Goal: Information Seeking & Learning: Learn about a topic

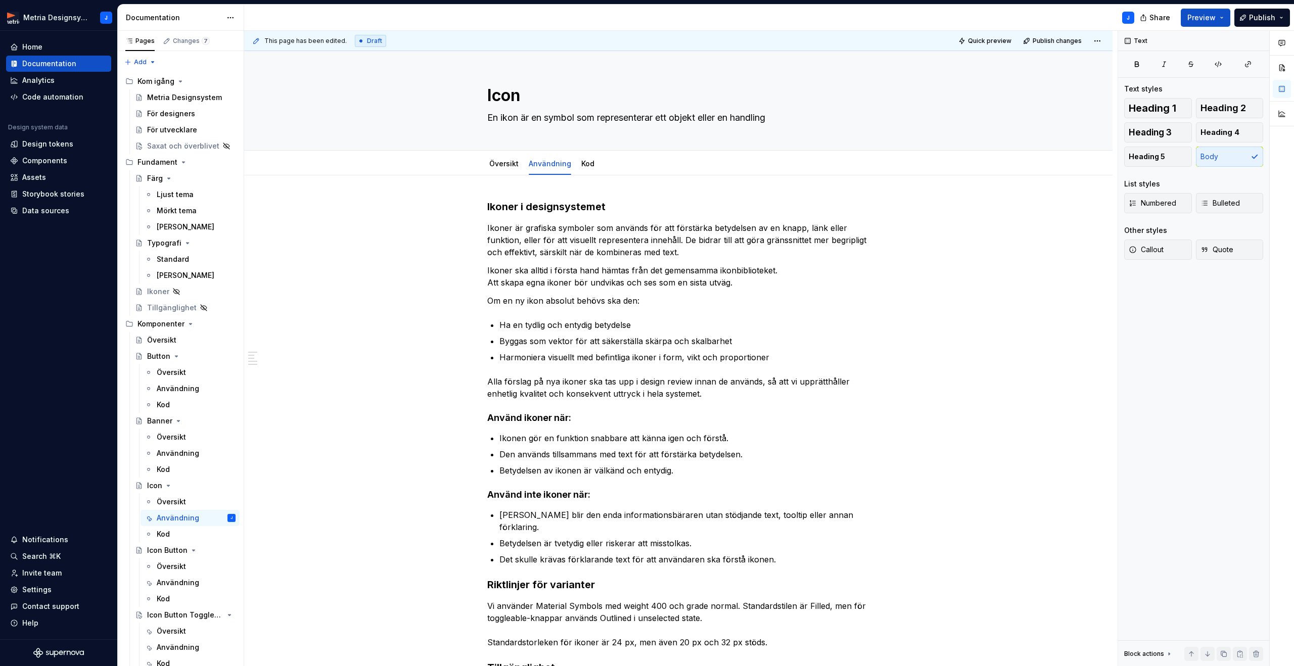
scroll to position [35, 0]
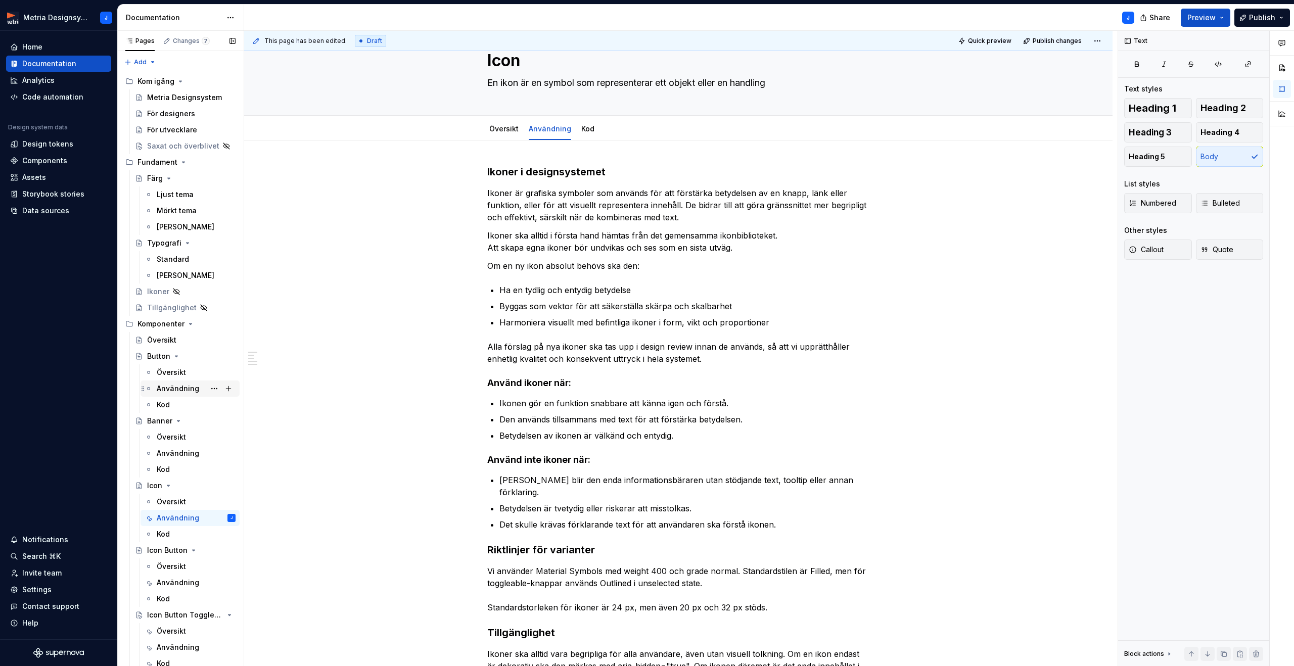
click at [175, 389] on div "Användning" at bounding box center [178, 389] width 42 height 10
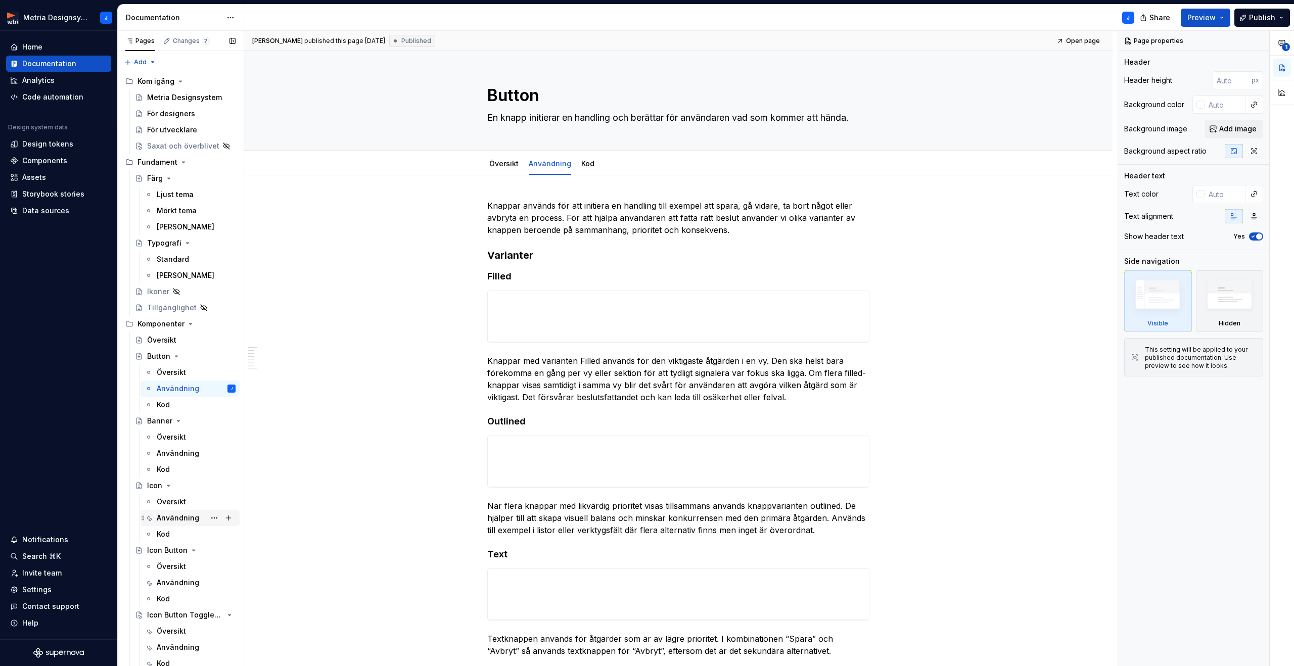
click at [175, 518] on div "Användning" at bounding box center [178, 518] width 42 height 10
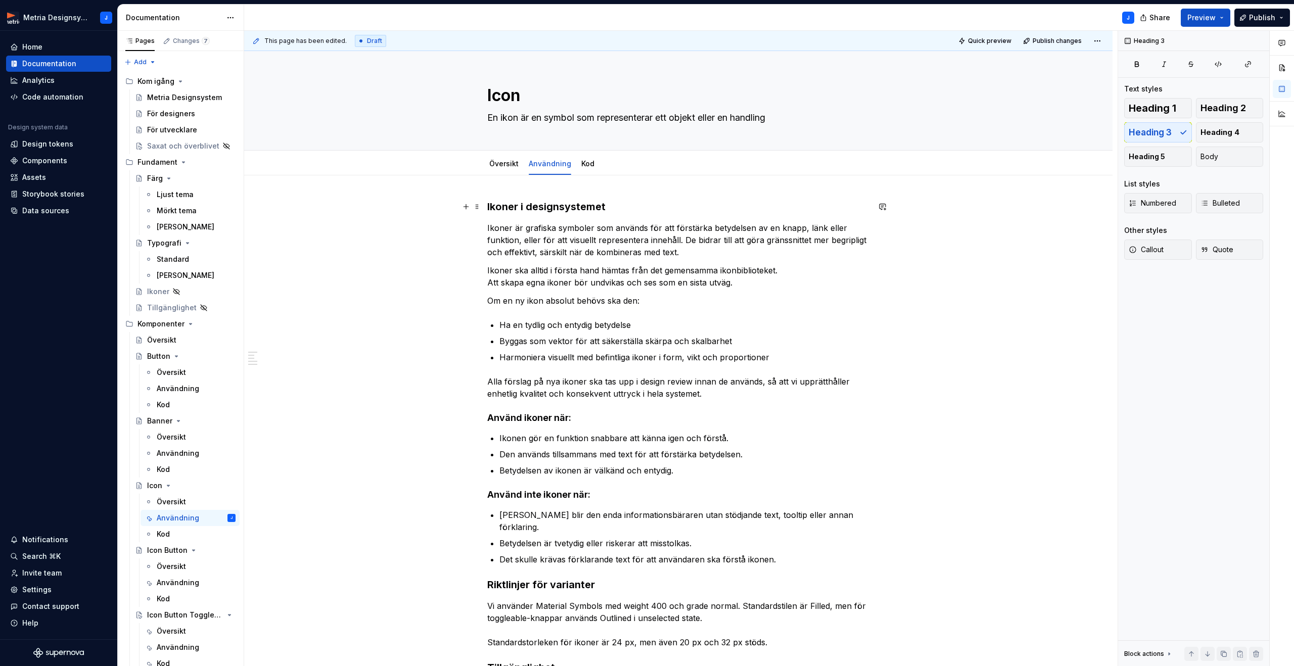
click at [563, 207] on h3 "Ikoner i designsystemet" at bounding box center [678, 207] width 382 height 14
click at [1212, 107] on span "Heading 2" at bounding box center [1223, 108] width 45 height 10
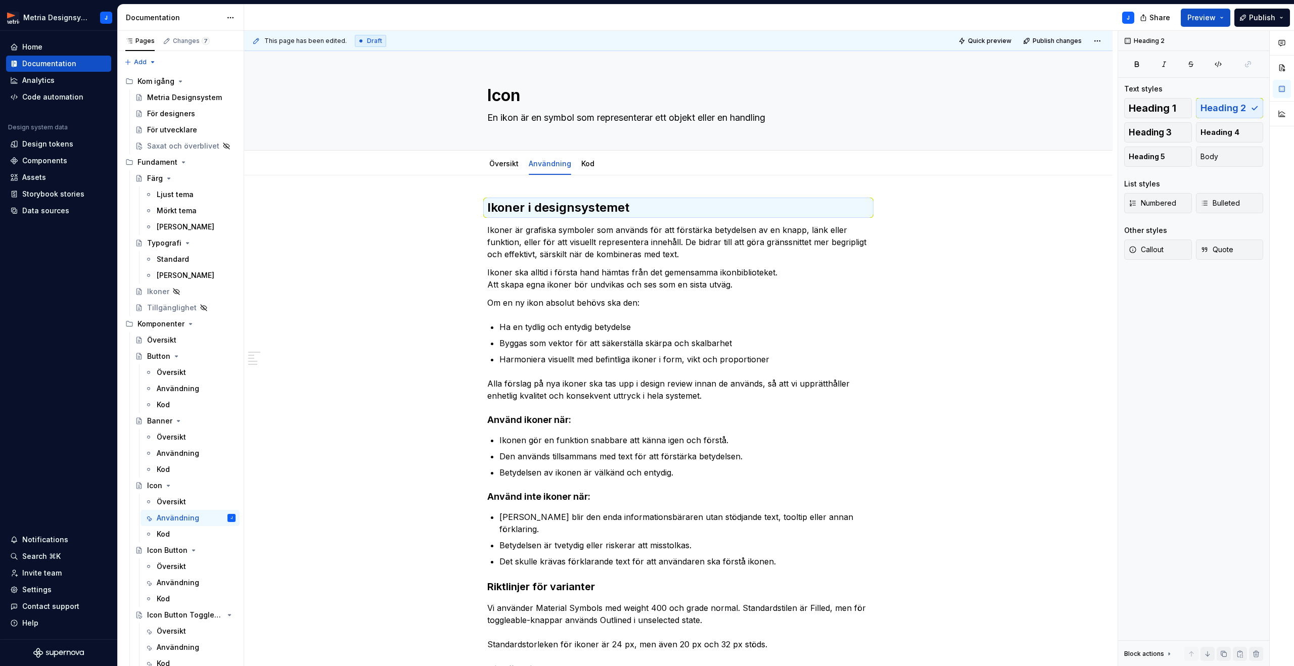
type textarea "*"
click at [558, 418] on strong "Använd ikoner när:" at bounding box center [529, 420] width 84 height 11
drag, startPoint x: 1218, startPoint y: 110, endPoint x: 1208, endPoint y: 116, distance: 11.8
click at [1218, 110] on span "Heading 2" at bounding box center [1223, 108] width 45 height 10
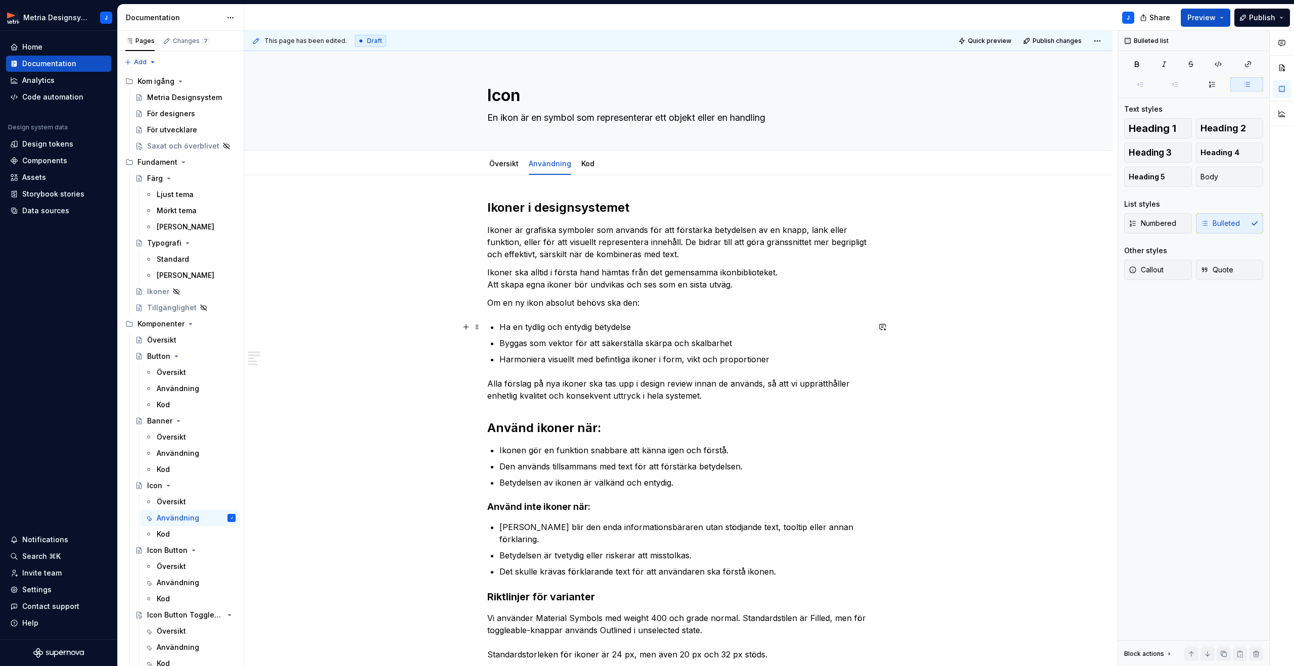
click at [644, 325] on p "Ha en tydlig och entydig betydelse" at bounding box center [684, 327] width 370 height 12
drag, startPoint x: 733, startPoint y: 340, endPoint x: 750, endPoint y: 346, distance: 17.6
click at [733, 340] on p "Byggas som vektor för att säkerställa skärpa och skalbarhet" at bounding box center [684, 343] width 370 height 12
click at [776, 355] on p "Harmoniera visuellt med befintliga ikoner i form, vikt och proportioner" at bounding box center [684, 359] width 370 height 12
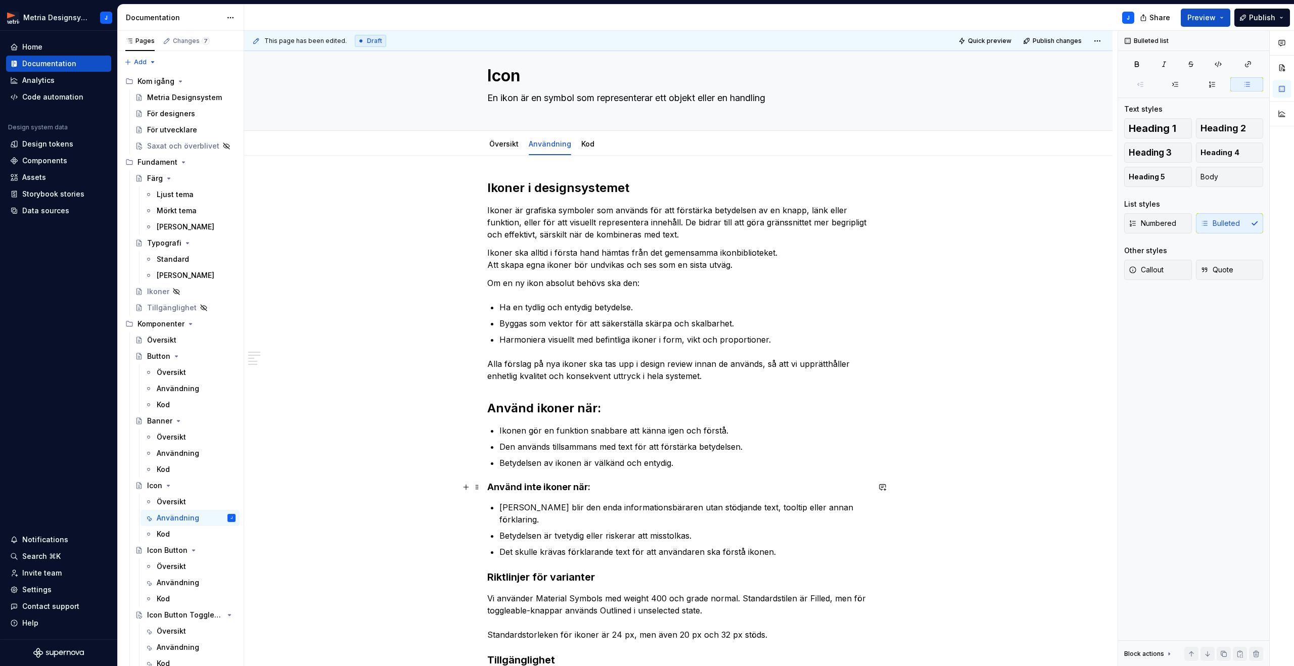
scroll to position [38, 0]
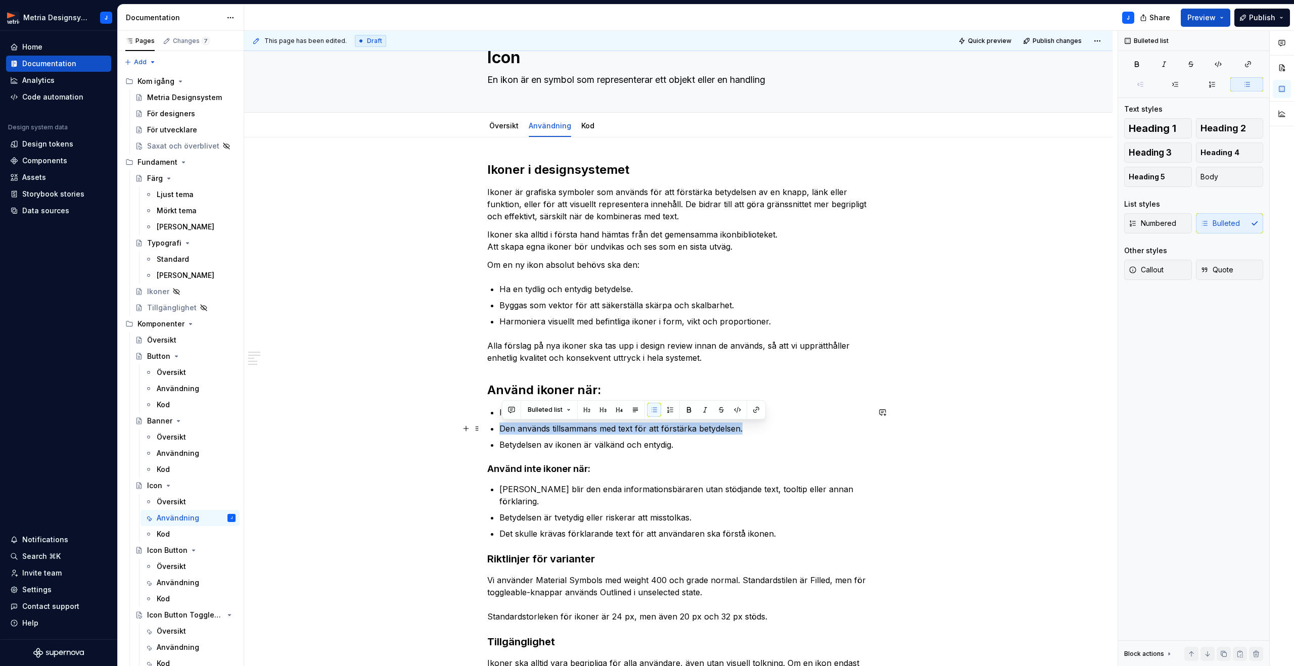
drag, startPoint x: 503, startPoint y: 428, endPoint x: 795, endPoint y: 427, distance: 291.7
click at [795, 427] on p "Den används tillsammans med text för att förstärka betydelsen." at bounding box center [684, 429] width 370 height 12
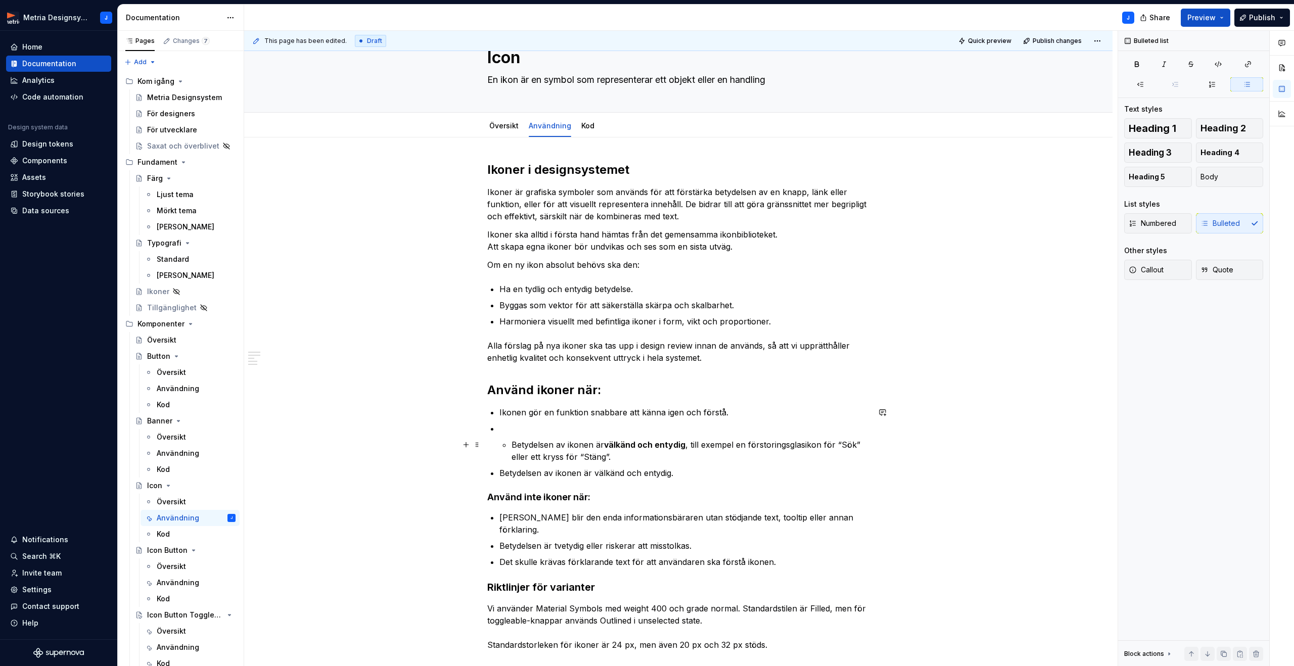
click at [511, 443] on li "Betydelsen av ikonen är välkänd och entydig , till exempel en förstoringsglasik…" at bounding box center [684, 443] width 370 height 40
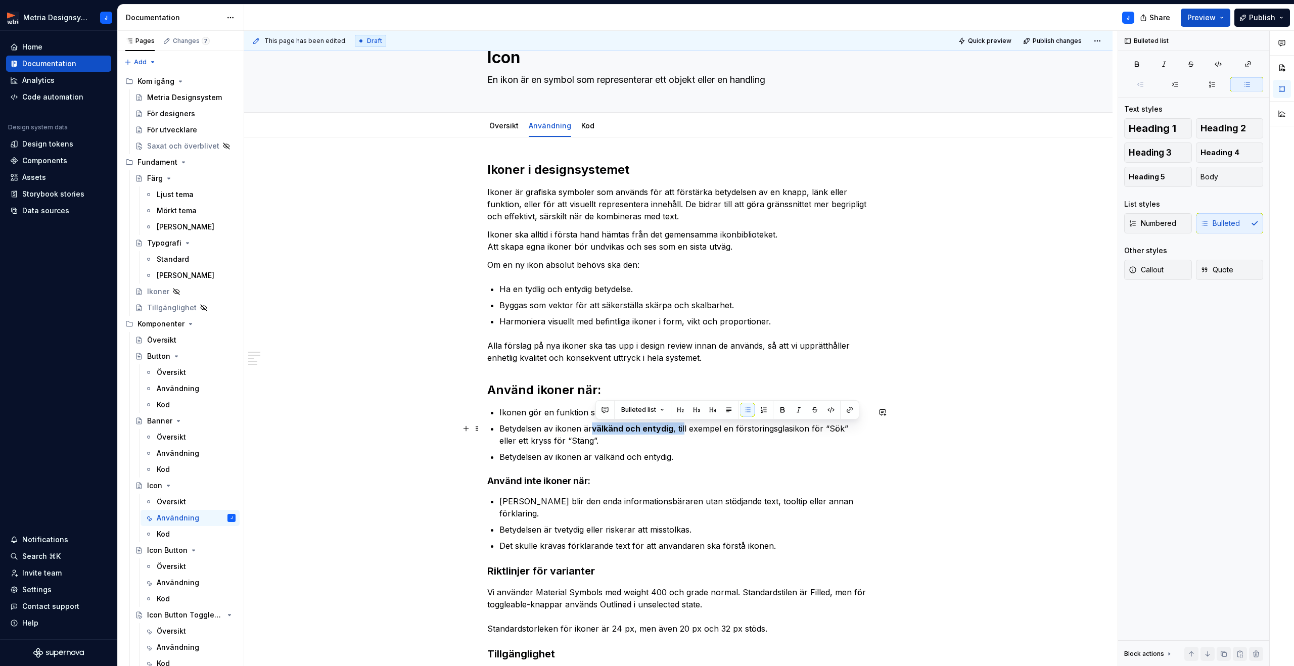
drag, startPoint x: 594, startPoint y: 431, endPoint x: 752, endPoint y: 422, distance: 157.4
click at [689, 428] on p "Betydelsen av ikonen är välkänd och entydig , till exempel en förstoringsglasik…" at bounding box center [684, 435] width 370 height 24
click at [777, 405] on button "button" at bounding box center [782, 410] width 14 height 14
click at [784, 407] on button "button" at bounding box center [782, 410] width 14 height 14
click at [706, 446] on p "Betydelsen av ikonen är välkänd och entydig, till exempel en förstoringsglasiko…" at bounding box center [684, 435] width 370 height 24
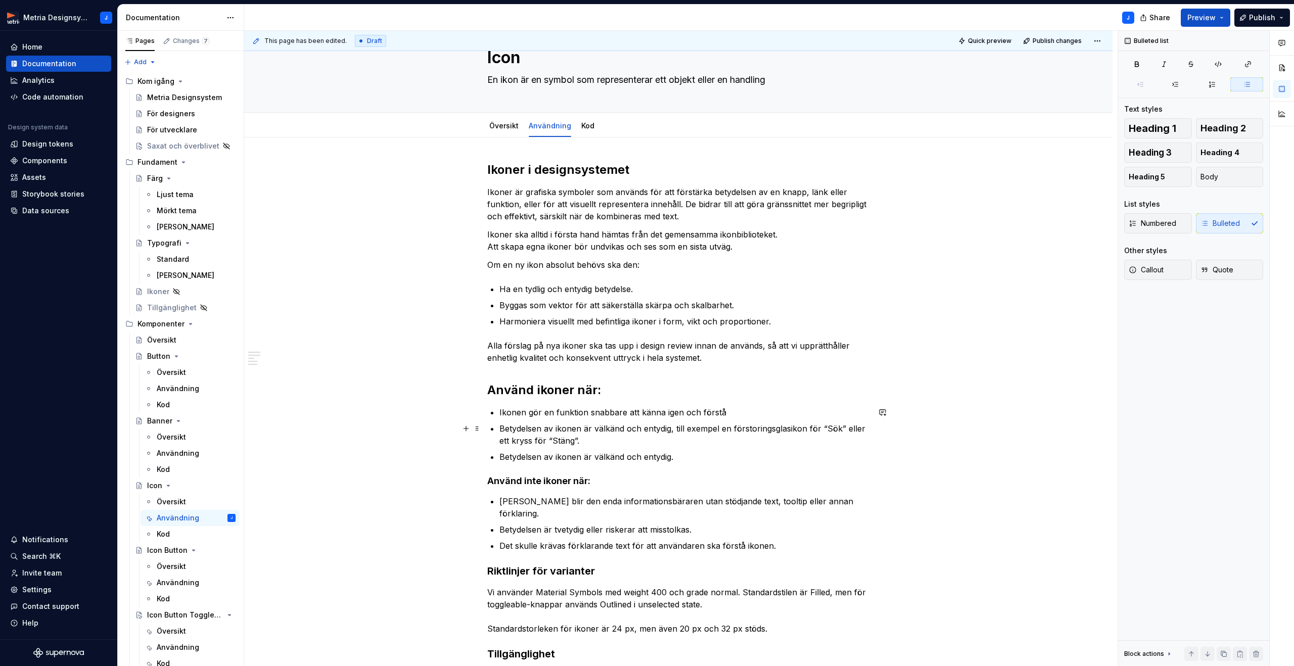
click at [620, 442] on p "Betydelsen av ikonen är välkänd och entydig, till exempel en förstoringsglasiko…" at bounding box center [684, 435] width 370 height 24
click at [585, 455] on p "Betydelsen av ikonen är välkänd och entydig." at bounding box center [684, 457] width 370 height 12
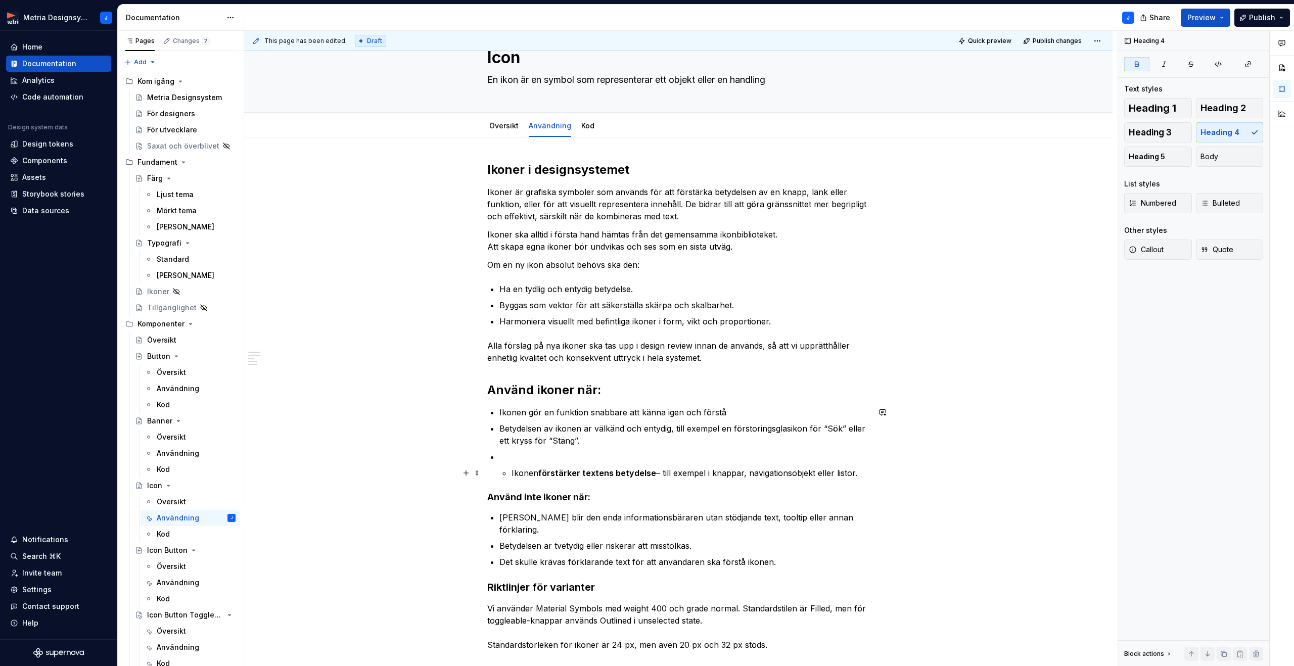
click at [519, 473] on p "Ikonen förstärker textens betydelse – till exempel i knappar, navigationsobjekt…" at bounding box center [691, 473] width 358 height 12
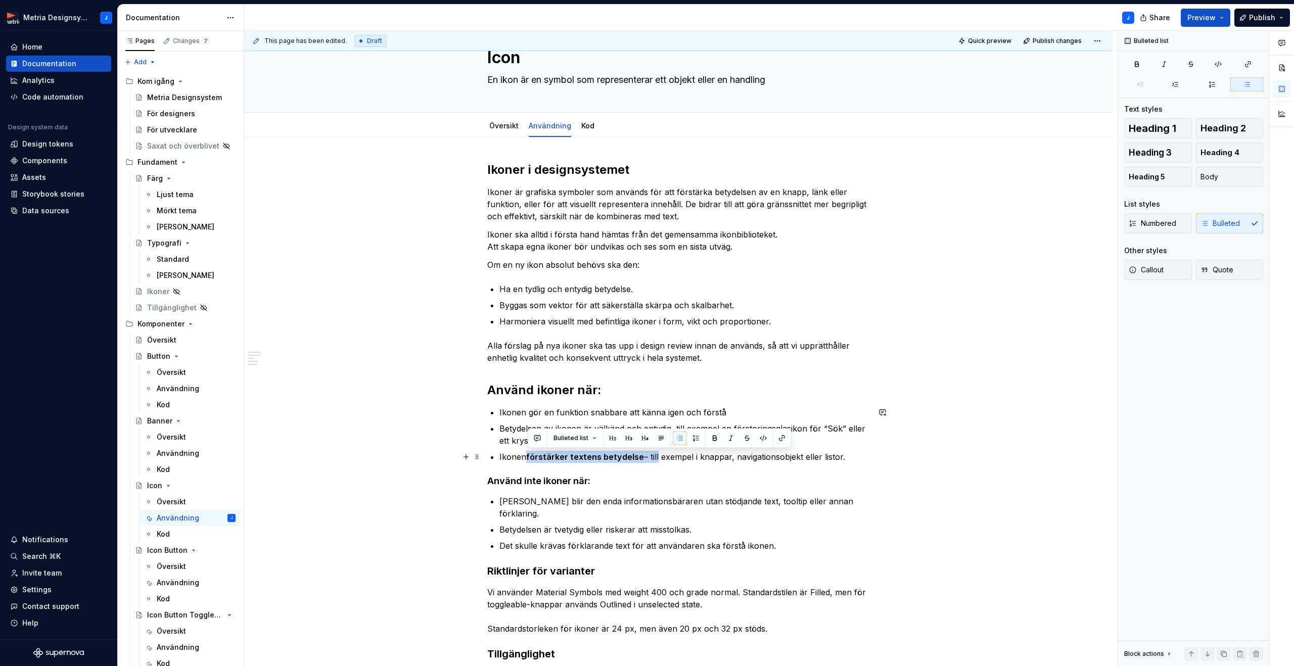
drag, startPoint x: 528, startPoint y: 457, endPoint x: 657, endPoint y: 459, distance: 129.4
click at [657, 459] on p "Ikonen förstärker textens betydelse – till exempel i knappar, navigationsobjekt…" at bounding box center [684, 457] width 370 height 12
click at [712, 438] on button "button" at bounding box center [715, 438] width 14 height 14
drag, startPoint x: 644, startPoint y: 456, endPoint x: 657, endPoint y: 456, distance: 13.6
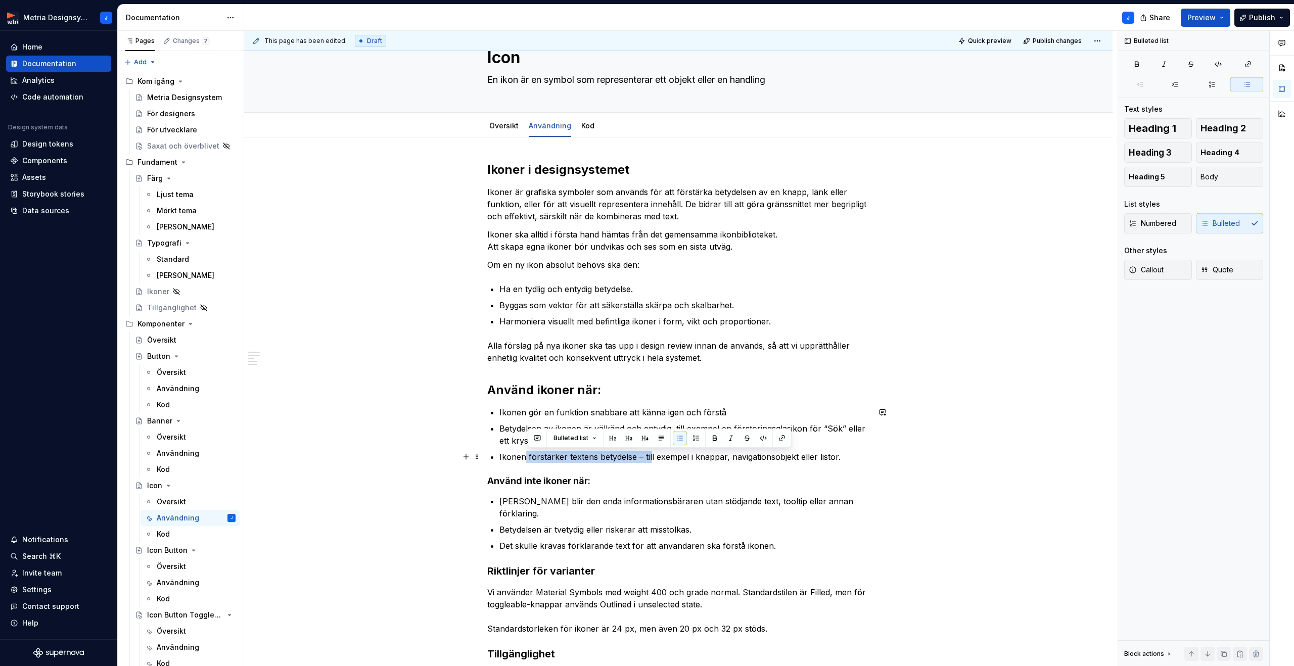
click at [644, 456] on p "Ikonen förstärker textens betydelse – till exempel i knappar, navigationsobjekt…" at bounding box center [684, 457] width 370 height 12
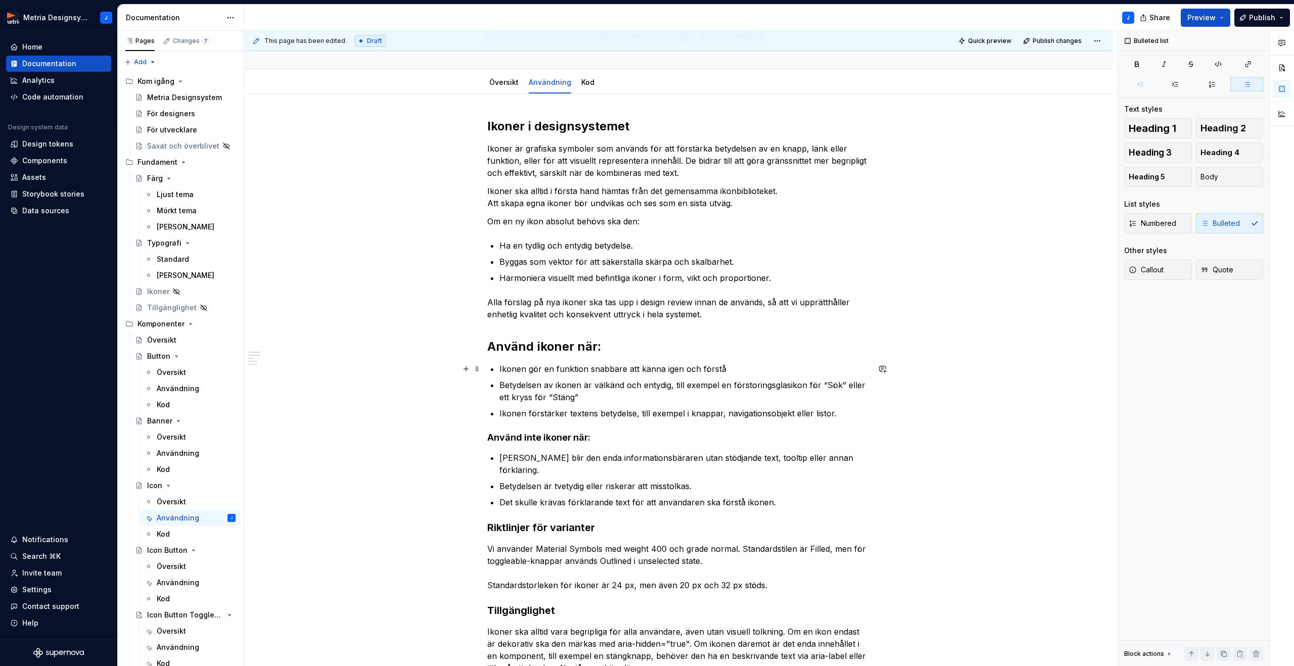
scroll to position [87, 0]
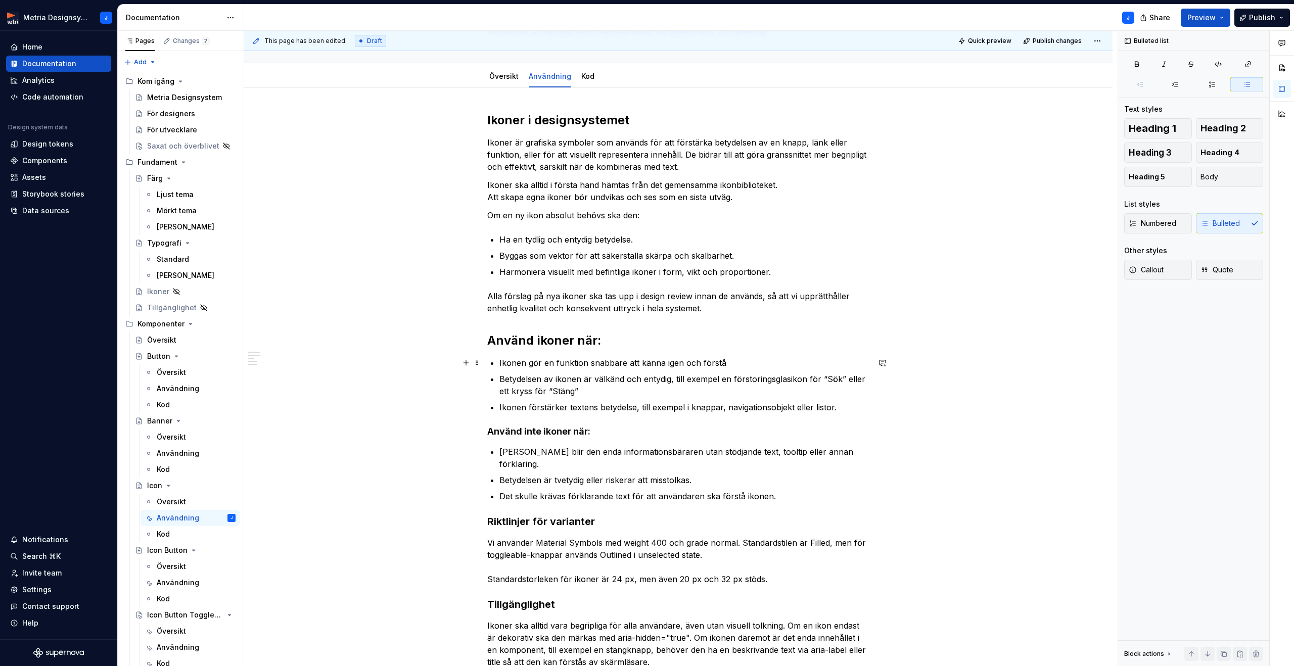
click at [733, 363] on p "Ikonen gör en funktion snabbare att känna igen och förstå" at bounding box center [684, 363] width 370 height 12
click at [845, 410] on p "Ikonen förstärker textens betydelse, till exempel i knappar, navigationsobjekt …" at bounding box center [684, 407] width 370 height 12
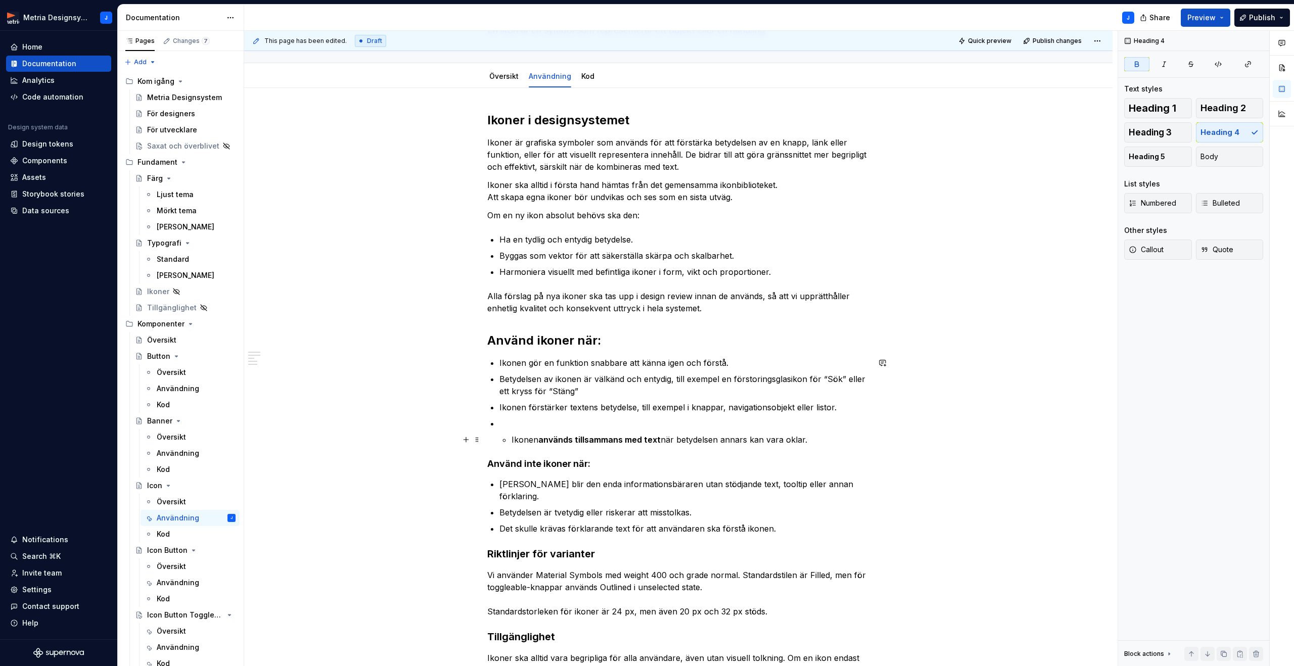
drag, startPoint x: 512, startPoint y: 439, endPoint x: 537, endPoint y: 440, distance: 25.3
click at [513, 440] on li "Ikonen används tillsammans med text när betydelsen annars kan vara oklar." at bounding box center [684, 432] width 370 height 28
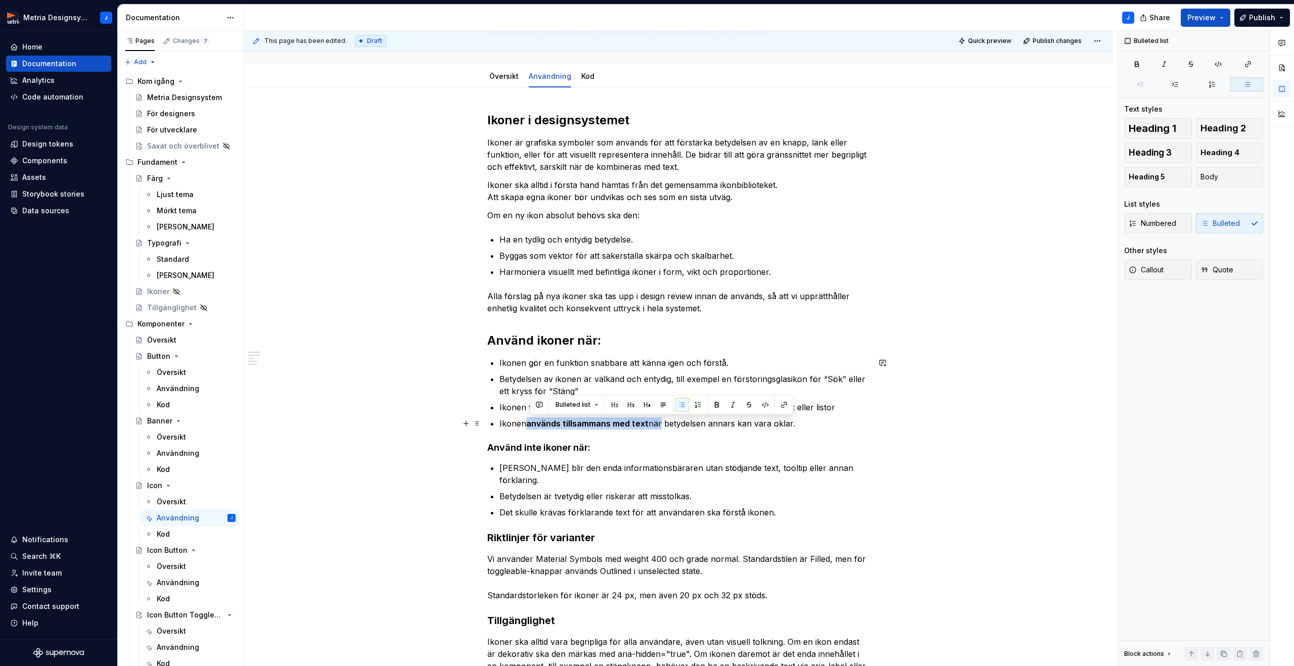
drag, startPoint x: 529, startPoint y: 424, endPoint x: 685, endPoint y: 428, distance: 156.2
click at [659, 429] on p "Ikonen används tillsammans med text när betydelsen annars kan vara oklar." at bounding box center [684, 424] width 370 height 12
click at [717, 404] on button "button" at bounding box center [717, 405] width 14 height 14
drag, startPoint x: 514, startPoint y: 416, endPoint x: 503, endPoint y: 412, distance: 11.2
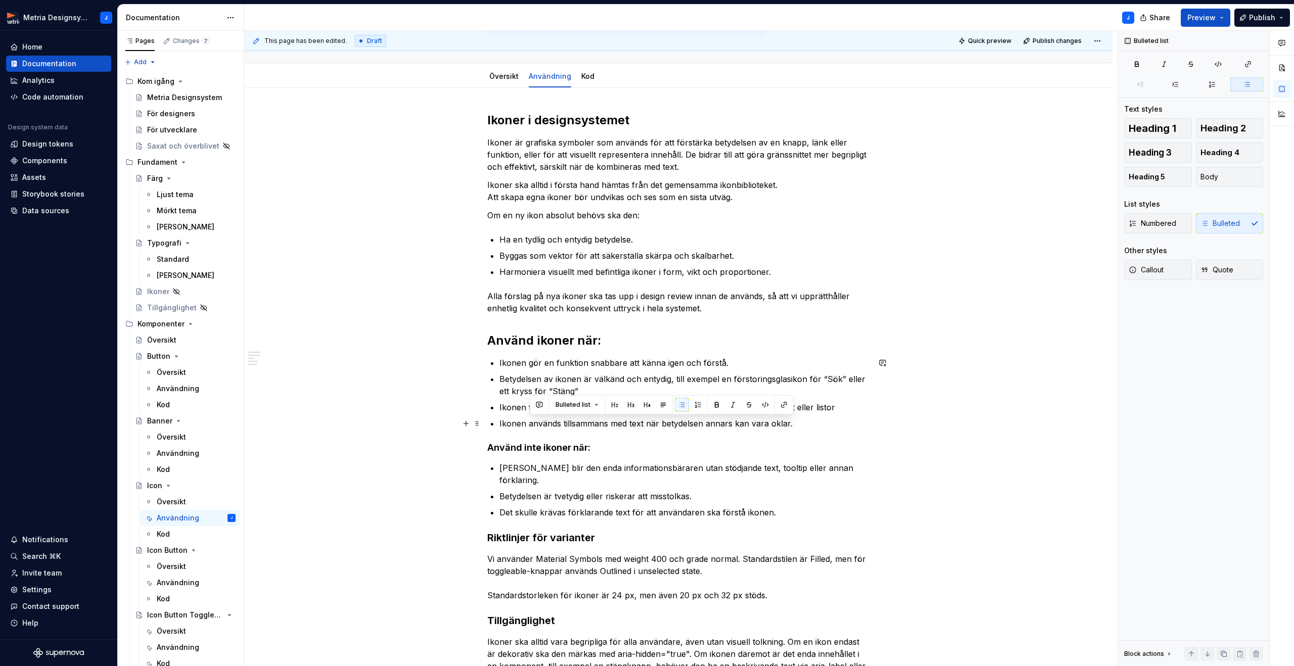
click at [512, 416] on ul "Ikonen gör en funktion snabbare att känna igen och förstå. Betydelsen av ikonen…" at bounding box center [684, 393] width 370 height 73
drag, startPoint x: 502, startPoint y: 406, endPoint x: 867, endPoint y: 412, distance: 365.0
click at [867, 412] on p "Ikonen förstärker textens betydelse, till exempel i knappar, navigationsobjekt …" at bounding box center [684, 407] width 370 height 12
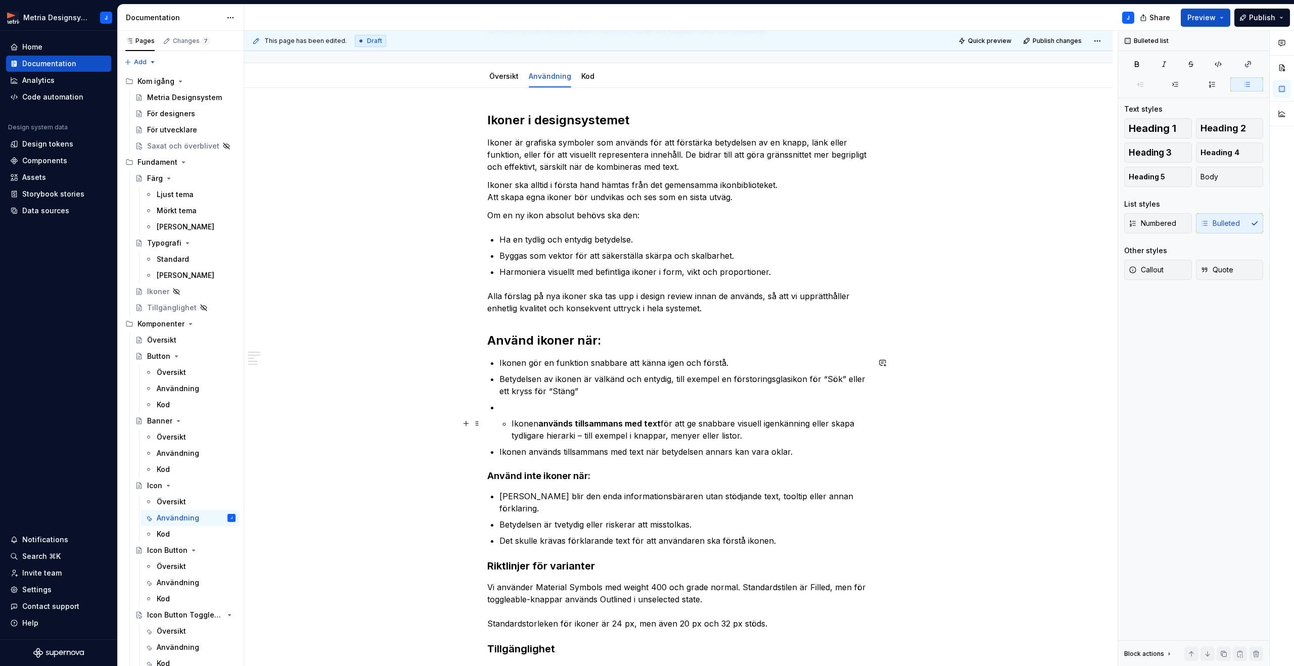
drag, startPoint x: 511, startPoint y: 421, endPoint x: 542, endPoint y: 416, distance: 32.2
click at [513, 421] on li "Ikonen används tillsammans med text för att ge snabbare visuell igenkänning ell…" at bounding box center [684, 421] width 370 height 40
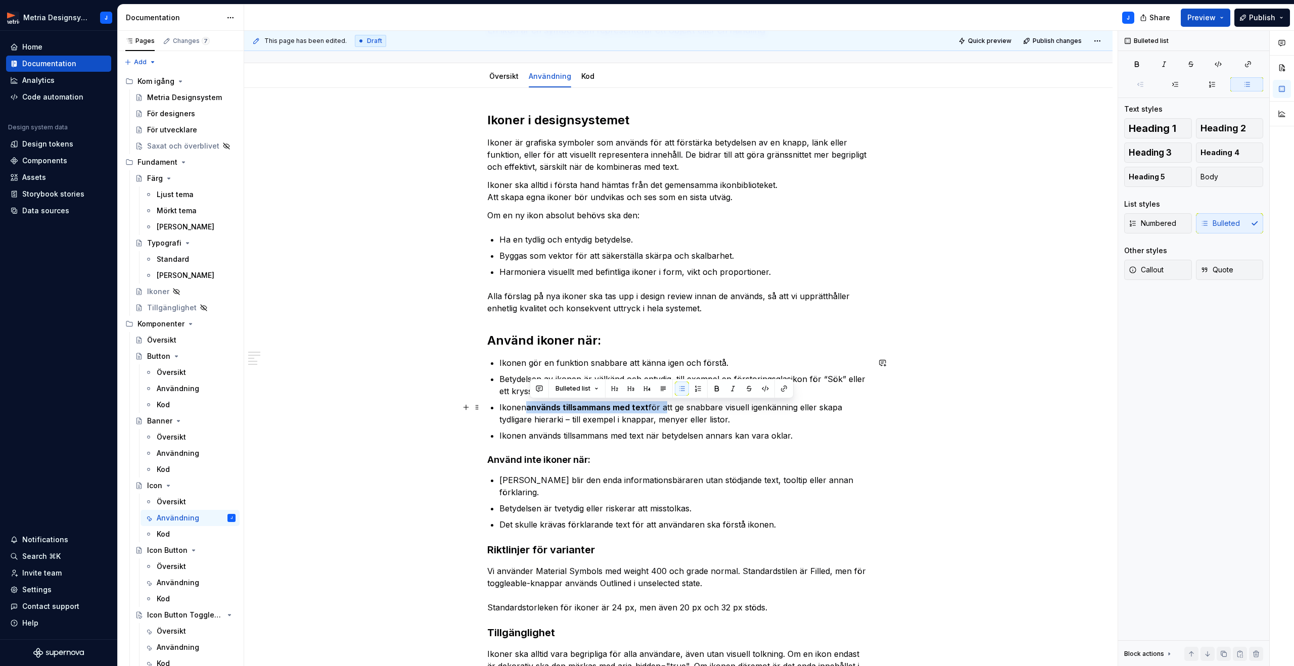
drag, startPoint x: 530, startPoint y: 408, endPoint x: 664, endPoint y: 407, distance: 134.0
click at [664, 407] on p "Ikonen används tillsammans med text för att ge snabbare visuell igenkänning ell…" at bounding box center [684, 413] width 370 height 24
click at [712, 392] on button "button" at bounding box center [717, 389] width 14 height 14
click at [575, 423] on p "Ikonen används tillsammans med text för att ge snabbare visuell igenkänning ell…" at bounding box center [684, 413] width 370 height 24
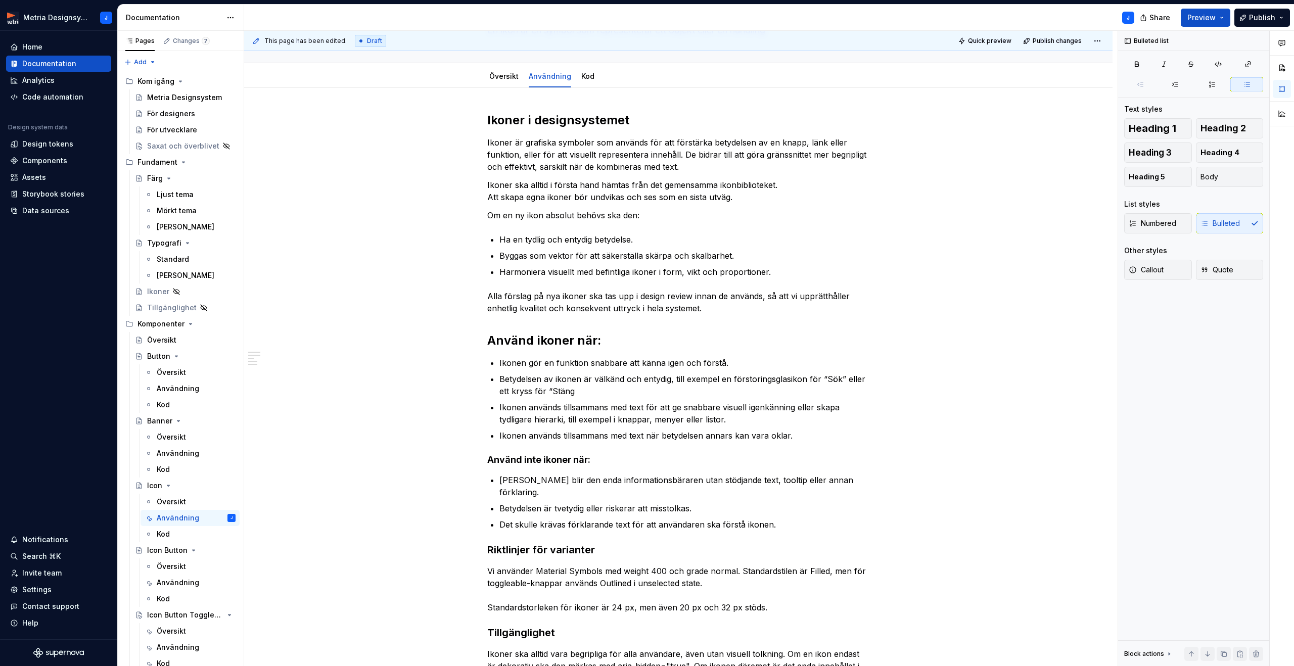
click at [579, 436] on p "Ikonen används tillsammans med text när betydelsen annars kan vara oklar." at bounding box center [684, 436] width 370 height 12
click at [517, 438] on p "Ikonen används tillsammans med text när betydelsen annars kan vara oklar." at bounding box center [684, 436] width 370 height 12
drag, startPoint x: 505, startPoint y: 436, endPoint x: 805, endPoint y: 433, distance: 299.8
click at [805, 433] on p "Ikonen används tillsammans med text när betydelsen annars kan vara oklar." at bounding box center [684, 436] width 370 height 12
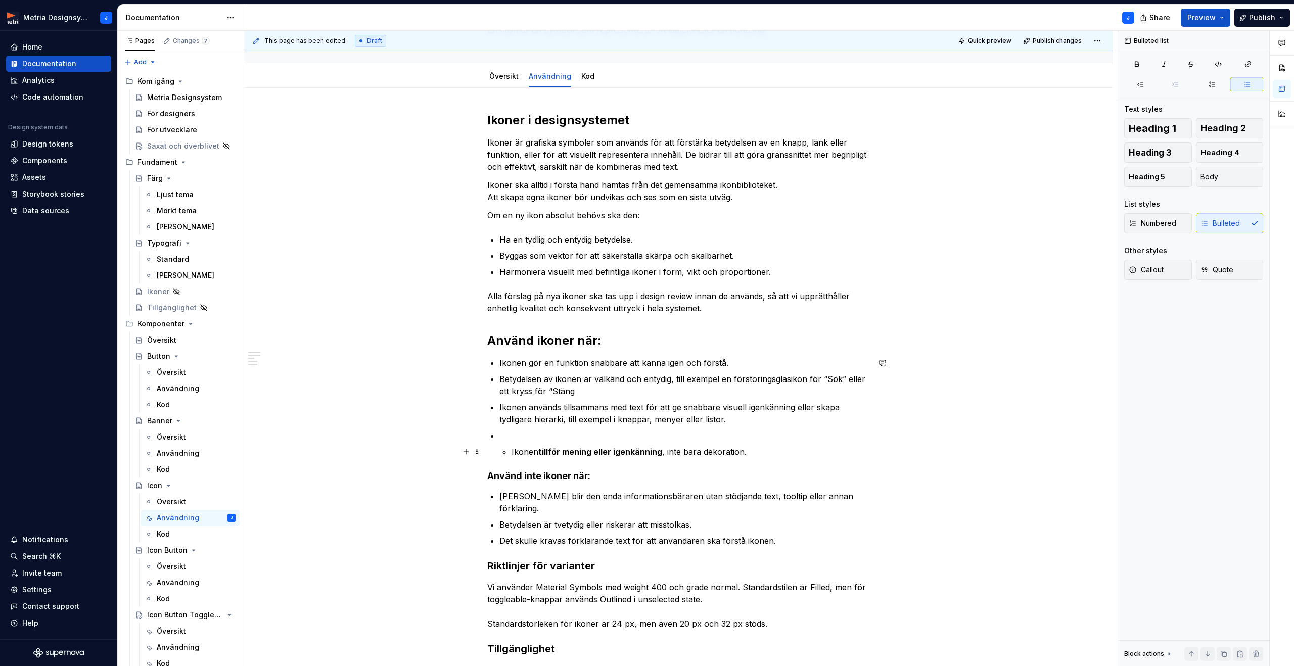
drag, startPoint x: 511, startPoint y: 452, endPoint x: 518, endPoint y: 451, distance: 7.6
click at [512, 452] on li "Ikonen tillför mening eller igenkänning , inte bara dekoration." at bounding box center [684, 444] width 370 height 28
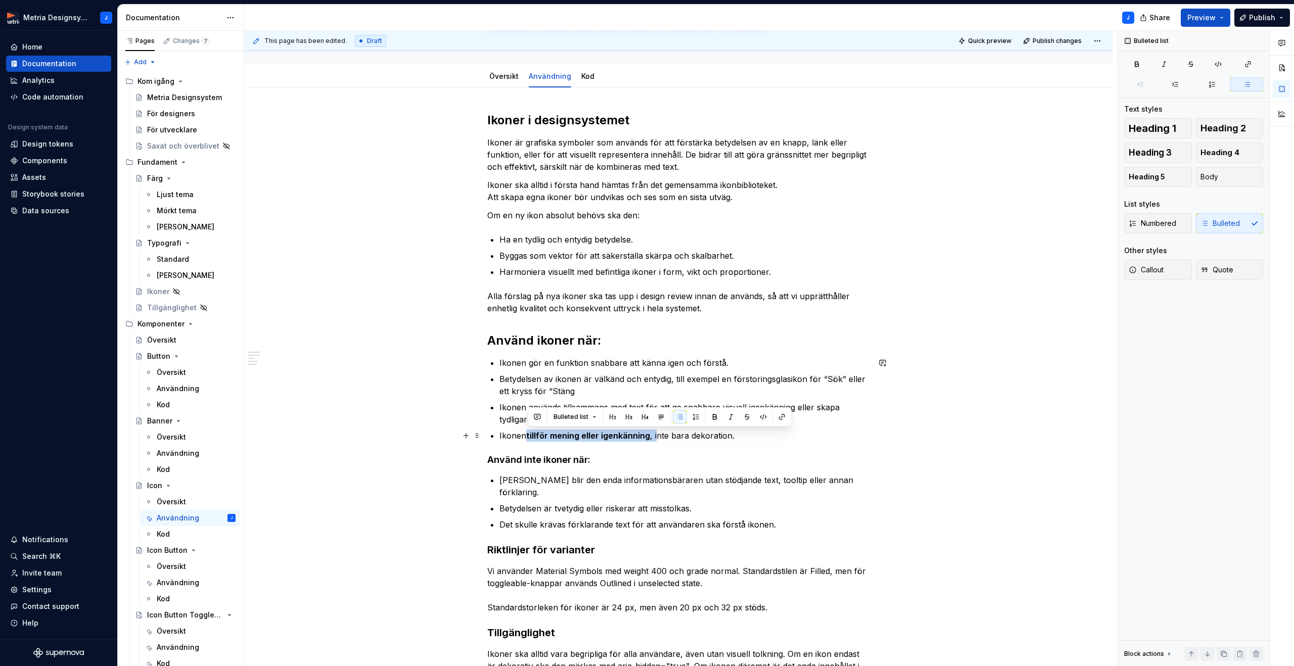
drag, startPoint x: 527, startPoint y: 434, endPoint x: 659, endPoint y: 434, distance: 131.4
click at [659, 434] on p "Ikonen tillför mening eller igenkänning , inte bara dekoration." at bounding box center [684, 436] width 370 height 12
click at [714, 416] on button "button" at bounding box center [715, 417] width 14 height 14
click at [733, 437] on p "Ikonen tillför mening eller igenkänning, inte bara dekoration." at bounding box center [684, 436] width 370 height 12
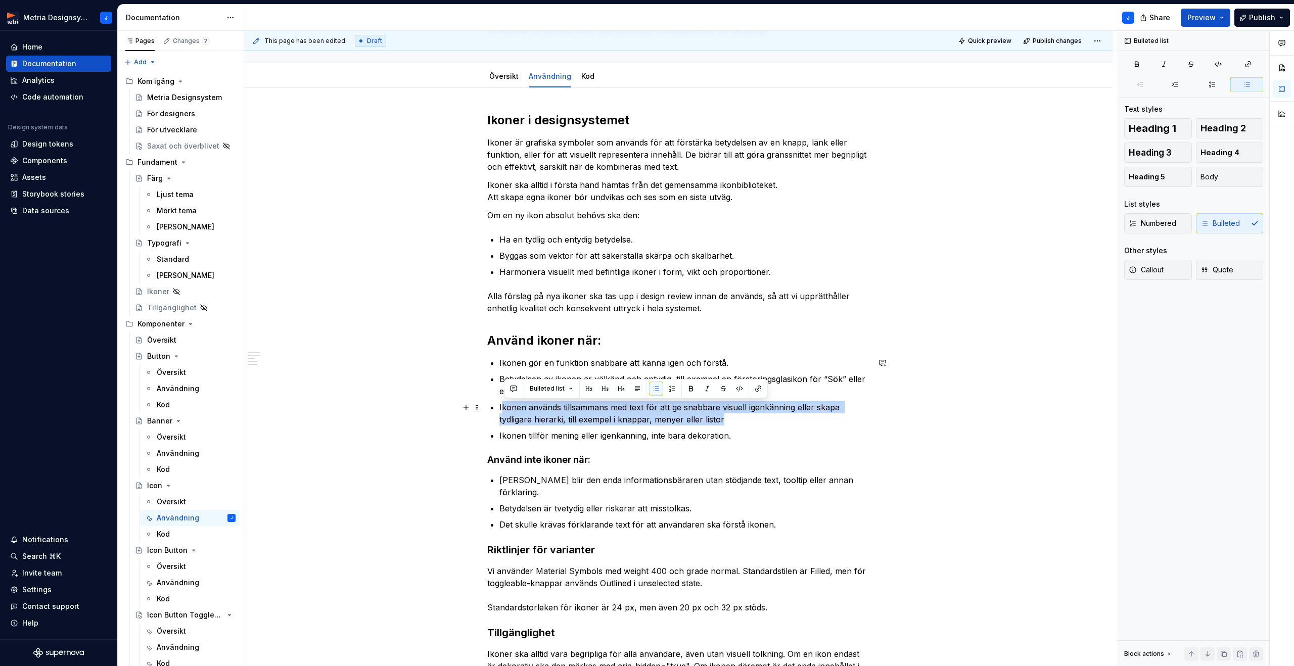
drag, startPoint x: 506, startPoint y: 407, endPoint x: 726, endPoint y: 423, distance: 221.0
click at [727, 423] on p "Ikonen används tillsammans med text för att ge snabbare visuell igenkänning ell…" at bounding box center [684, 413] width 370 height 24
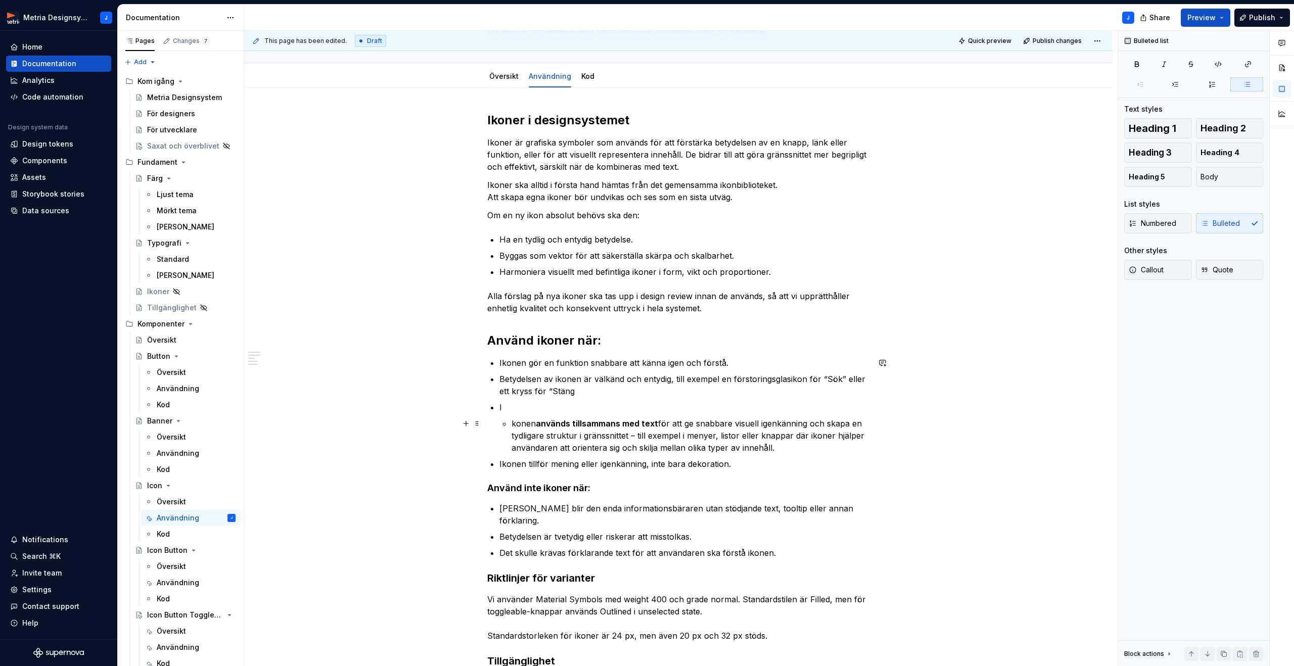
click at [514, 422] on p "konen används tillsammans med text för att ge snabbare visuell igenkänning och …" at bounding box center [691, 436] width 358 height 36
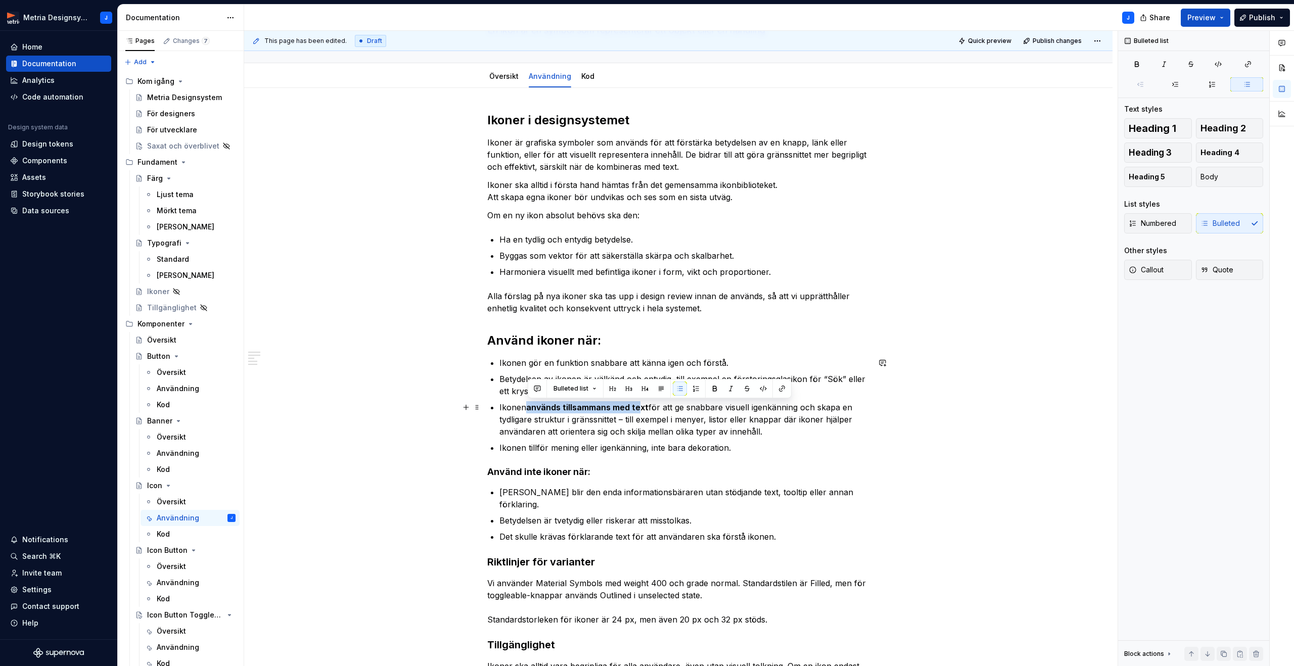
drag, startPoint x: 535, startPoint y: 407, endPoint x: 649, endPoint y: 411, distance: 113.8
click at [646, 411] on p "Ikonen används tillsammans med text för att ge snabbare visuell igenkänning och…" at bounding box center [684, 419] width 370 height 36
click at [719, 391] on button "button" at bounding box center [715, 389] width 14 height 14
click at [718, 391] on button "button" at bounding box center [715, 389] width 14 height 14
click at [604, 440] on ul "Ikonen gör en funktion snabbare att känna igen och förstå. Betydelsen av ikonen…" at bounding box center [684, 405] width 370 height 97
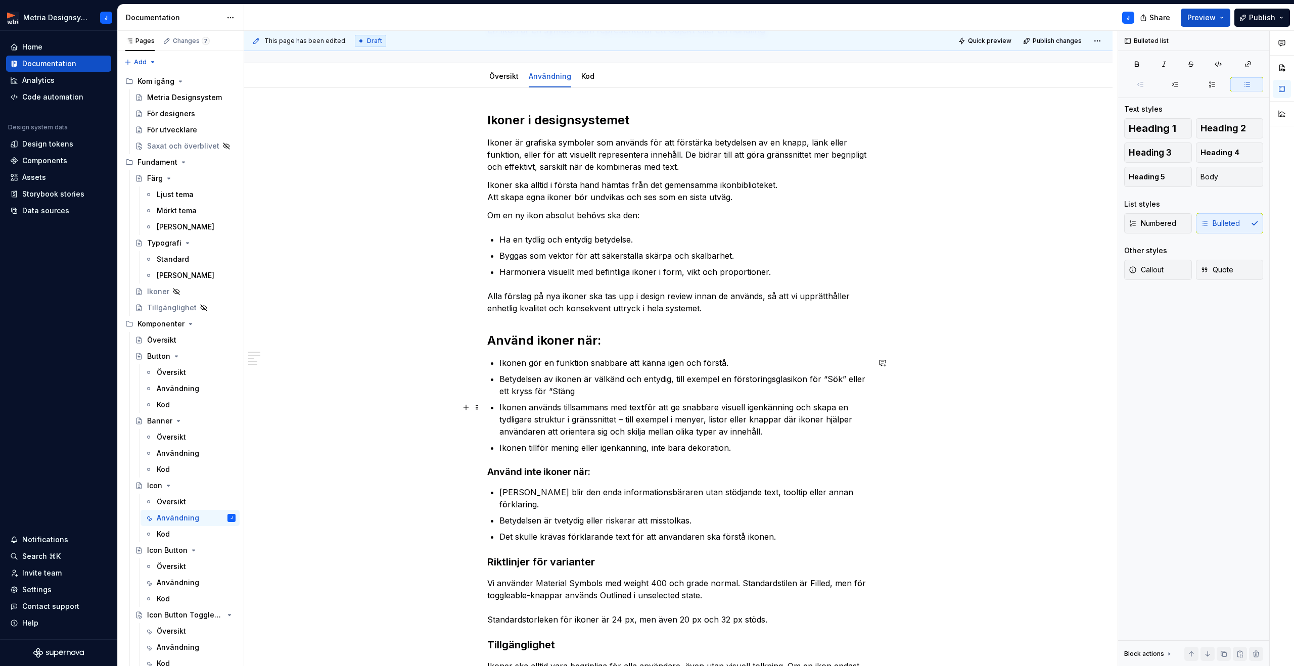
drag, startPoint x: 623, startPoint y: 418, endPoint x: 629, endPoint y: 418, distance: 5.6
click at [623, 418] on p "Ikonen används tillsammans med tex t för att ge snabbare visuell igenkänning oc…" at bounding box center [684, 419] width 370 height 36
click at [611, 391] on p "Betydelsen av ikonen är välkänd och entydig, till exempel en förstoringsglasiko…" at bounding box center [684, 385] width 370 height 24
click at [554, 470] on strong "Använd inte ikoner när:" at bounding box center [538, 472] width 103 height 11
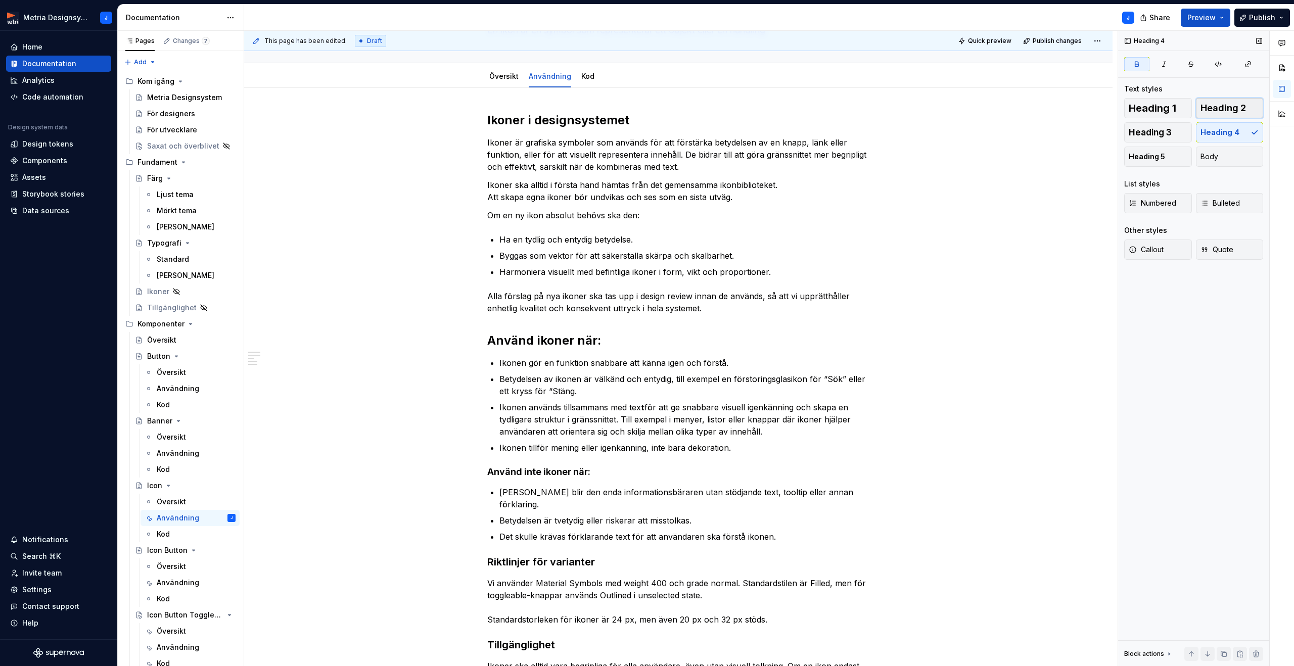
click at [1216, 111] on span "Heading 2" at bounding box center [1223, 108] width 45 height 10
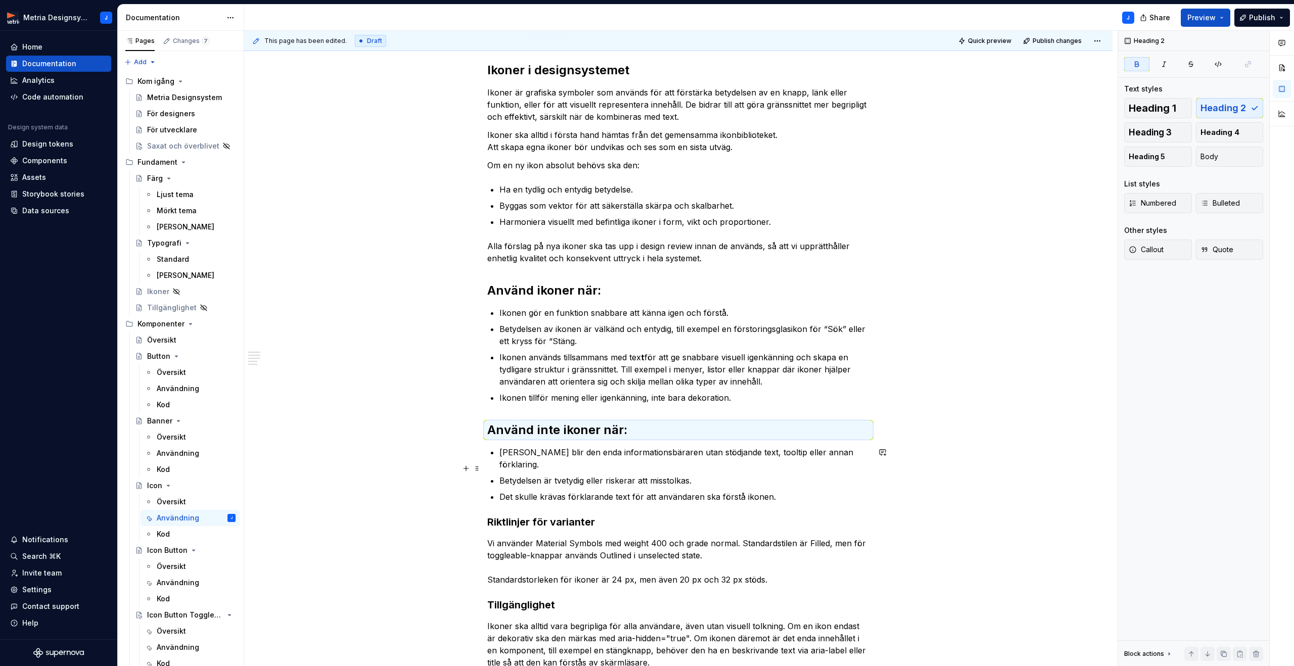
scroll to position [147, 0]
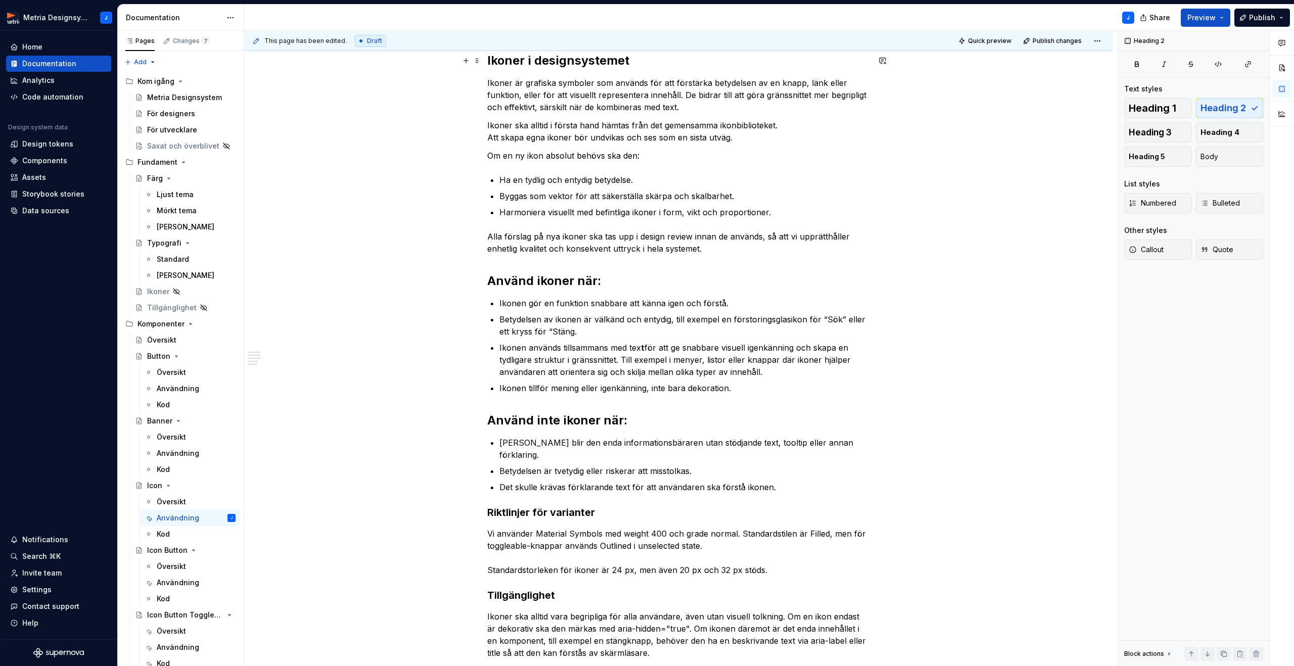
click at [610, 62] on h2 "Ikoner i designsystemet" at bounding box center [678, 61] width 382 height 16
click at [510, 282] on strong "Använd ikoner när:" at bounding box center [544, 280] width 114 height 15
click at [534, 417] on strong "Använd inte ikoner när:" at bounding box center [557, 420] width 140 height 15
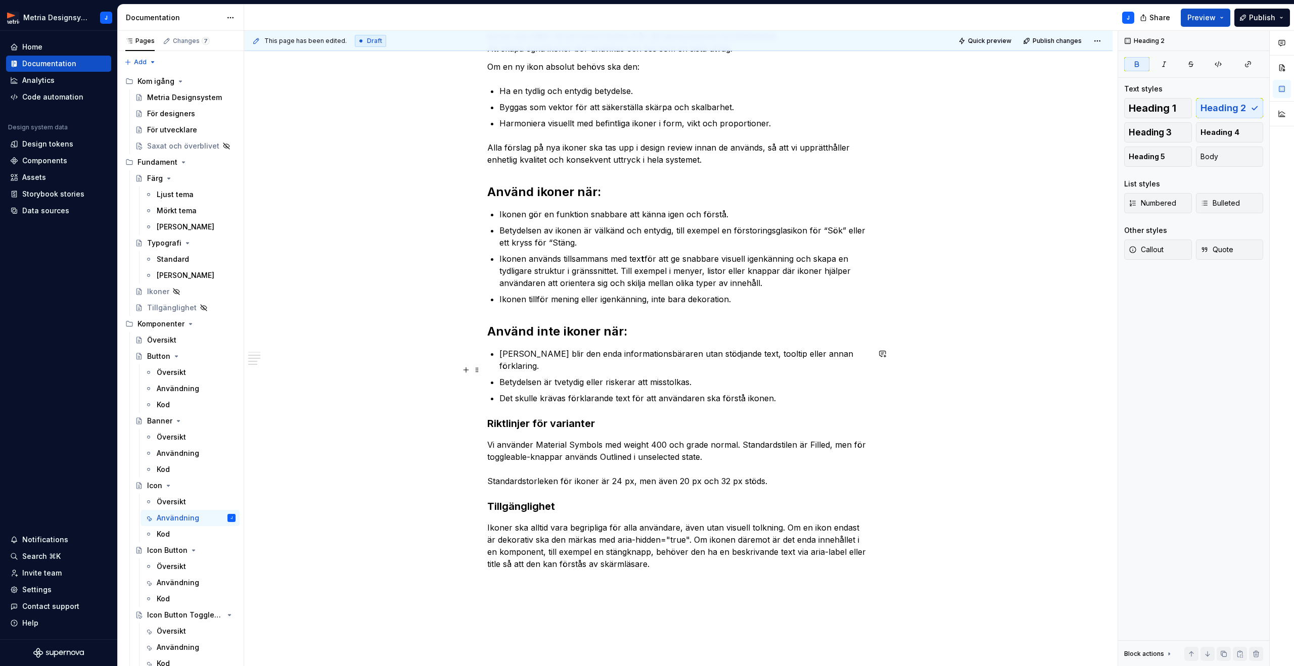
scroll to position [238, 0]
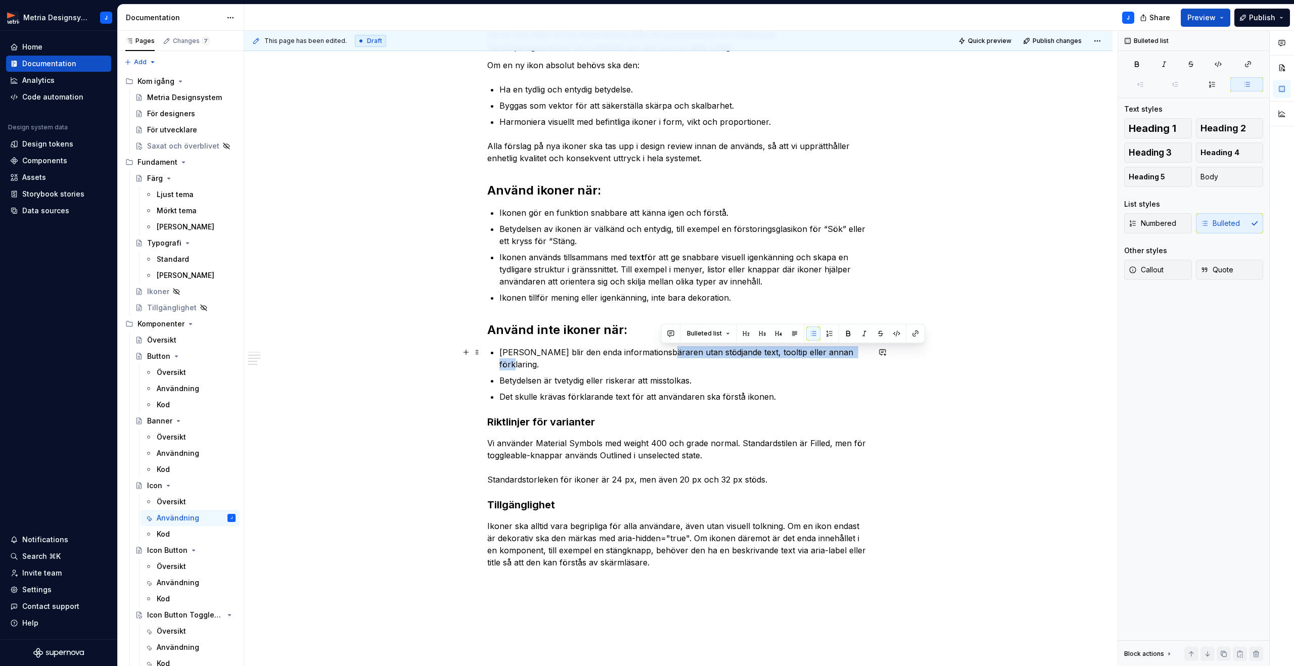
drag, startPoint x: 661, startPoint y: 352, endPoint x: 854, endPoint y: 348, distance: 192.6
click at [854, 348] on p "[PERSON_NAME] blir den enda informationsbäraren utan stödjande text, tooltip el…" at bounding box center [684, 358] width 370 height 24
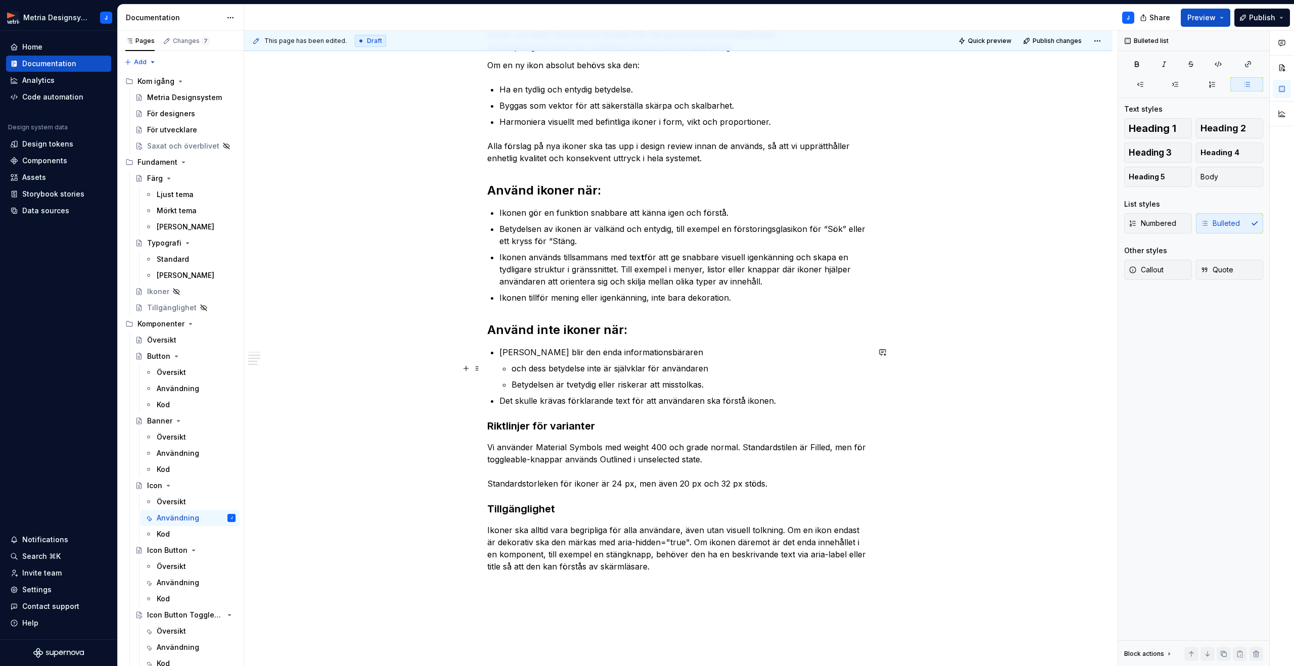
click at [517, 370] on p "och dess betydelse inte är självklar för användaren" at bounding box center [691, 368] width 358 height 12
click at [514, 365] on p "och dess betydelse inte är självklar för användaren" at bounding box center [691, 368] width 358 height 12
drag, startPoint x: 515, startPoint y: 365, endPoint x: 709, endPoint y: 366, distance: 193.6
click at [709, 366] on p "och dess betydelse inte är självklar för användaren" at bounding box center [691, 368] width 358 height 12
click at [670, 352] on p "[PERSON_NAME] blir den enda informationsbäraren" at bounding box center [684, 352] width 370 height 12
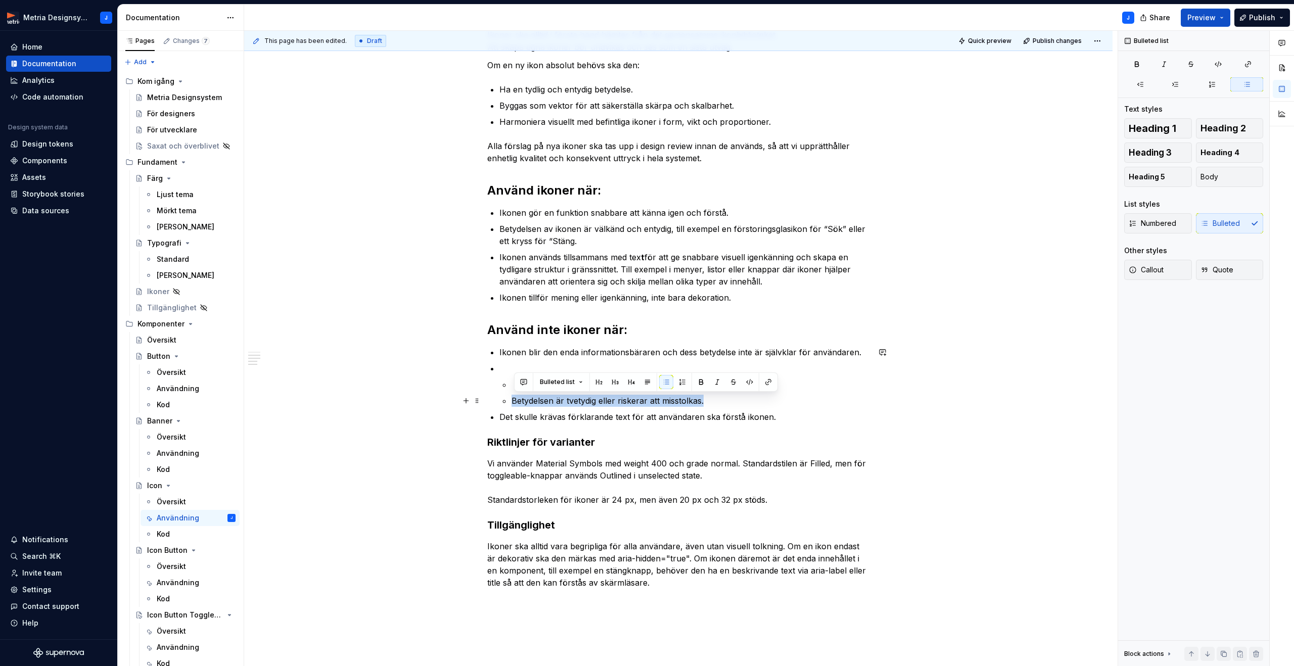
drag, startPoint x: 515, startPoint y: 402, endPoint x: 716, endPoint y: 403, distance: 201.7
click at [716, 403] on p "Betydelsen är tvetydig eller riskerar att misstolkas." at bounding box center [691, 401] width 358 height 12
click at [515, 369] on p at bounding box center [684, 368] width 370 height 12
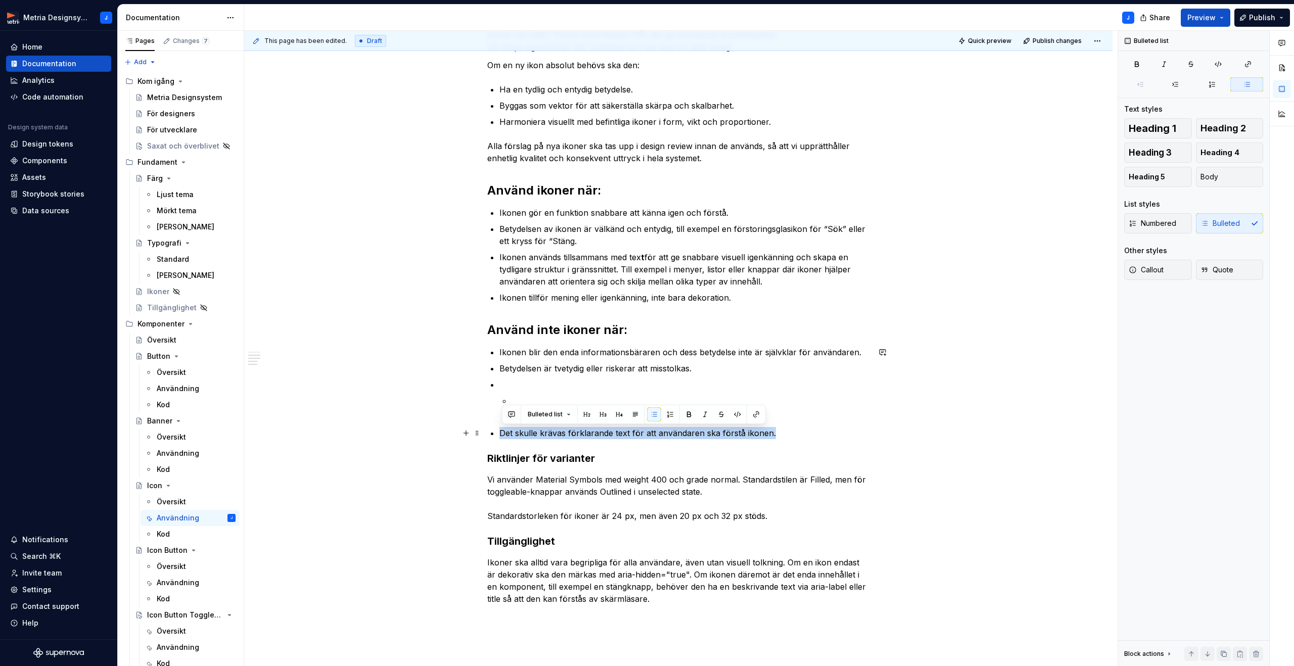
drag, startPoint x: 516, startPoint y: 429, endPoint x: 776, endPoint y: 431, distance: 260.3
click at [780, 428] on p "Det skulle krävas förklarande text för att användaren ska förstå ikonen." at bounding box center [684, 433] width 370 height 12
click at [557, 385] on p at bounding box center [684, 385] width 370 height 12
drag, startPoint x: 749, startPoint y: 434, endPoint x: 502, endPoint y: 402, distance: 248.8
click at [502, 402] on ul "Ikonen blir den enda informationsbäraren och dess betydelse inte är självklar f…" at bounding box center [684, 392] width 370 height 93
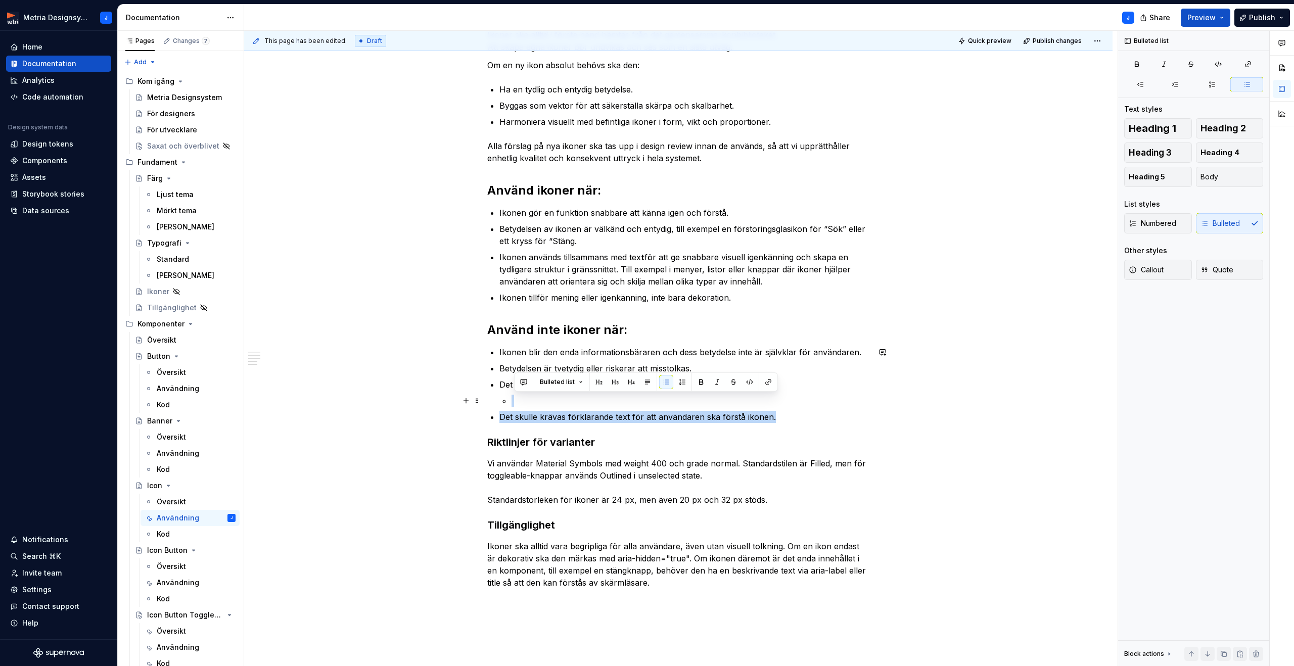
drag, startPoint x: 772, startPoint y: 417, endPoint x: 529, endPoint y: 398, distance: 243.4
click at [529, 398] on ul "Ikonen blir den enda informationsbäraren och dess betydelse inte är självklar f…" at bounding box center [684, 384] width 370 height 77
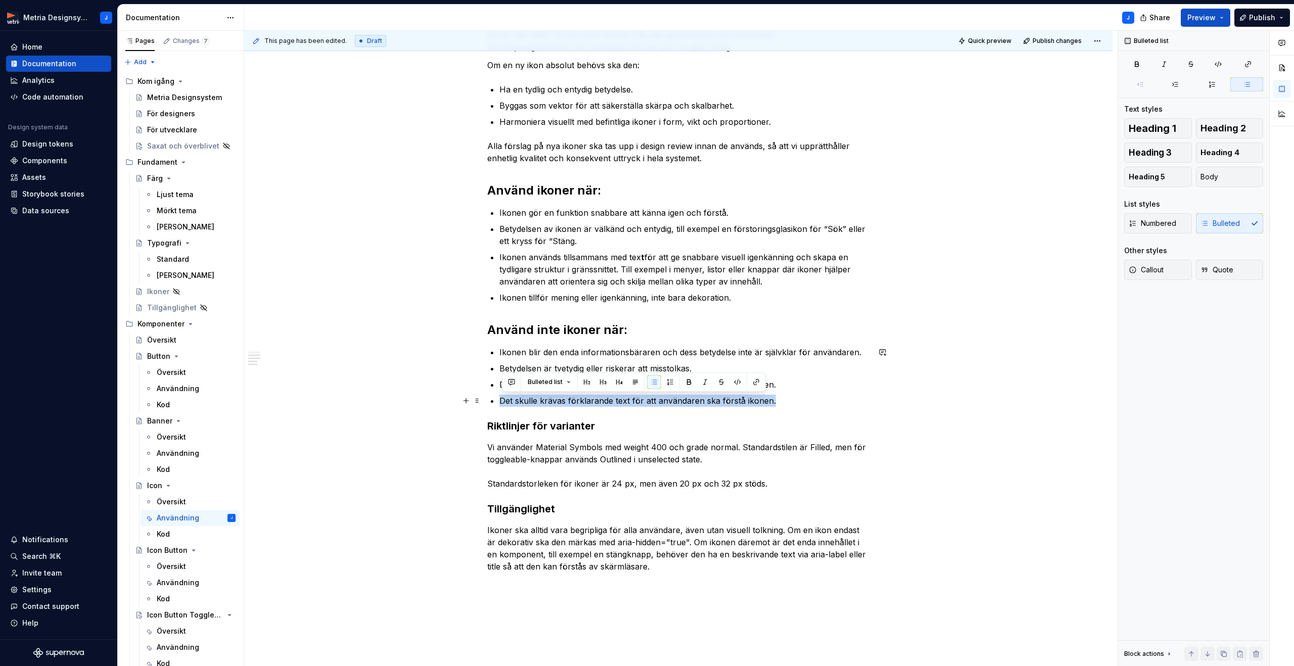
drag, startPoint x: 766, startPoint y: 402, endPoint x: 501, endPoint y: 398, distance: 264.9
click at [501, 398] on div "Ikoner i designsystemet Ikoner är grafiska symboler som används för att förstär…" at bounding box center [678, 276] width 382 height 629
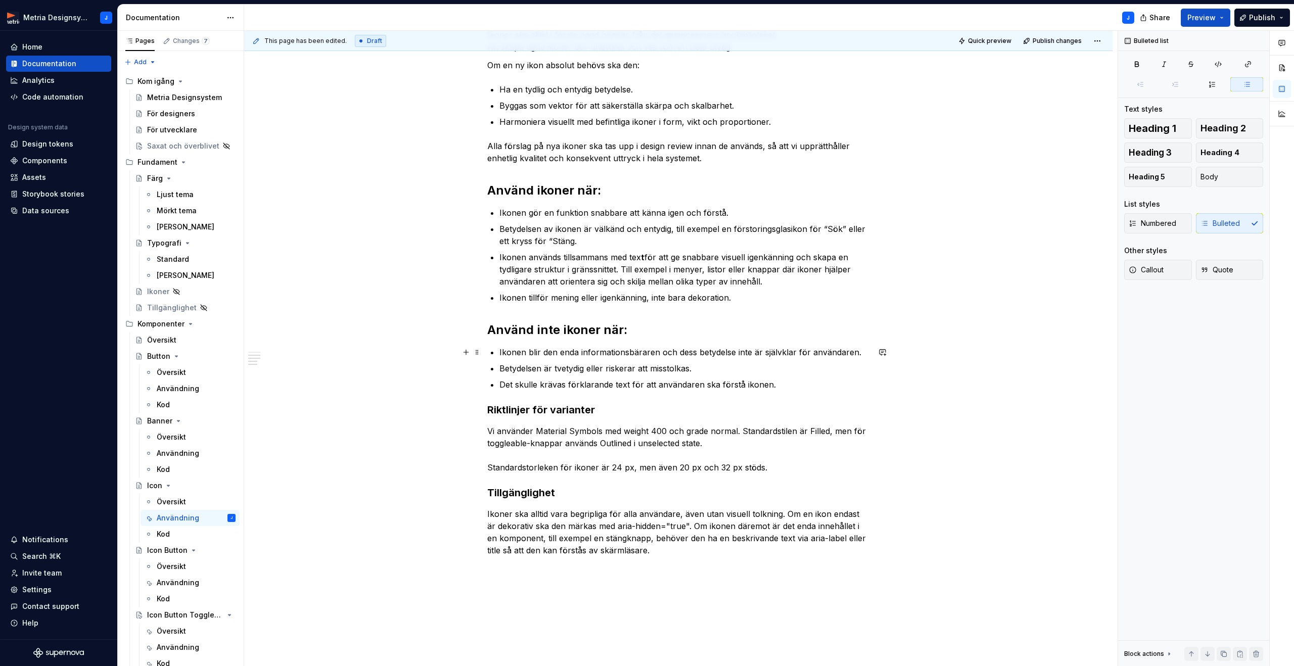
click at [535, 353] on p "Ikonen blir den enda informationsbäraren och dess betydelse inte är självklar f…" at bounding box center [684, 352] width 370 height 12
click at [794, 386] on p "Det skulle krävas förklarande text för att användaren ska förstå ikonen." at bounding box center [684, 385] width 370 height 12
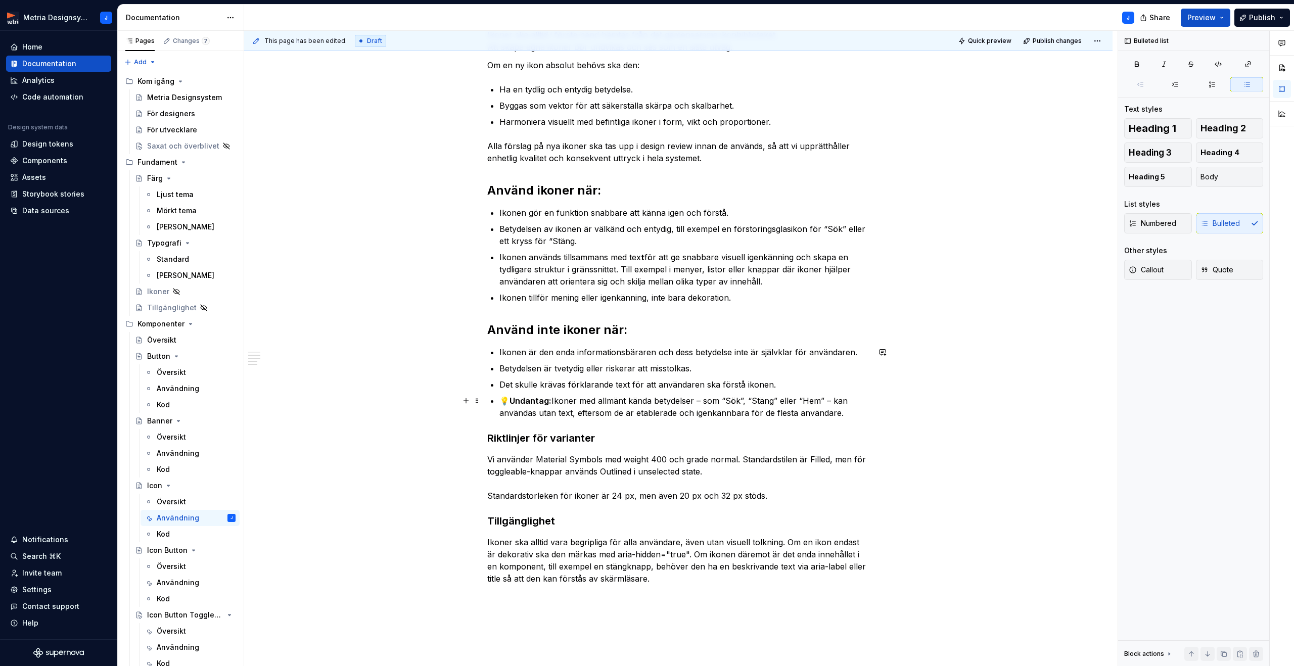
drag, startPoint x: 501, startPoint y: 401, endPoint x: 536, endPoint y: 403, distance: 35.0
click at [501, 401] on p "💡 Undantag: Ikoner med allmänt kända betydelser – som “Sök”, “Stäng” eller “Hem…" at bounding box center [684, 407] width 370 height 24
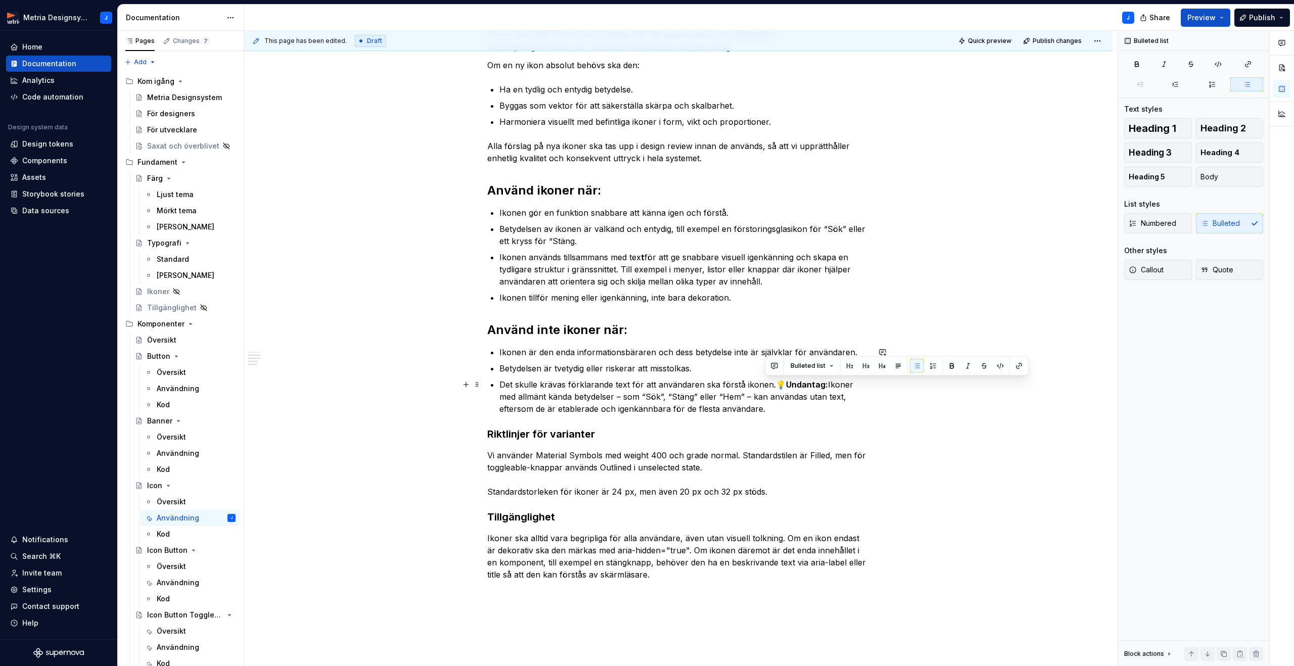
drag, startPoint x: 774, startPoint y: 381, endPoint x: 790, endPoint y: 405, distance: 28.6
click at [790, 405] on p "Det skulle krävas förklarande text för att användaren ska förstå ikonen.💡 Undan…" at bounding box center [684, 397] width 370 height 36
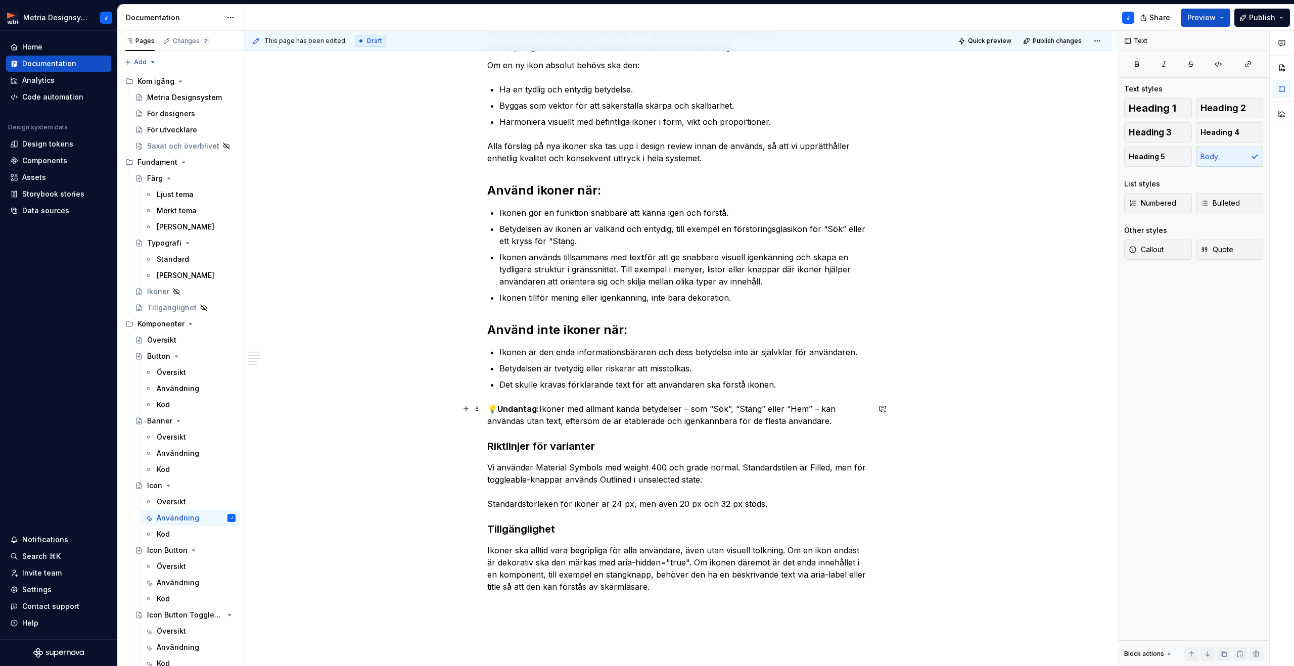
drag, startPoint x: 697, startPoint y: 406, endPoint x: 733, endPoint y: 405, distance: 35.9
click at [698, 406] on p "💡 Undantag: Ikoner med allmänt kända betydelser – som “Sök”, “Stäng” eller “Hem…" at bounding box center [678, 415] width 382 height 24
drag, startPoint x: 816, startPoint y: 408, endPoint x: 837, endPoint y: 408, distance: 20.7
click at [816, 409] on p "💡 Undantag: Ikoner med allmänt kända betydelser som “Sök”, “Stäng” eller “Hem” …" at bounding box center [678, 415] width 382 height 24
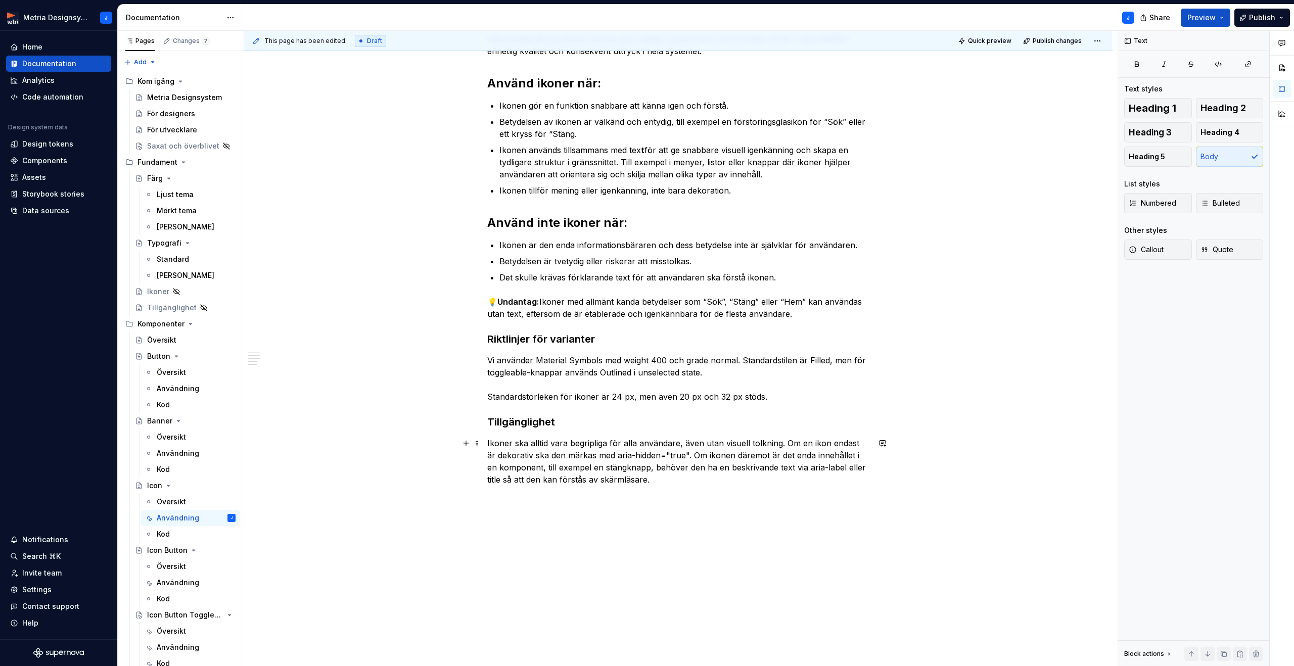
scroll to position [366, 0]
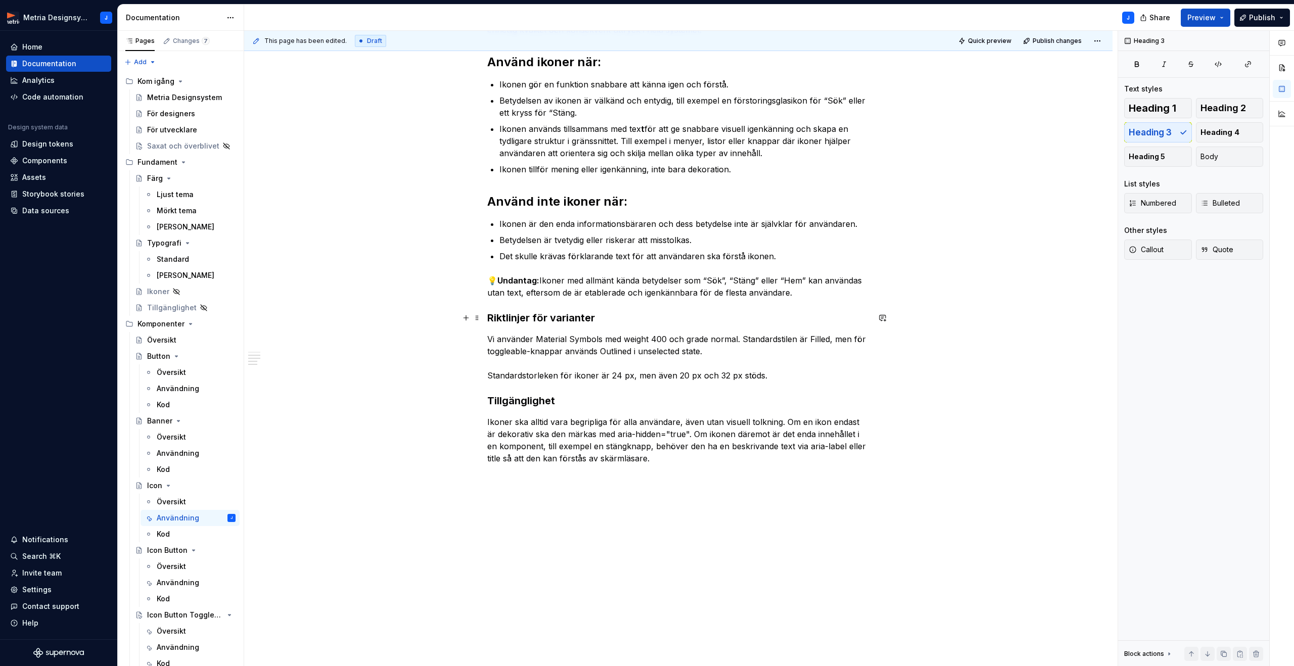
click at [528, 318] on h3 "Riktlinjer för varianter" at bounding box center [678, 318] width 382 height 14
click at [1226, 106] on span "Heading 2" at bounding box center [1223, 108] width 45 height 10
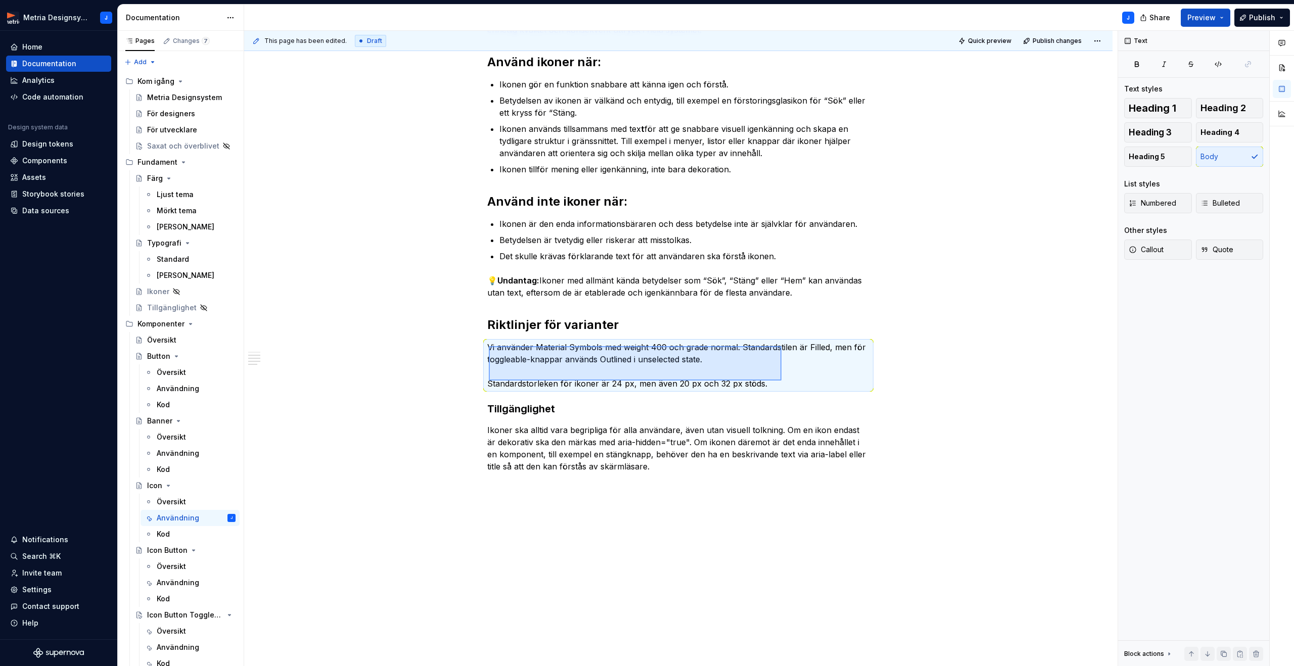
drag, startPoint x: 489, startPoint y: 346, endPoint x: 783, endPoint y: 382, distance: 295.8
click at [783, 382] on div "This page has been edited. Draft Quick preview Publish changes Icon En ikon är …" at bounding box center [681, 349] width 874 height 636
click at [652, 354] on p "Vi använder Material Symbols med weight 400 och grade normal. Standardstilen är…" at bounding box center [678, 365] width 382 height 49
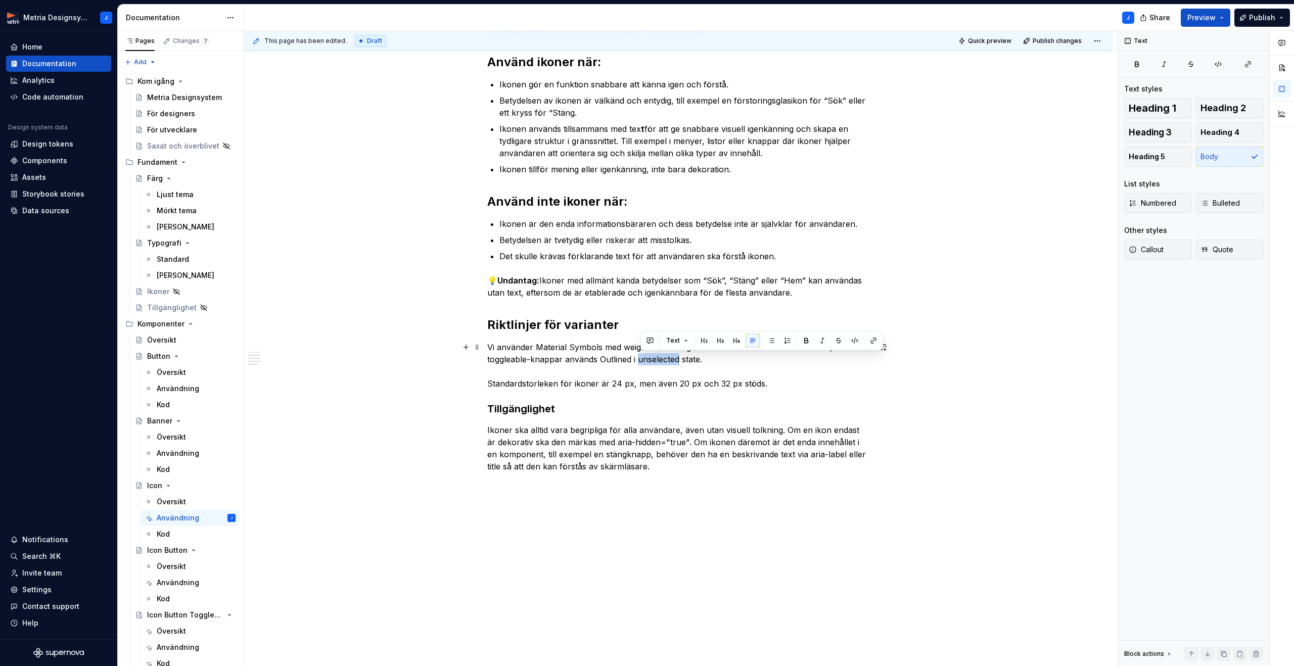
click at [652, 354] on p "Vi använder Material Symbols med weight 400 och grade normal. Standardstilen är…" at bounding box center [678, 365] width 382 height 49
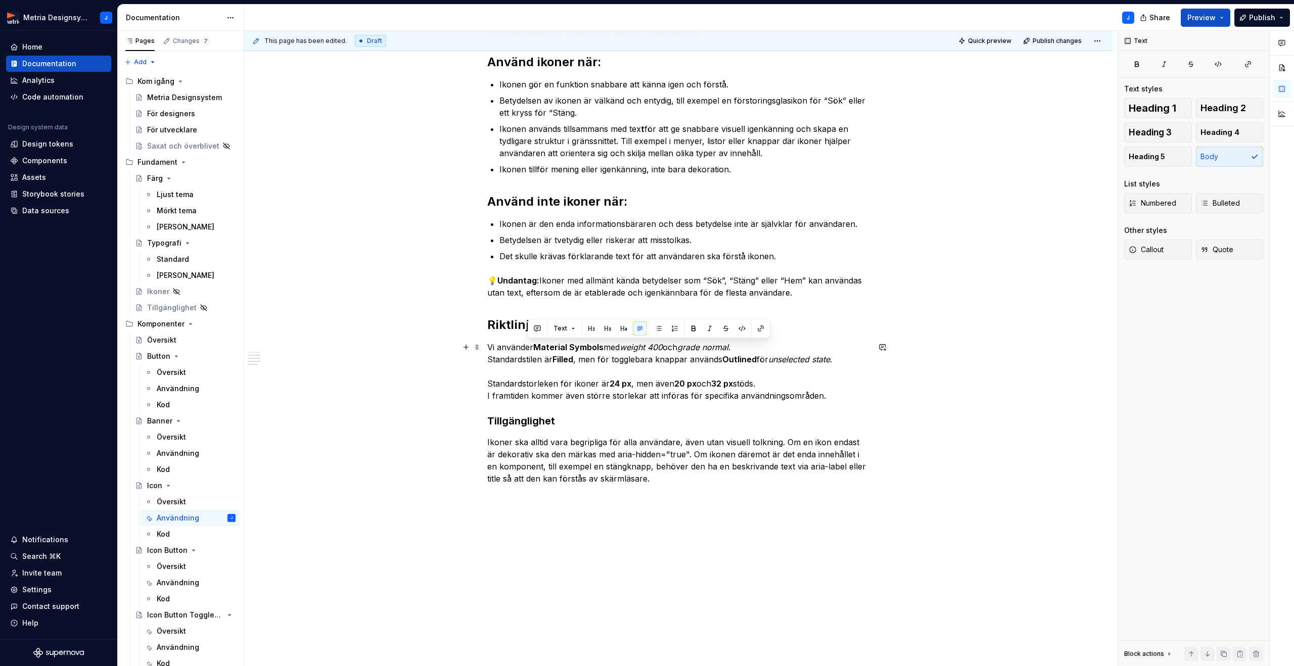
drag, startPoint x: 532, startPoint y: 346, endPoint x: 633, endPoint y: 345, distance: 100.6
click at [626, 346] on p "Vi använder Material Symbols med weight 400 och grade normal . Standardstilen ä…" at bounding box center [678, 371] width 382 height 61
click at [686, 328] on button "button" at bounding box center [693, 329] width 14 height 14
drag, startPoint x: 552, startPoint y: 359, endPoint x: 773, endPoint y: 363, distance: 220.9
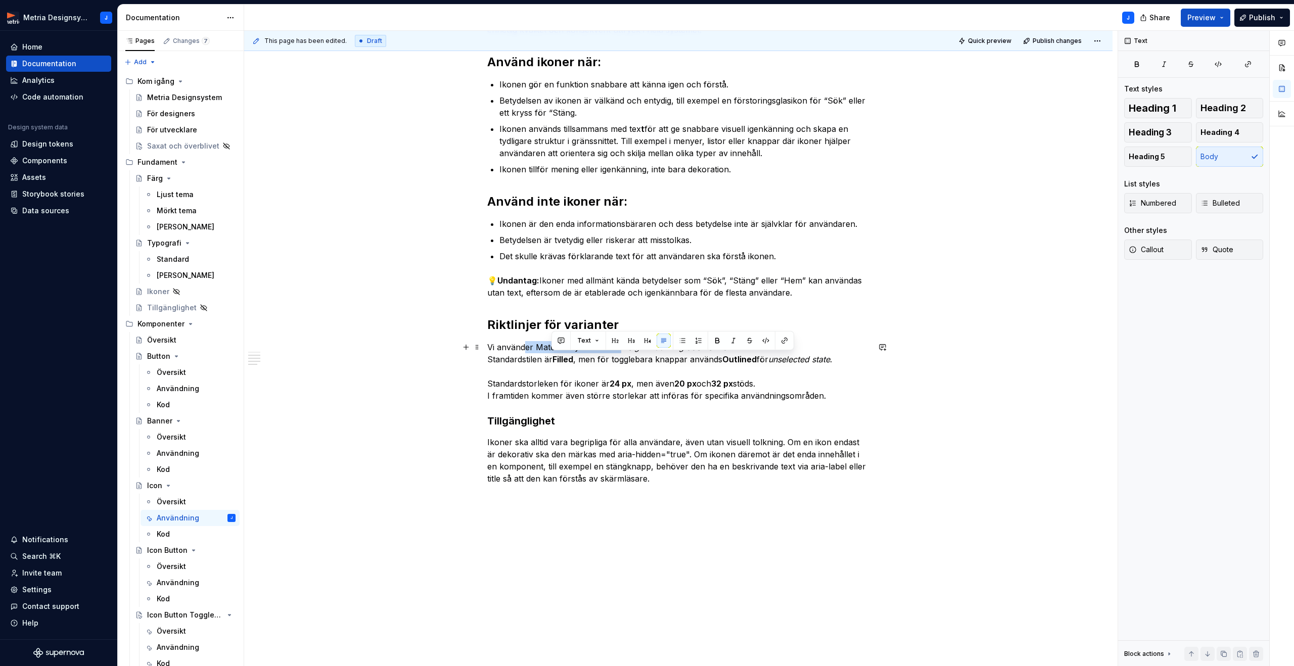
click at [773, 363] on p "Vi använder Material Symbols med weight 400 och grade normal . Standardstilen ä…" at bounding box center [678, 371] width 382 height 61
click at [713, 339] on button "button" at bounding box center [717, 341] width 14 height 14
drag, startPoint x: 608, startPoint y: 383, endPoint x: 752, endPoint y: 384, distance: 144.1
click at [750, 384] on p "Vi använder Material Symbols med weight 400 och grade normal . Standardstilen ä…" at bounding box center [678, 371] width 382 height 61
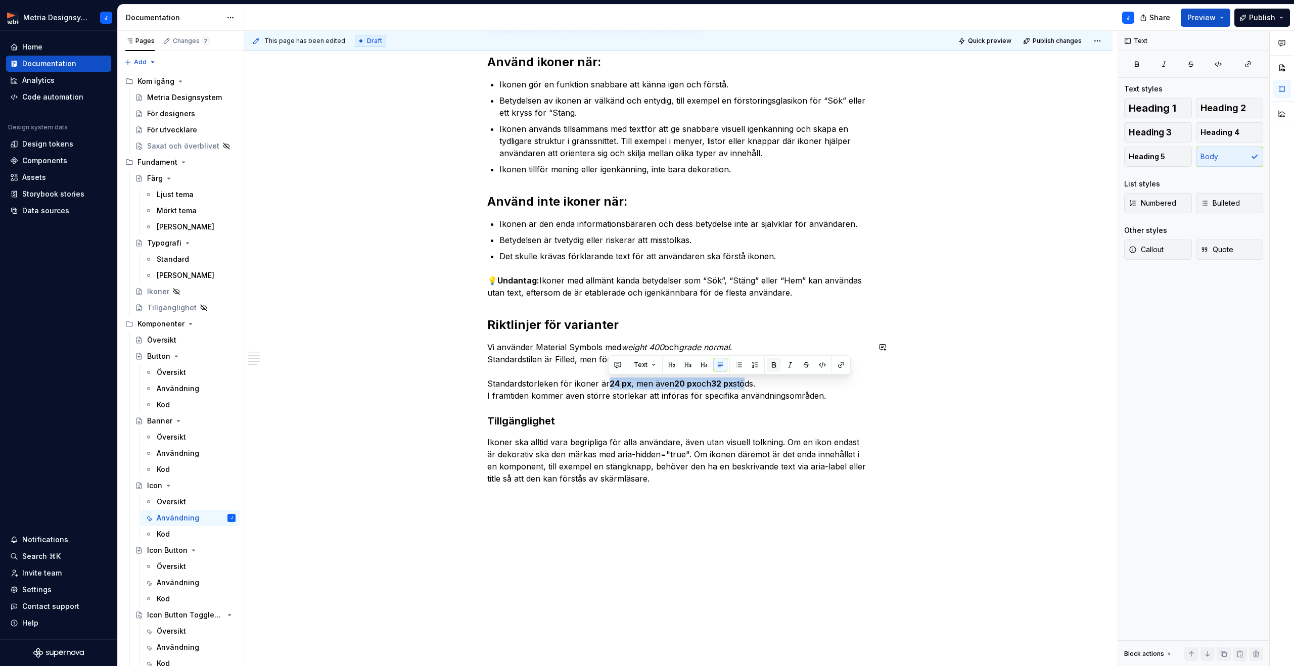
click at [772, 368] on button "button" at bounding box center [774, 365] width 14 height 14
click at [845, 387] on p "Vi använder Material Symbols med weight 400 och grade normal . Standardstilen ä…" at bounding box center [678, 371] width 382 height 61
click at [763, 386] on p "Vi använder Material Symbols med weight 400 och grade normal . Standardstilen ä…" at bounding box center [678, 371] width 382 height 61
click at [563, 397] on p "Vi använder Material Symbols med weight 400 och grade normal . Standardstilen ä…" at bounding box center [678, 371] width 382 height 61
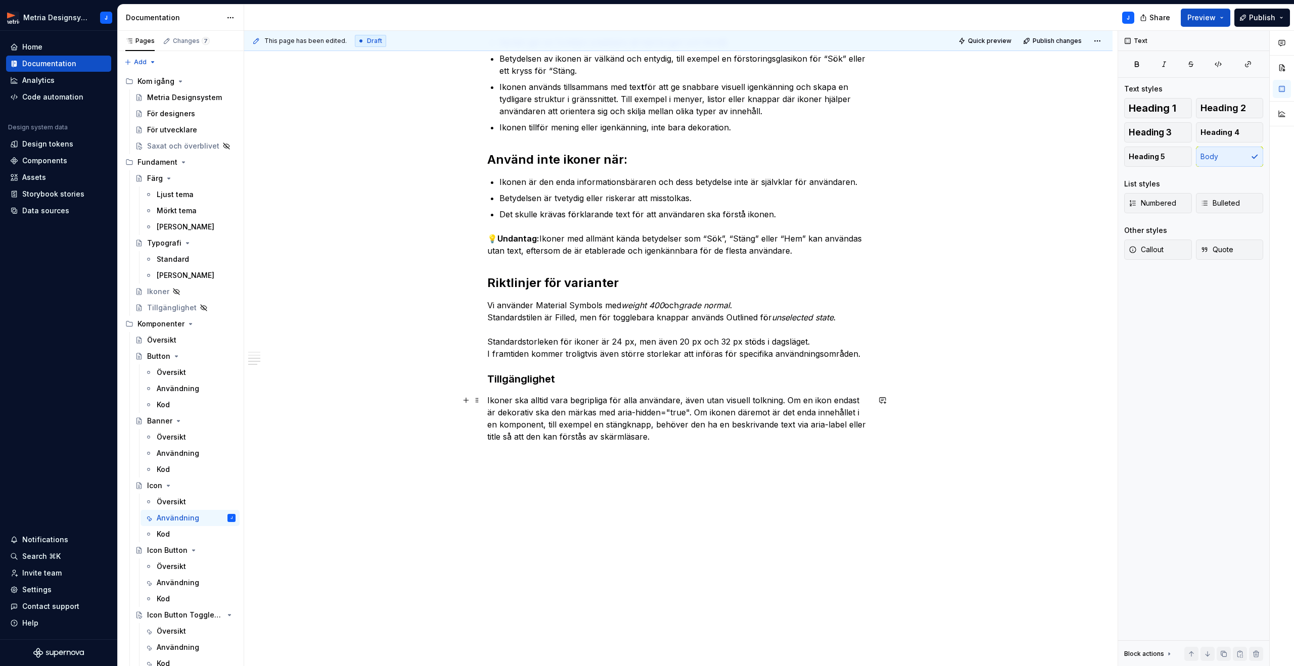
scroll to position [414, 0]
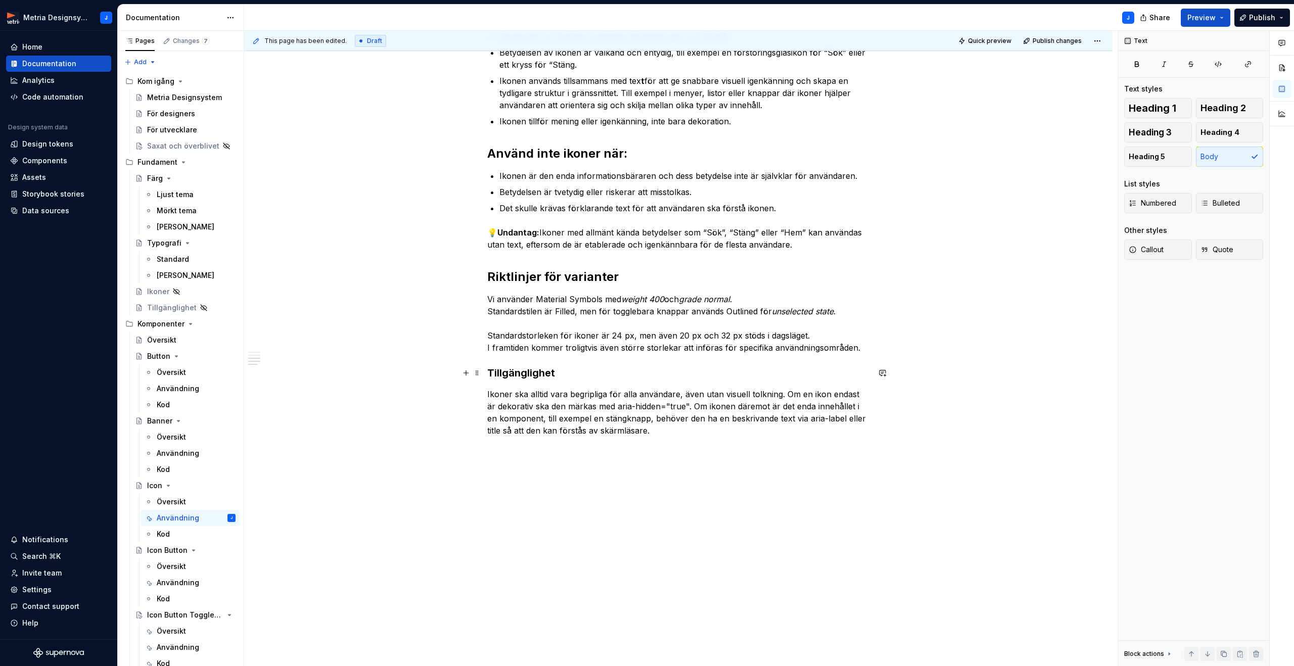
click at [528, 373] on h3 "Tillgänglighet" at bounding box center [678, 373] width 382 height 14
click at [1215, 114] on button "Heading 2" at bounding box center [1230, 108] width 68 height 20
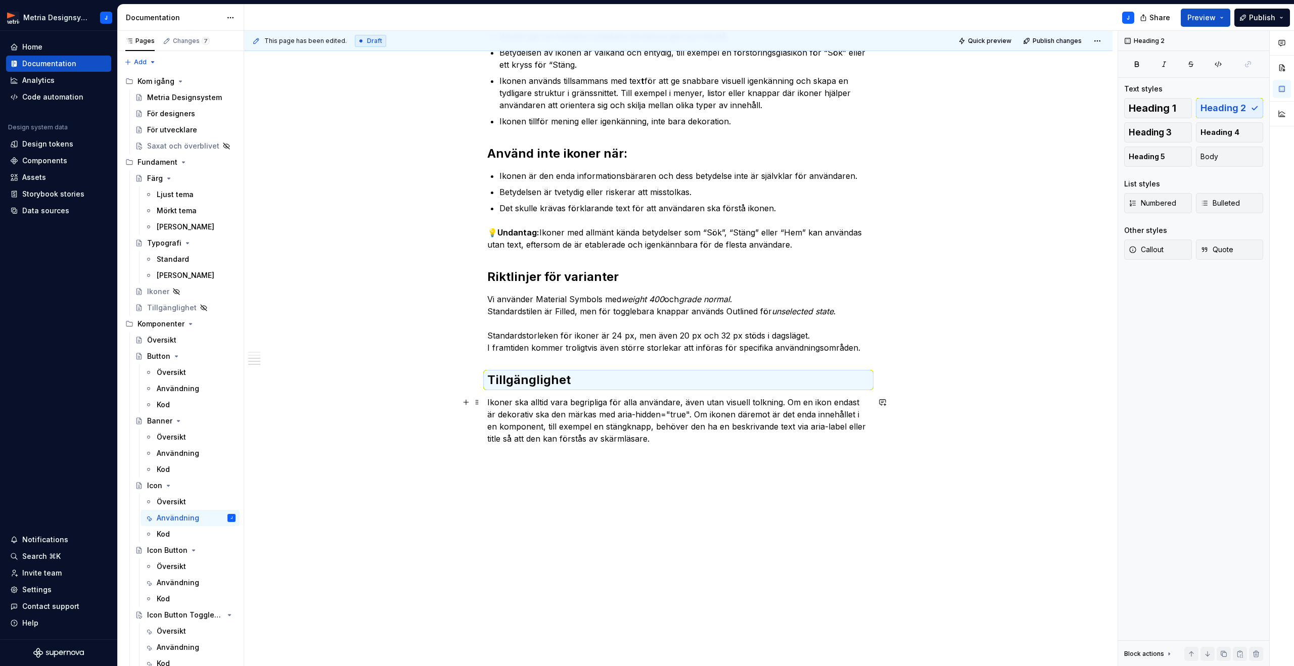
click at [492, 406] on p "Ikoner ska alltid vara begripliga för alla användare, även utan visuell tolknin…" at bounding box center [678, 420] width 382 height 49
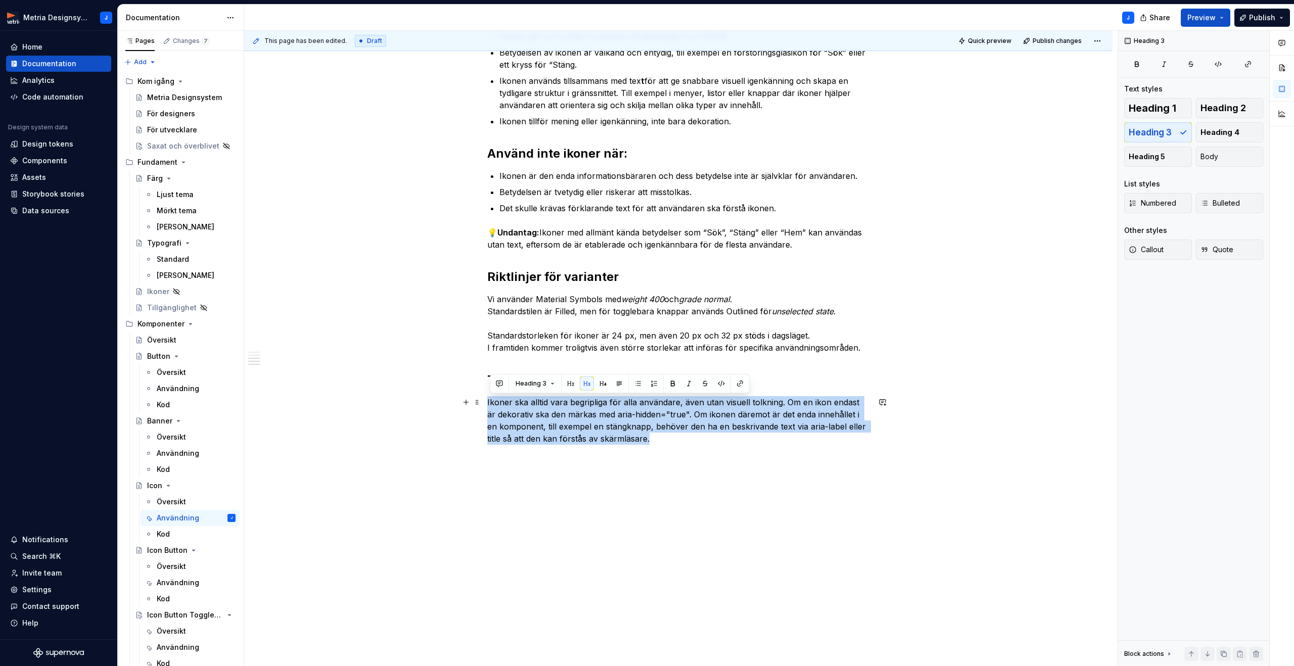
drag, startPoint x: 490, startPoint y: 402, endPoint x: 654, endPoint y: 438, distance: 167.7
click at [654, 438] on p "Ikoner ska alltid vara begripliga för alla användare, även utan visuell tolknin…" at bounding box center [678, 420] width 382 height 49
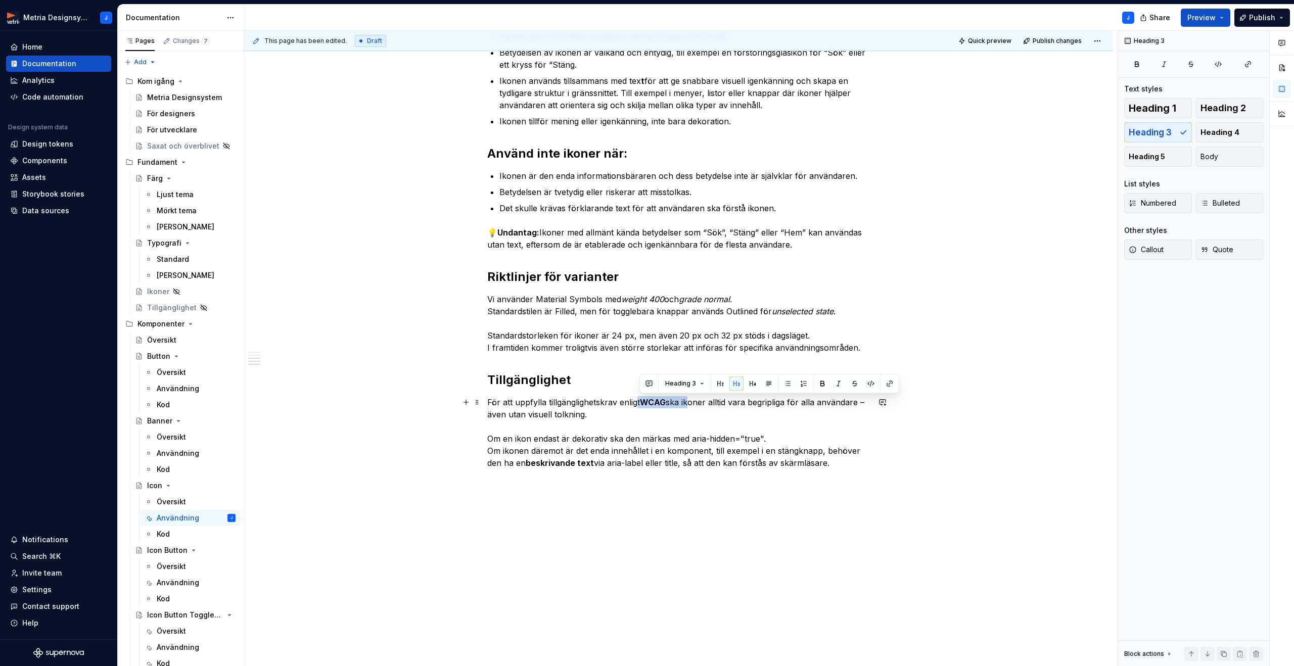
drag, startPoint x: 678, startPoint y: 402, endPoint x: 700, endPoint y: 403, distance: 21.3
click at [693, 402] on p "För att uppfylla tillgänglighetskrav enligt WCAG ska ikoner alltid vara begripl…" at bounding box center [678, 432] width 382 height 73
click at [817, 385] on button "button" at bounding box center [822, 384] width 14 height 14
click at [583, 429] on p "För att uppfylla tillgänglighetskrav enligt WCAG ska ikoner alltid vara begripl…" at bounding box center [678, 432] width 382 height 73
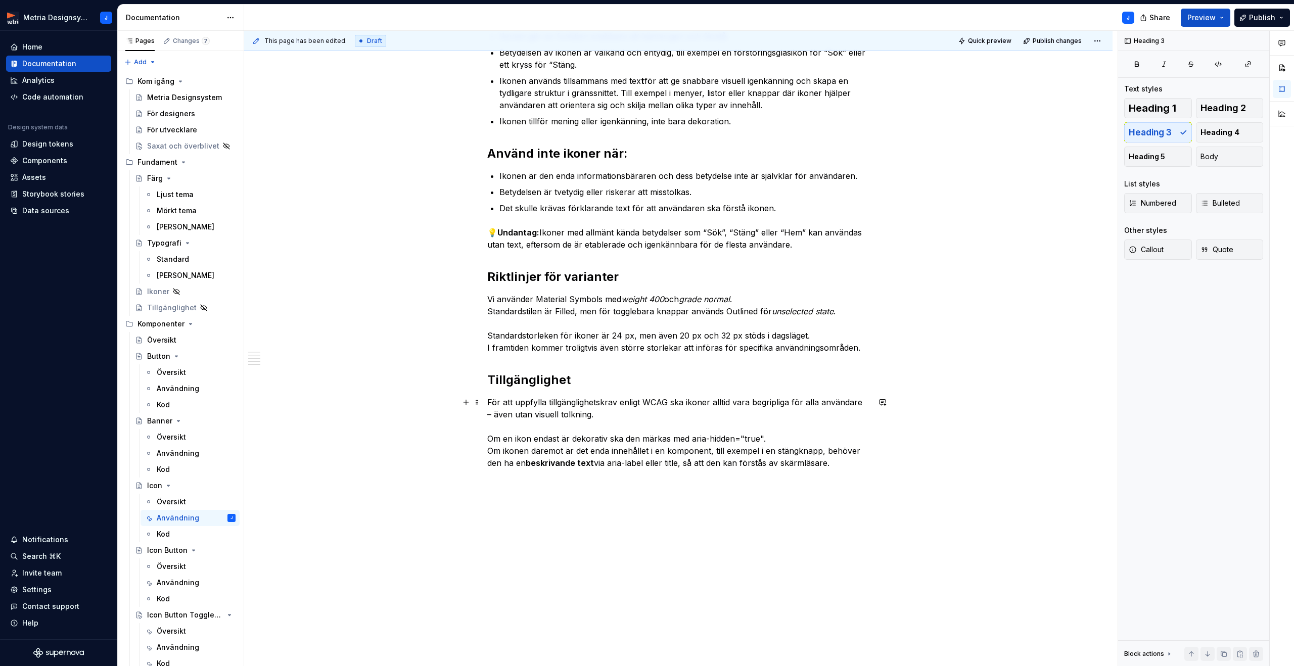
click at [867, 403] on p "För att uppfylla tillgänglighetskrav enligt WCAG ska ikoner alltid vara begripl…" at bounding box center [678, 432] width 382 height 73
drag, startPoint x: 521, startPoint y: 465, endPoint x: 604, endPoint y: 461, distance: 82.5
click at [604, 461] on p "För att uppfylla tillgänglighetskrav enligt WCAG ska ikoner alltid vara begripl…" at bounding box center [678, 432] width 382 height 73
click at [699, 445] on button "button" at bounding box center [706, 444] width 14 height 14
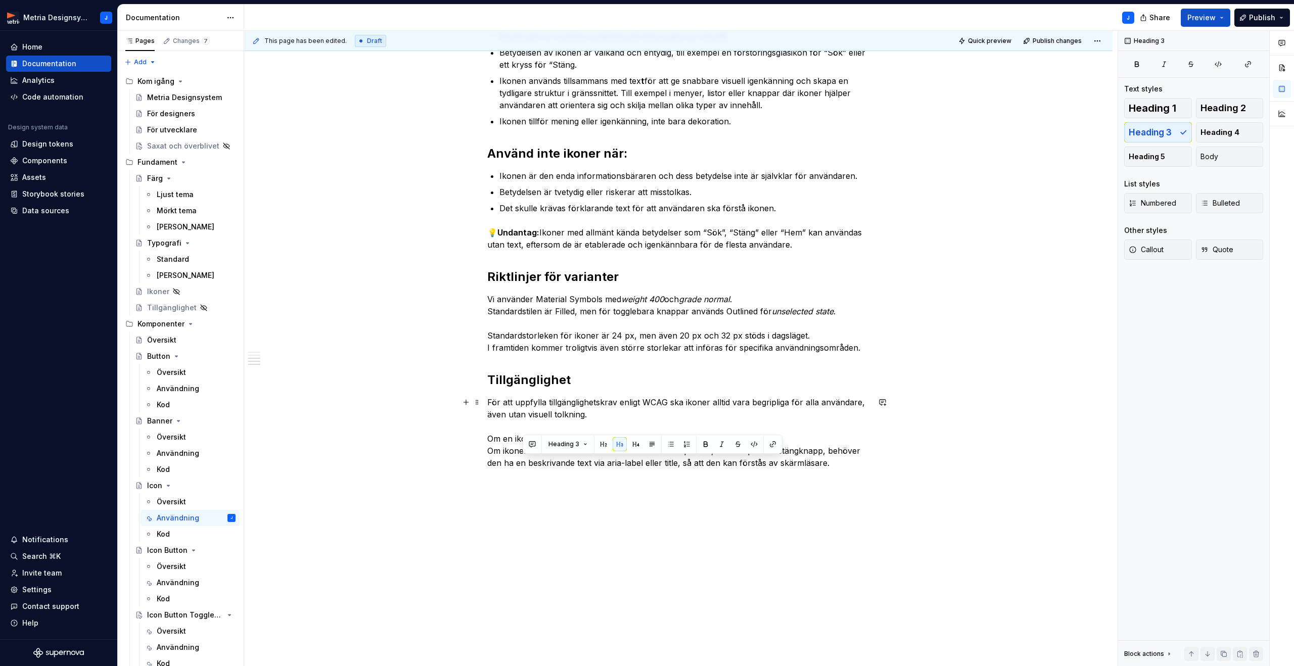
click at [836, 465] on p "För att uppfylla tillgänglighetskrav enligt WCAG ska ikoner alltid vara begripl…" at bounding box center [678, 432] width 382 height 73
click at [849, 463] on p "För att uppfylla tillgänglighetskrav enligt WCAG ska ikoner alltid vara begripl…" at bounding box center [678, 432] width 382 height 73
click at [1225, 106] on span "Heading 2" at bounding box center [1223, 108] width 45 height 10
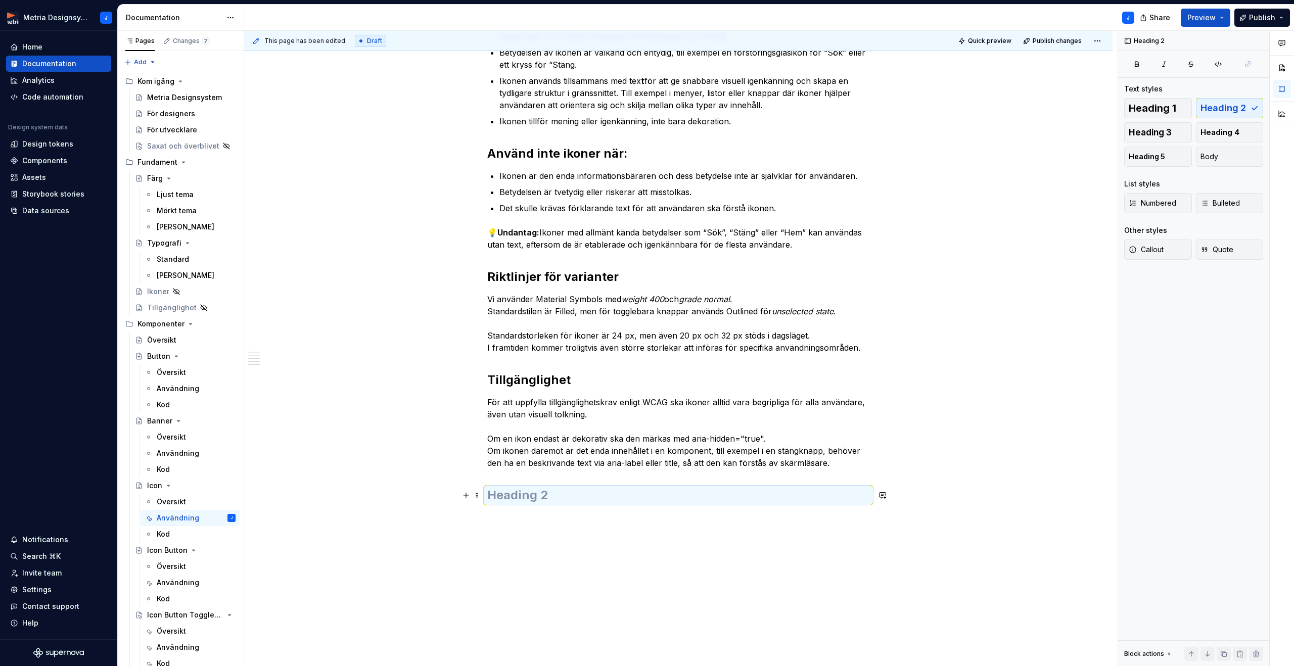
click at [545, 493] on h2 at bounding box center [678, 495] width 382 height 16
click at [472, 520] on button "button" at bounding box center [466, 518] width 14 height 14
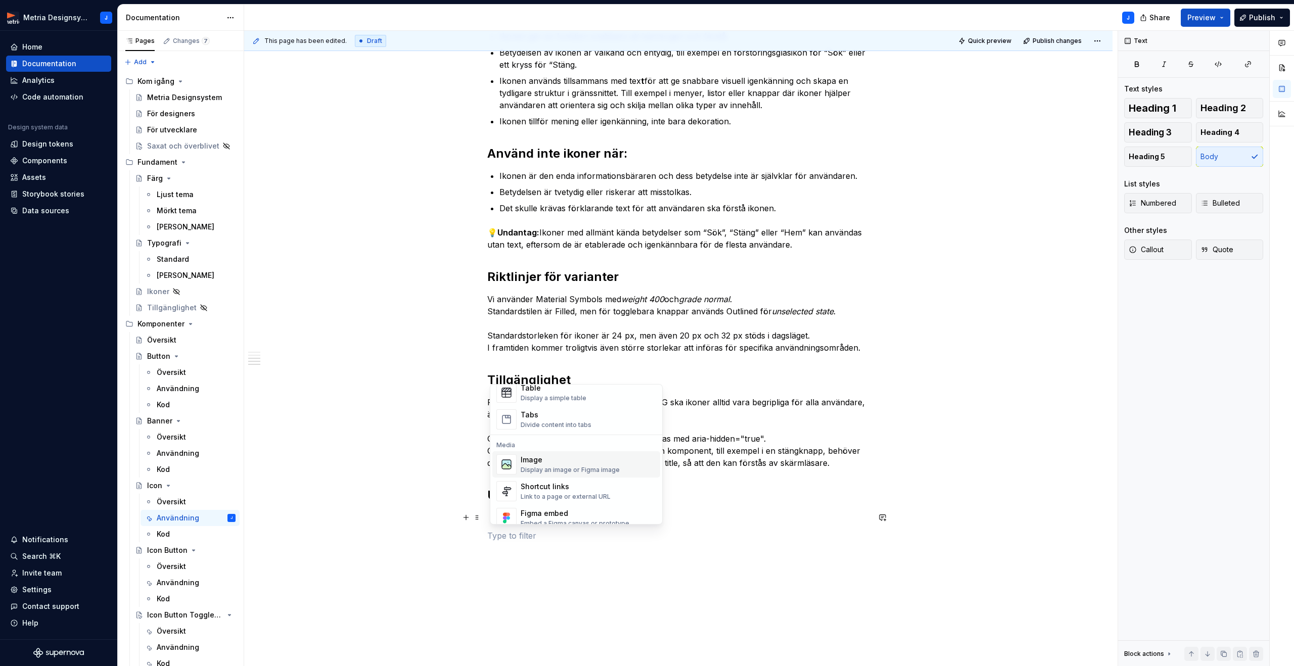
scroll to position [384, 0]
click at [540, 485] on div "Shortcut links" at bounding box center [566, 482] width 90 height 10
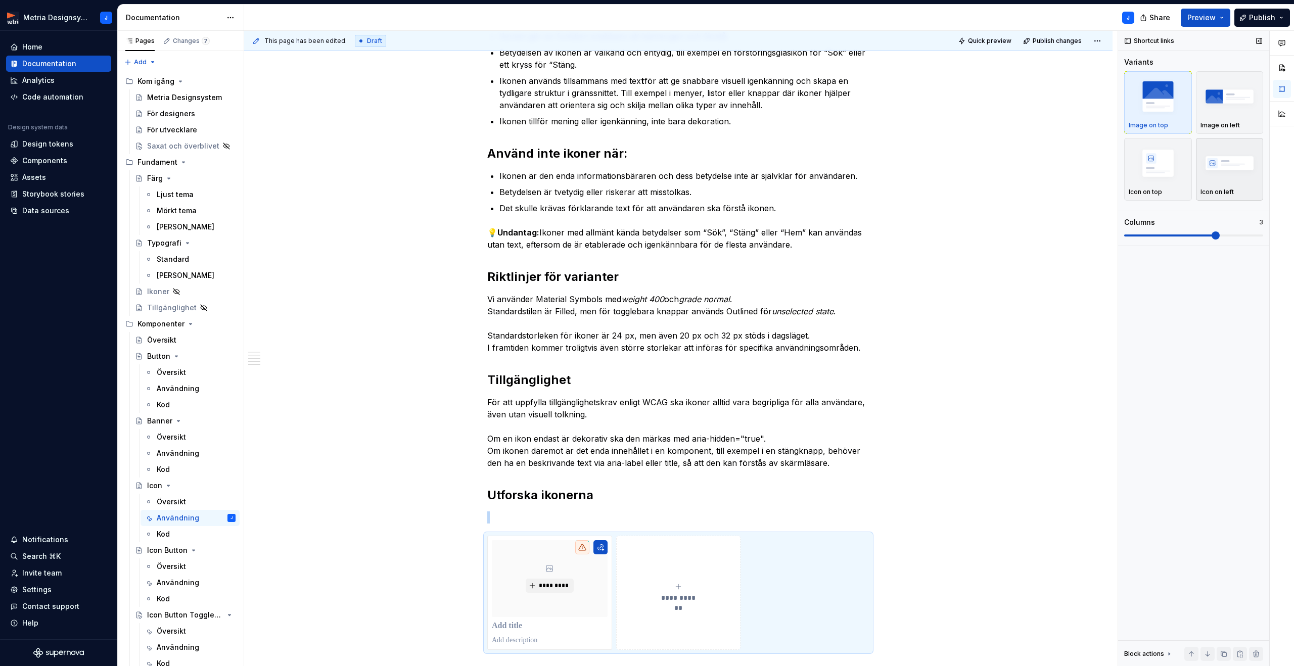
click at [1220, 171] on img "button" at bounding box center [1230, 163] width 59 height 37
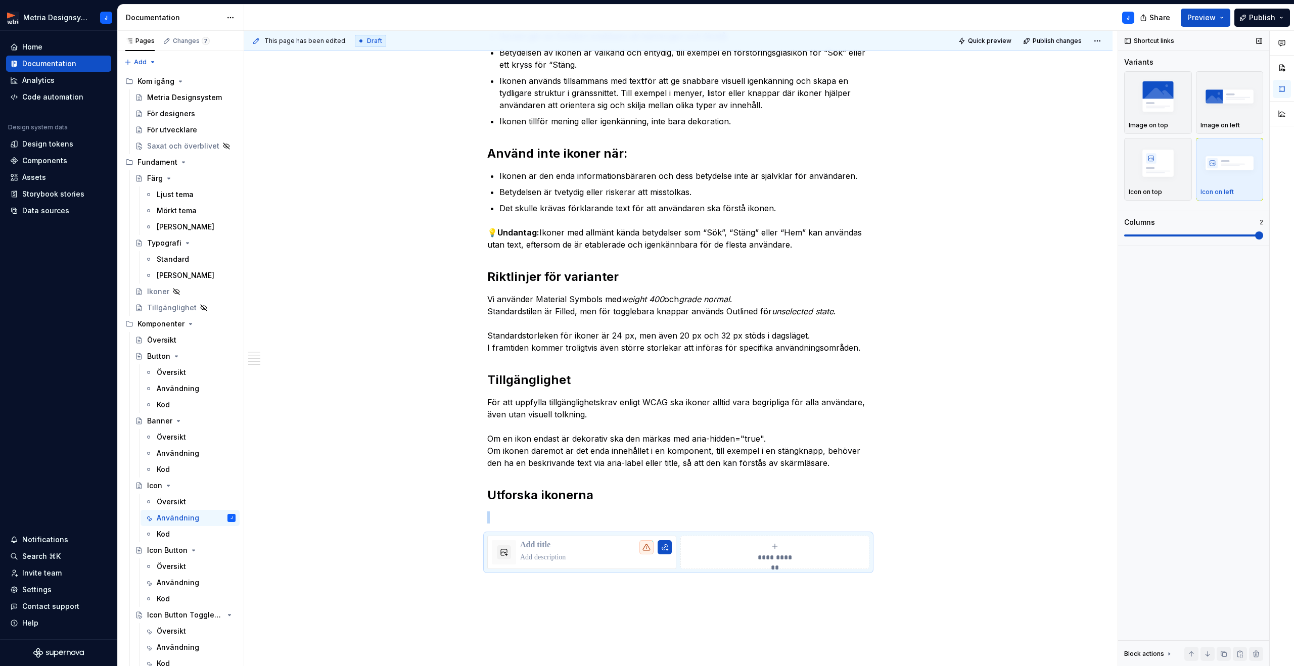
click at [1205, 238] on span at bounding box center [1193, 236] width 139 height 8
click at [1199, 238] on span at bounding box center [1193, 236] width 139 height 8
click at [1182, 236] on span at bounding box center [1193, 236] width 139 height 8
click at [561, 556] on p at bounding box center [692, 558] width 345 height 10
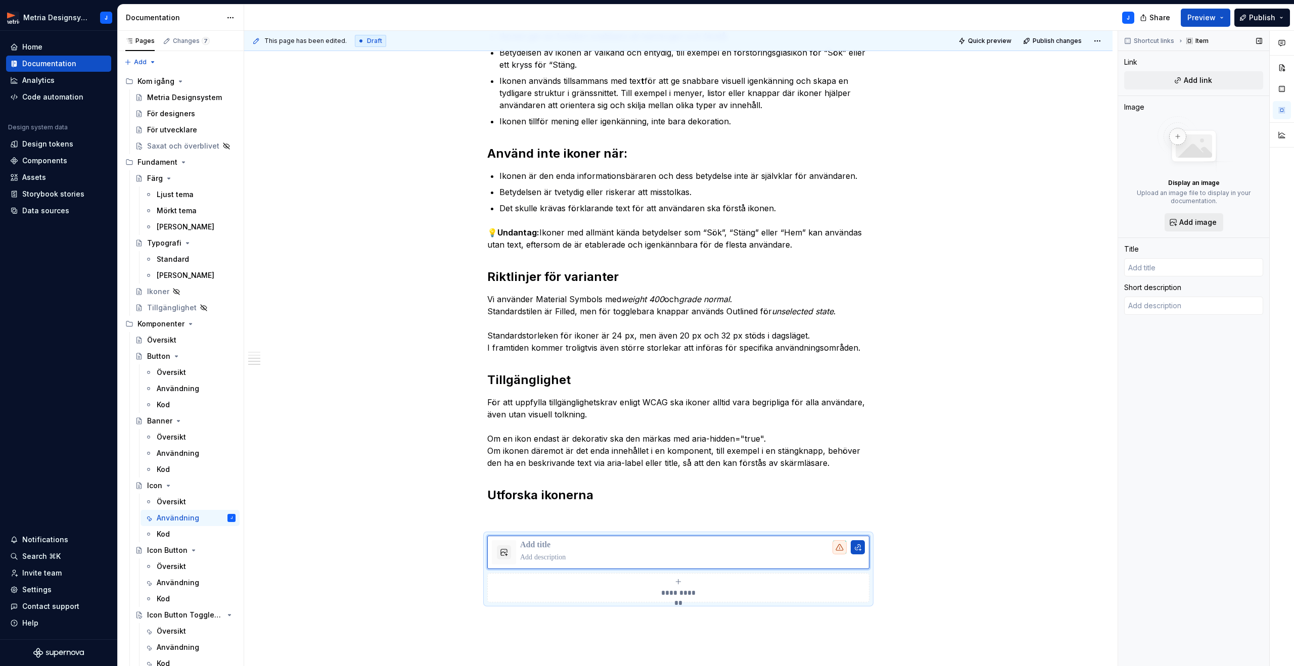
click at [1194, 227] on span "Add image" at bounding box center [1197, 222] width 37 height 10
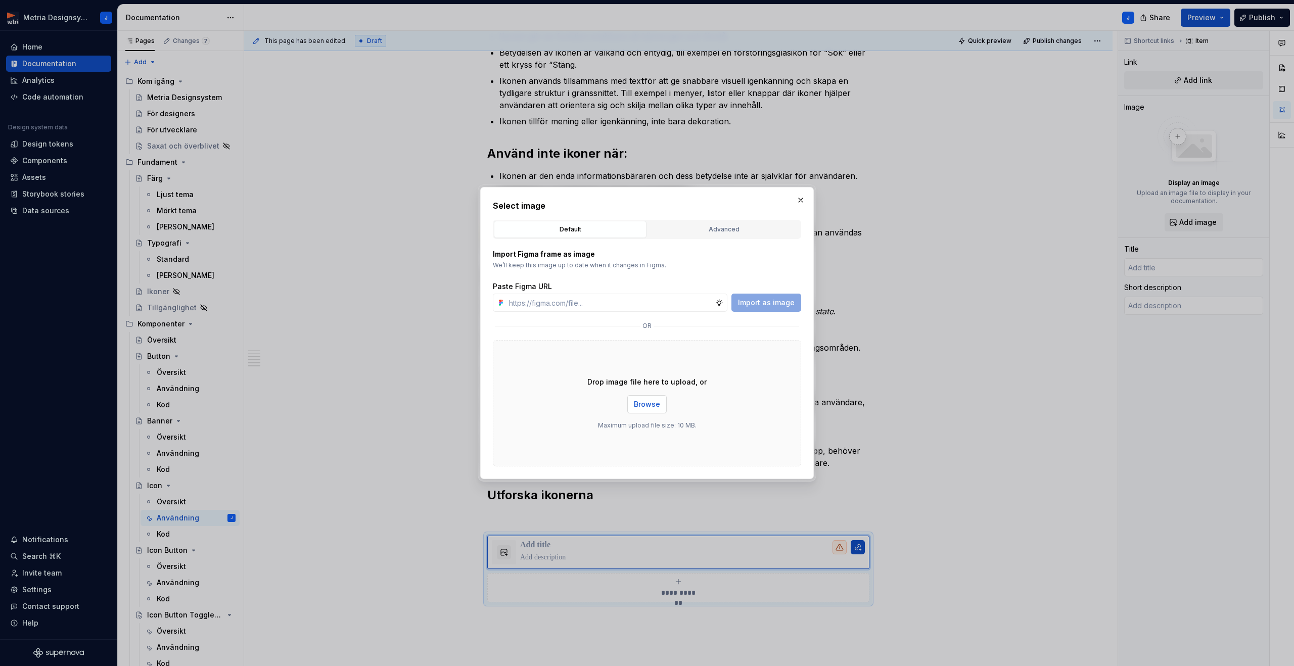
click at [649, 402] on span "Browse" at bounding box center [647, 404] width 26 height 10
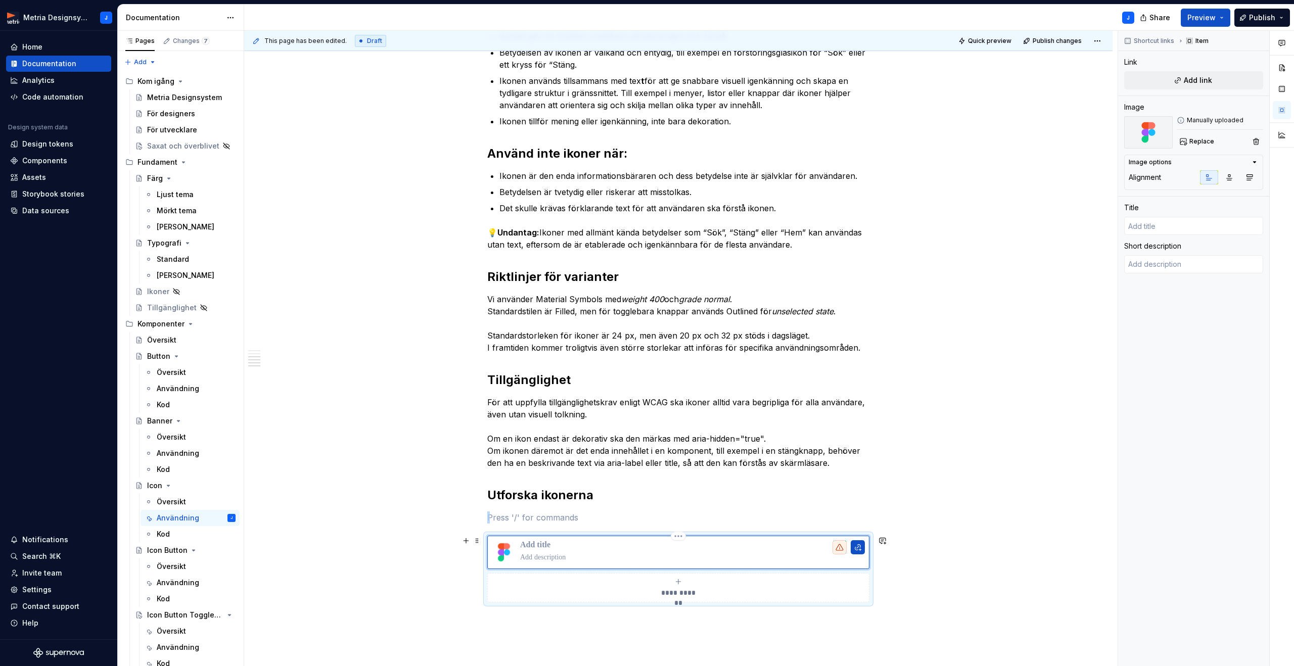
click at [563, 548] on p at bounding box center [692, 545] width 345 height 10
type textarea "*"
type input "I"
type textarea "*"
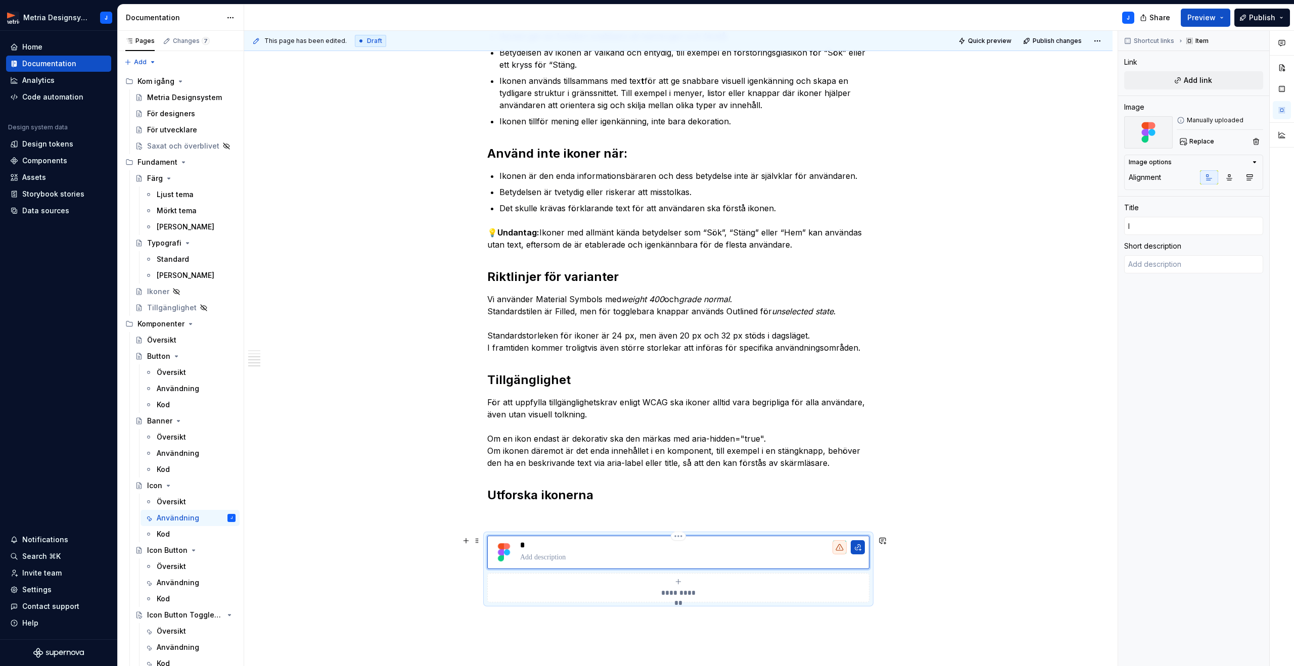
type input "Ik"
type textarea "*"
type input "Iko"
type textarea "*"
type input "Ikon"
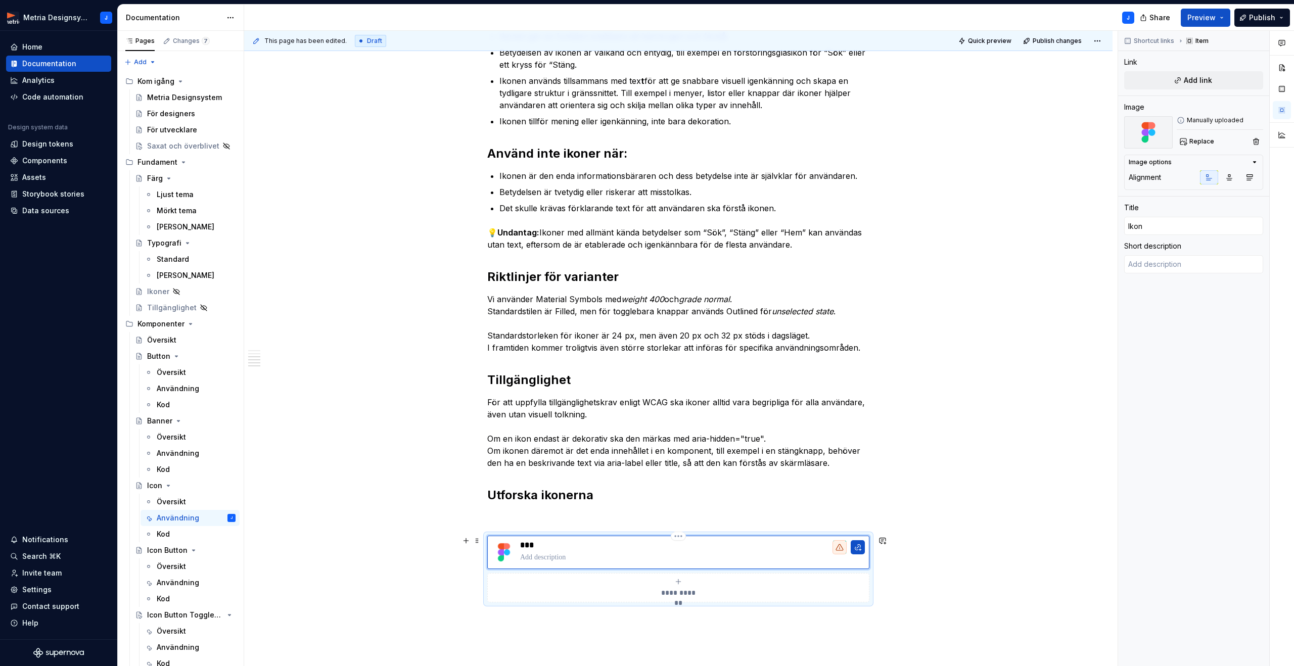
type textarea "*"
type input "Ikone"
type textarea "*"
type input "Ikoner"
click at [1207, 83] on span "Add link" at bounding box center [1198, 80] width 28 height 10
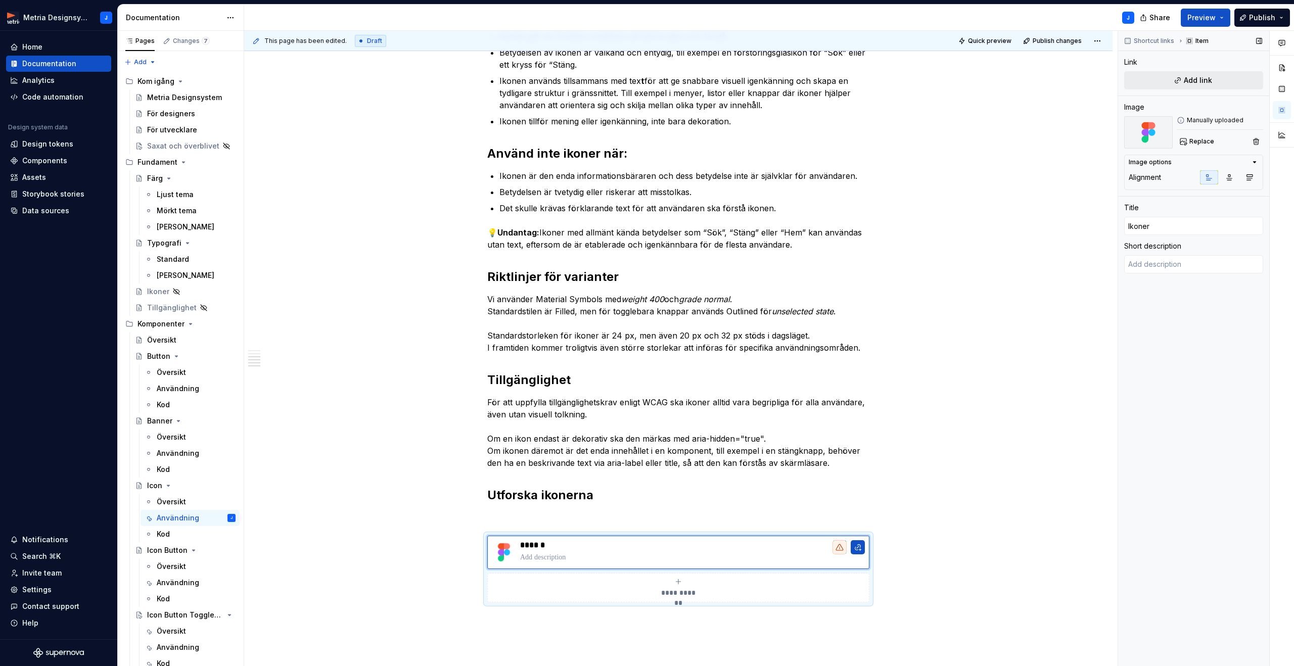
type textarea "*"
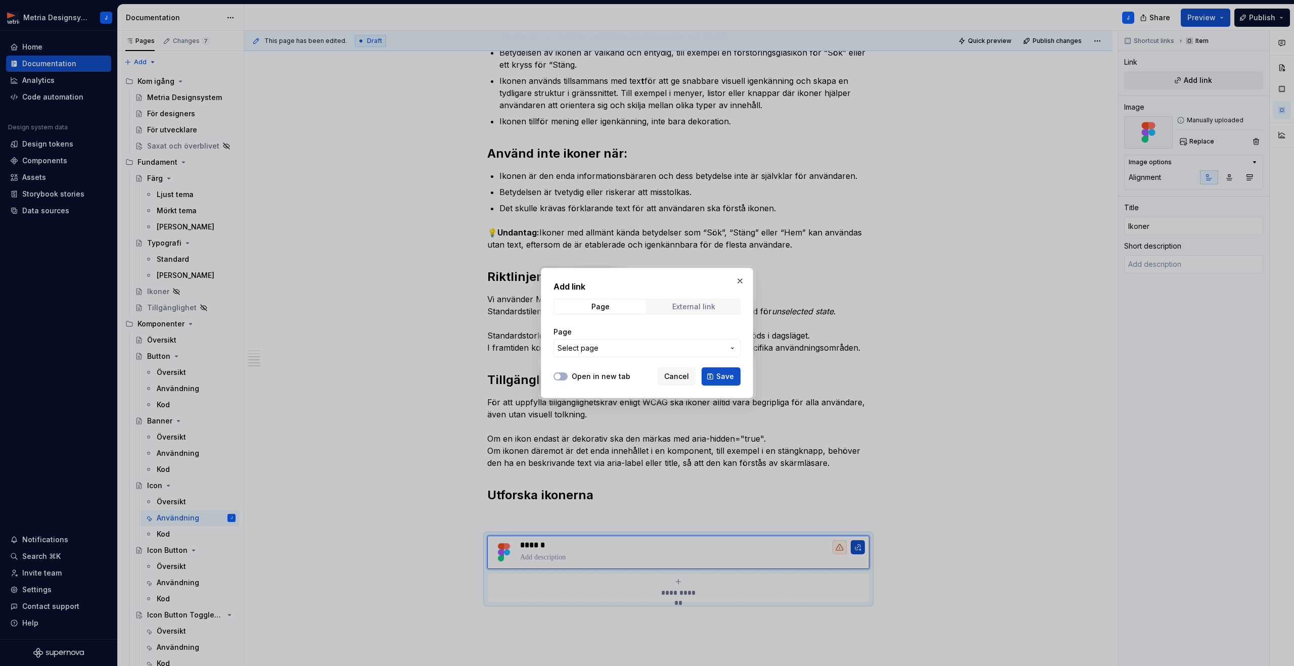
click at [689, 304] on div "External link" at bounding box center [693, 307] width 43 height 8
click at [643, 347] on input "URL" at bounding box center [647, 348] width 187 height 18
paste input "[URL][DOMAIN_NAME]"
type input "[URL][DOMAIN_NAME]"
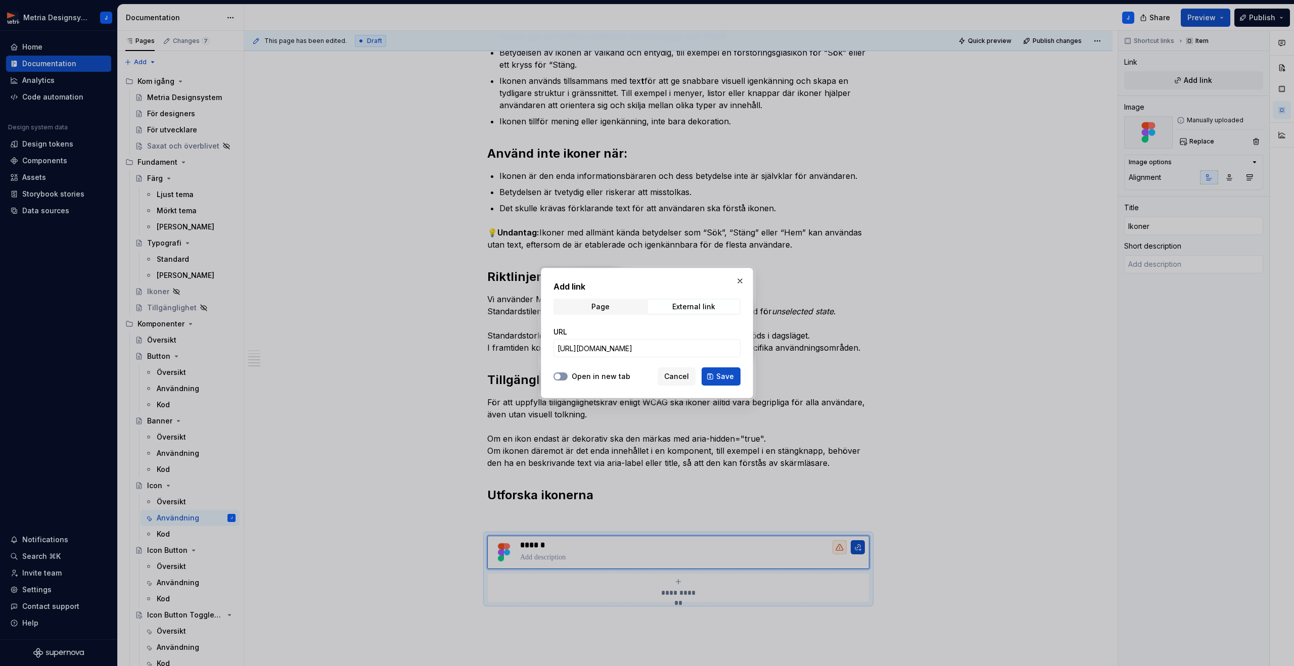
click at [556, 378] on span "button" at bounding box center [558, 377] width 6 height 6
click at [726, 379] on span "Save" at bounding box center [725, 377] width 18 height 10
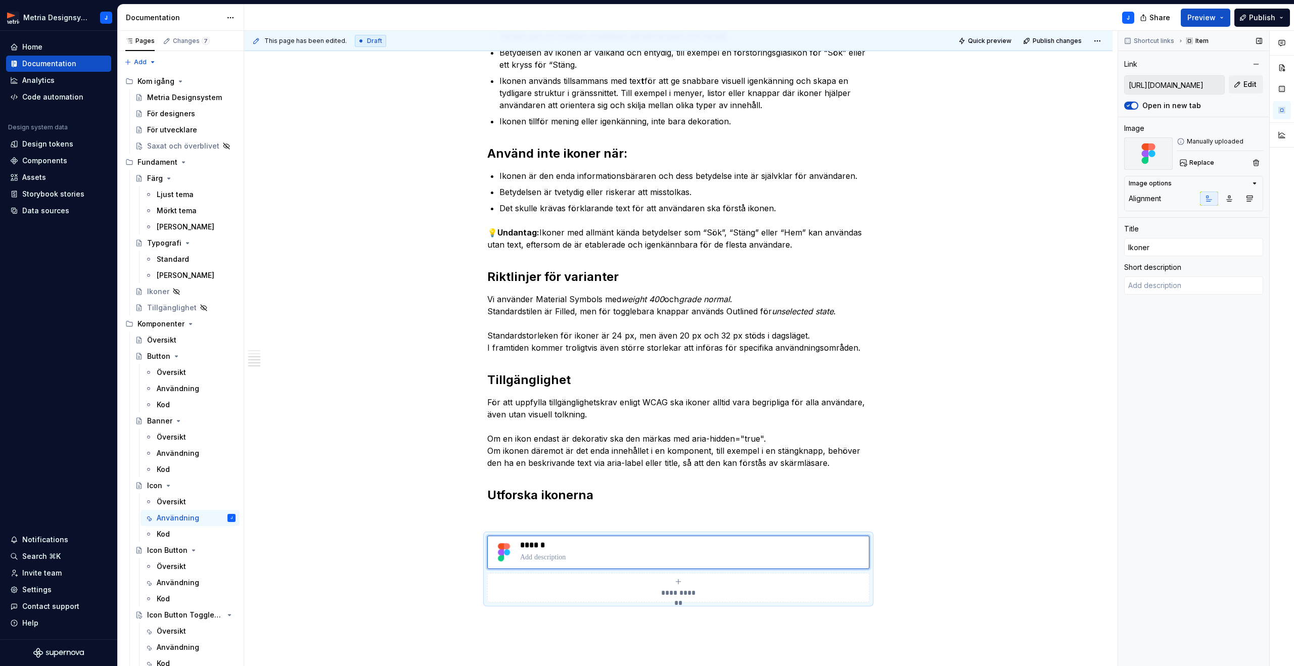
type textarea "*"
type textarea "Created with Figma"
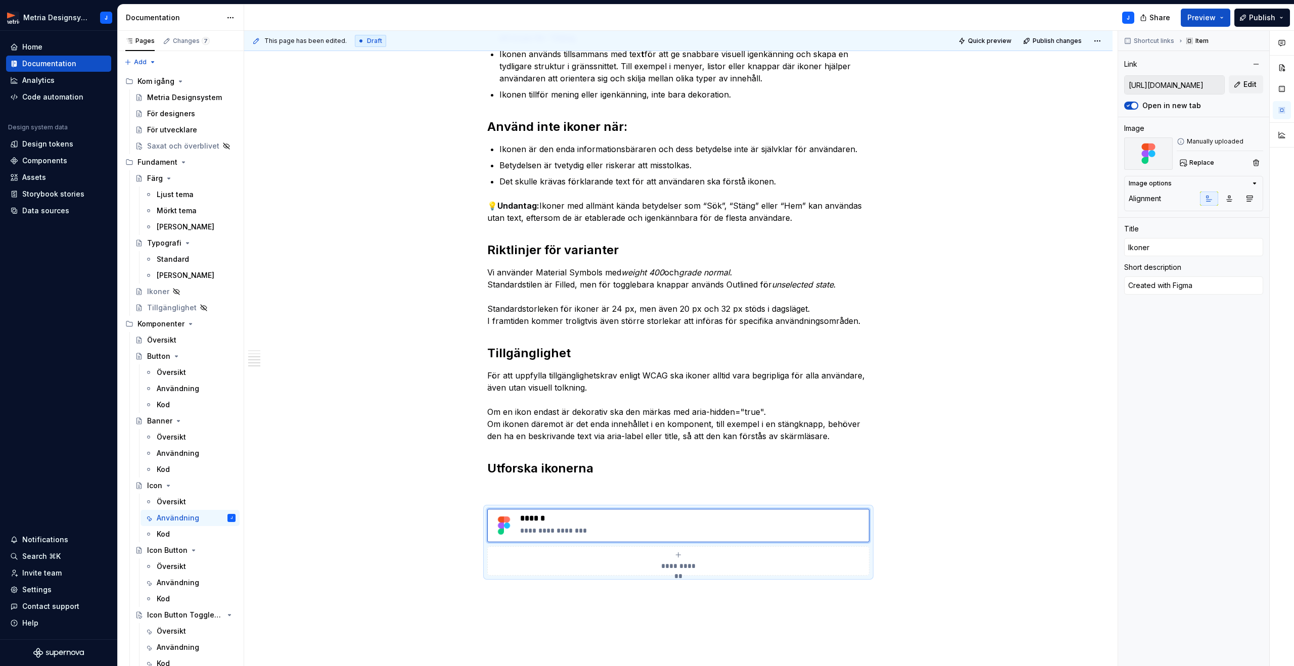
scroll to position [441, 0]
click at [699, 564] on span "**********" at bounding box center [679, 566] width 44 height 10
type textarea "*"
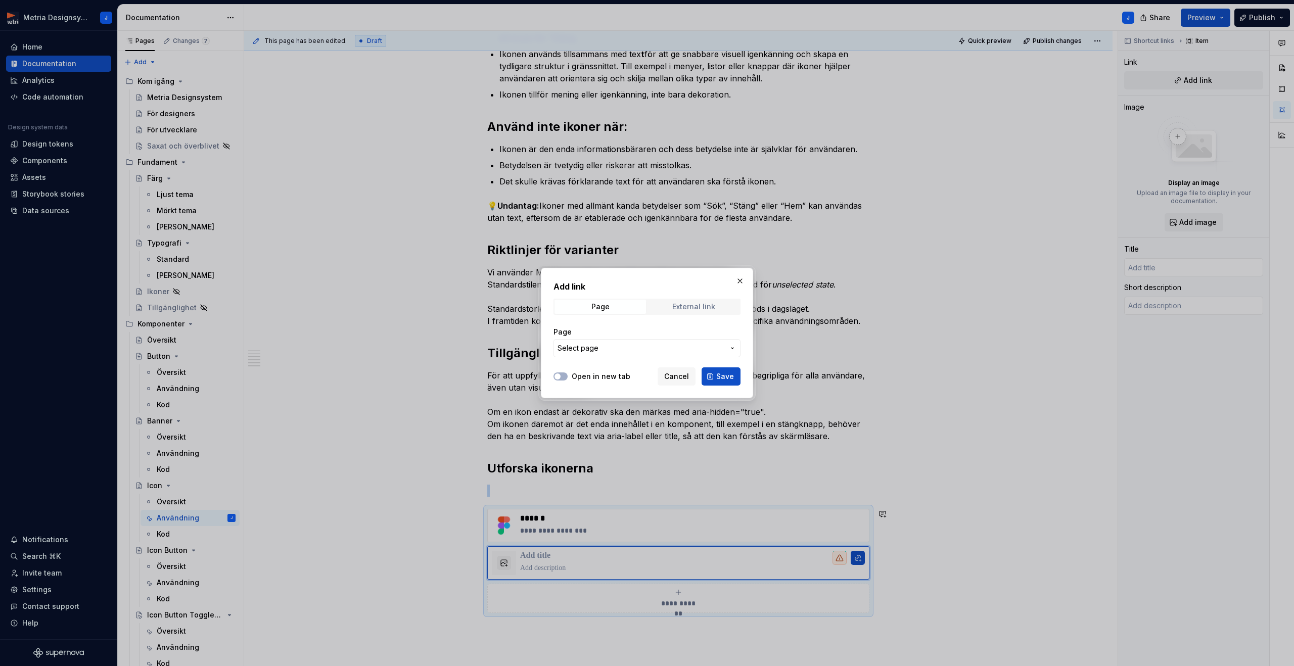
click at [676, 305] on div "External link" at bounding box center [693, 307] width 43 height 8
click at [621, 353] on input "URL" at bounding box center [647, 348] width 187 height 18
paste input "[URL][DOMAIN_NAME]"
type input "[URL][DOMAIN_NAME]"
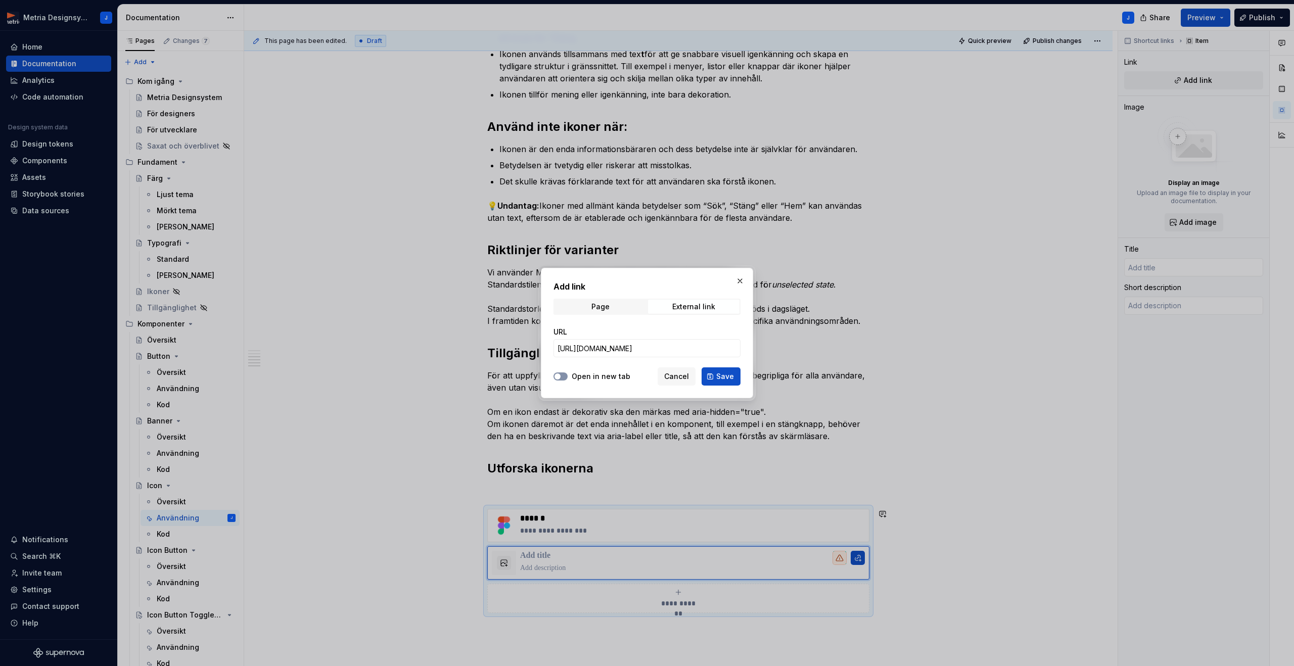
scroll to position [0, 0]
click at [558, 379] on span "button" at bounding box center [558, 377] width 6 height 6
click at [730, 377] on span "Save" at bounding box center [725, 377] width 18 height 10
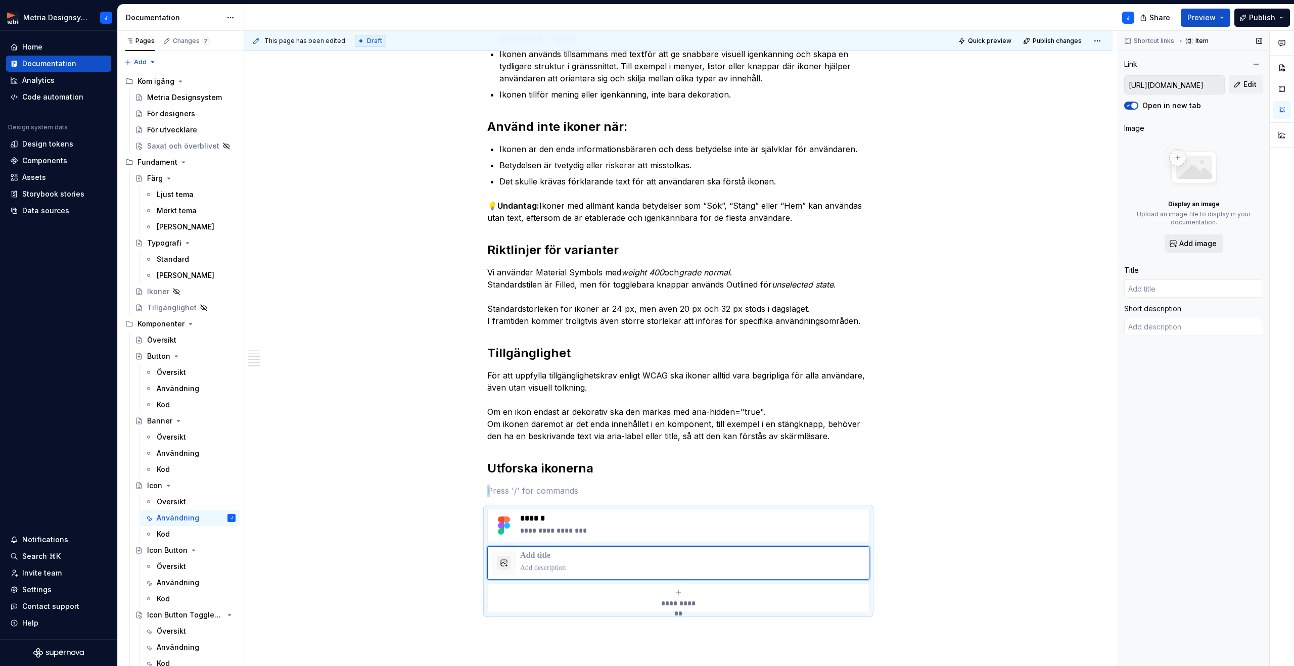
click at [1198, 247] on span "Add image" at bounding box center [1197, 244] width 37 height 10
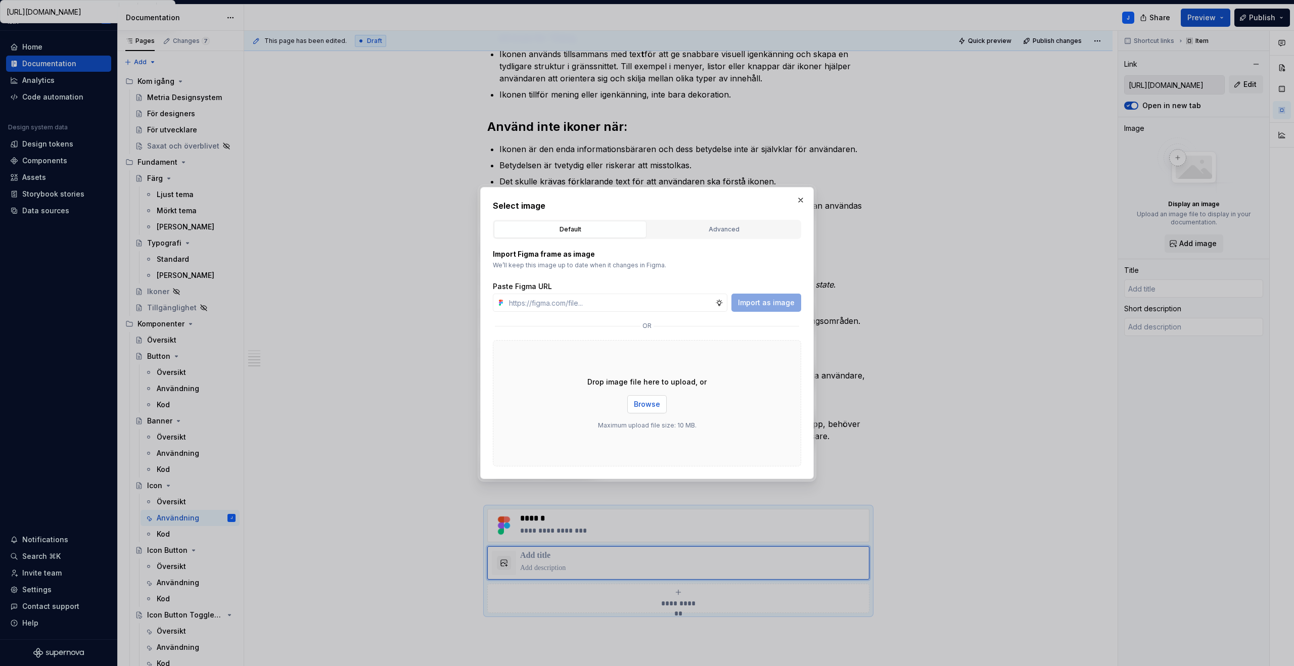
click at [658, 404] on span "Browse" at bounding box center [647, 404] width 26 height 10
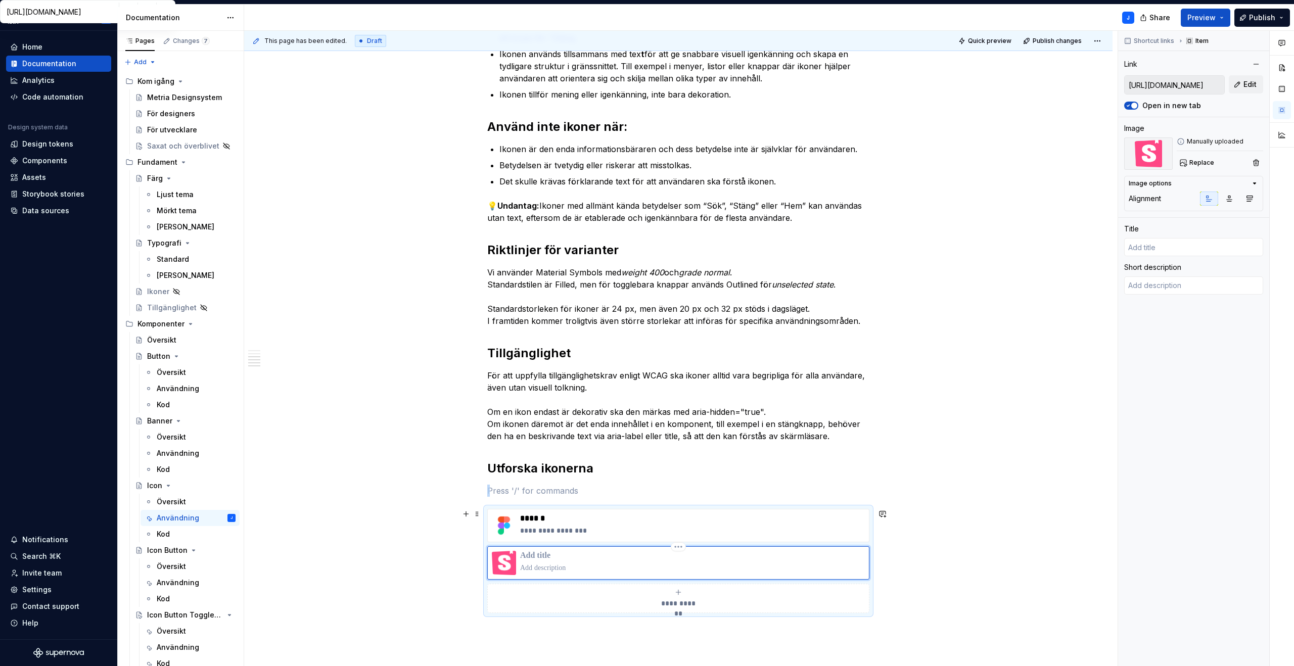
click at [562, 563] on p at bounding box center [692, 568] width 345 height 10
click at [562, 556] on p at bounding box center [692, 556] width 345 height 10
type textarea "*"
type input "I"
type textarea "*"
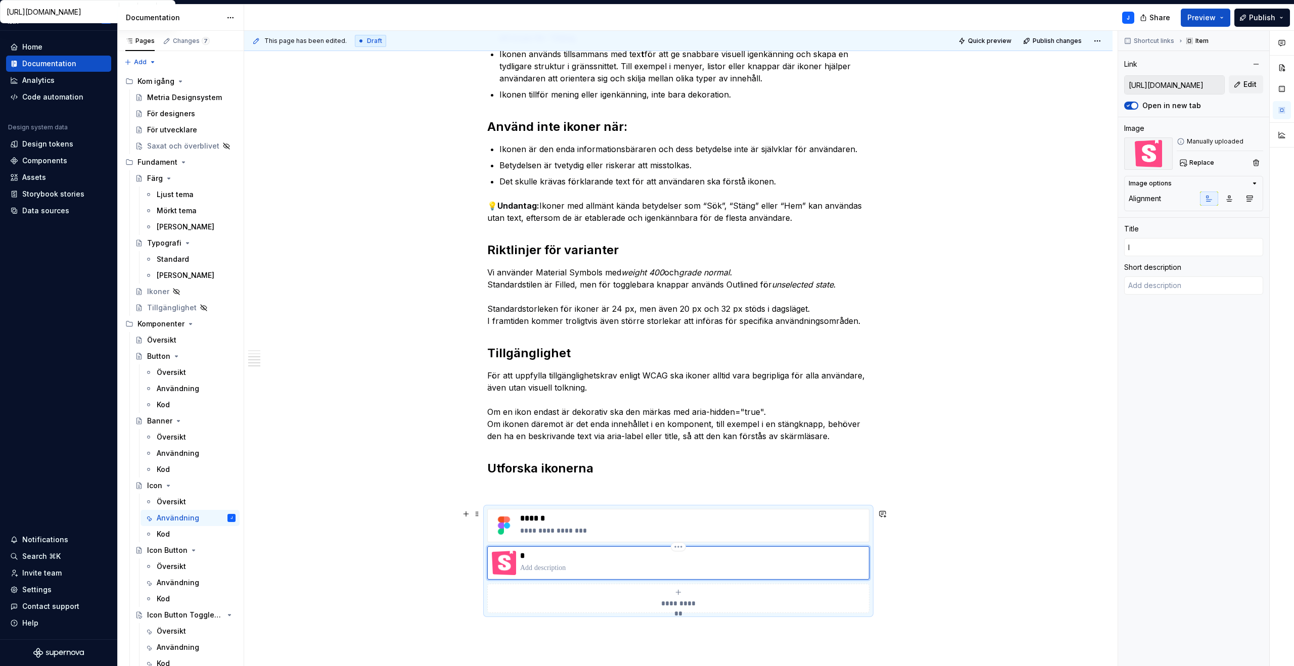
type input "Ik"
type textarea "*"
type input "Iko"
type textarea "*"
type input "Ikon"
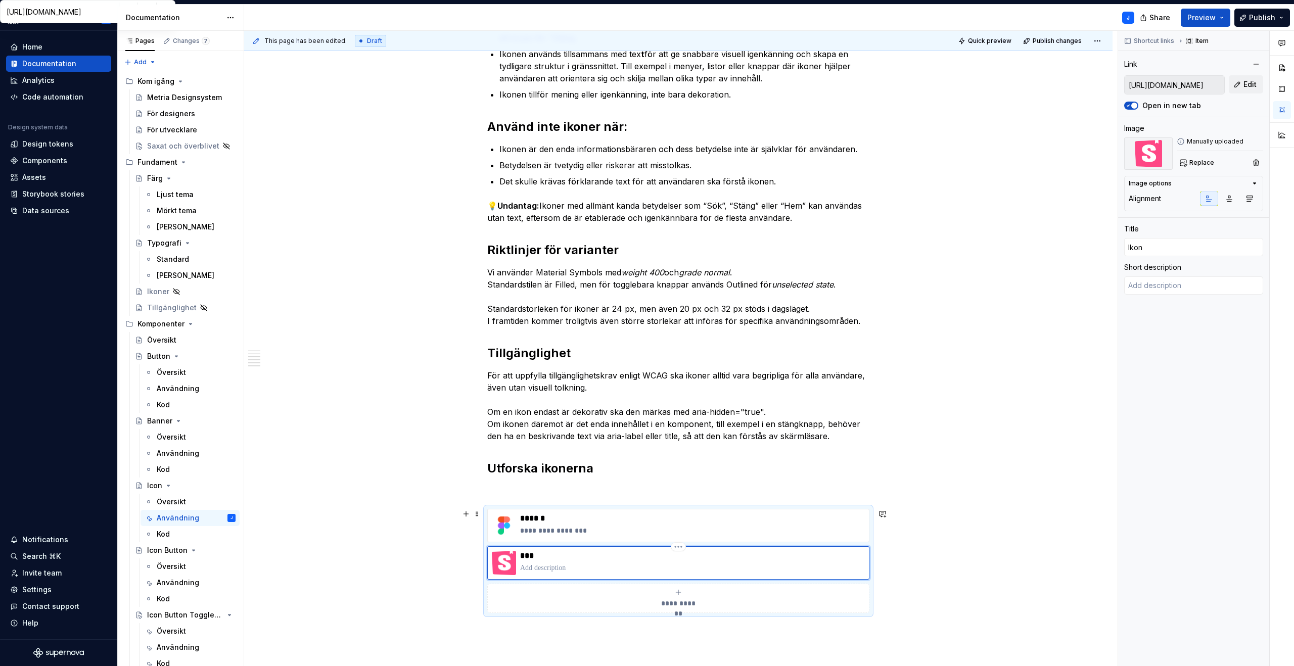
type textarea "*"
type input "Ikone"
type textarea "*"
type input "Ikoner"
click at [927, 509] on div "Ikoner i designsystemet Ikoner är grafiska symboler som används för att förstär…" at bounding box center [678, 292] width 868 height 1115
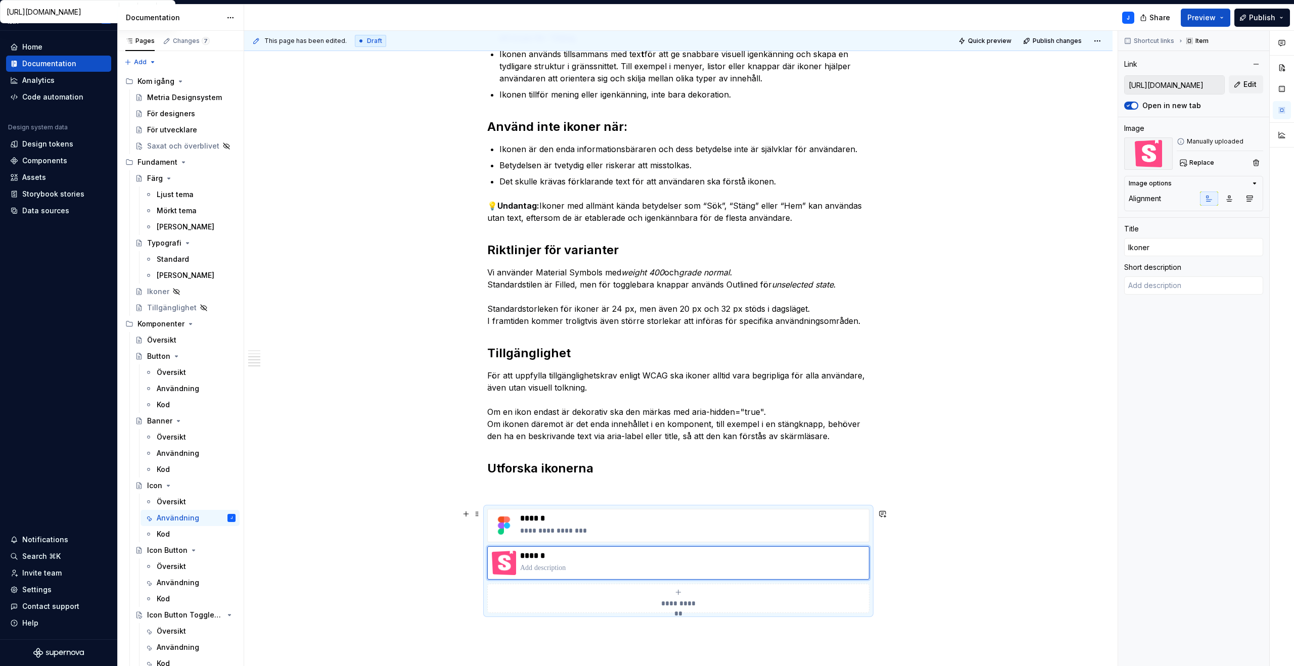
click at [897, 544] on div "Ikoner i designsystemet Ikoner är grafiska symboler som används för att förstär…" at bounding box center [678, 292] width 868 height 1115
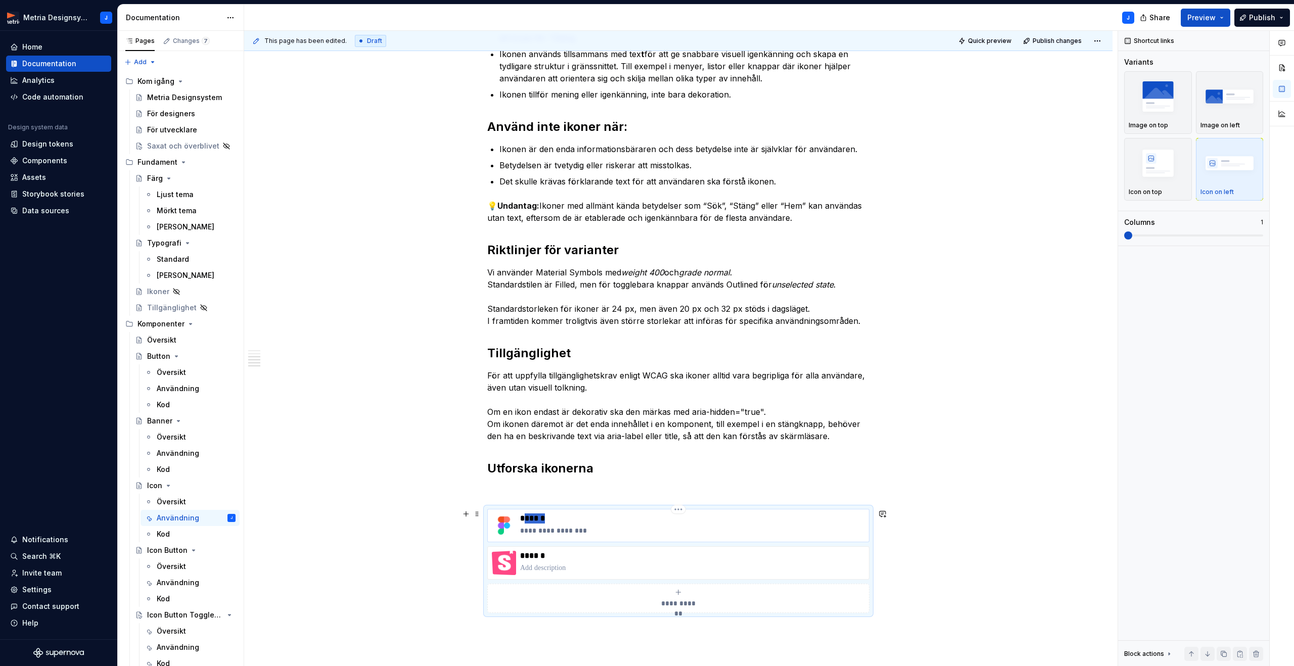
drag, startPoint x: 558, startPoint y: 519, endPoint x: 525, endPoint y: 520, distance: 32.9
click at [525, 520] on p "******" at bounding box center [692, 519] width 345 height 10
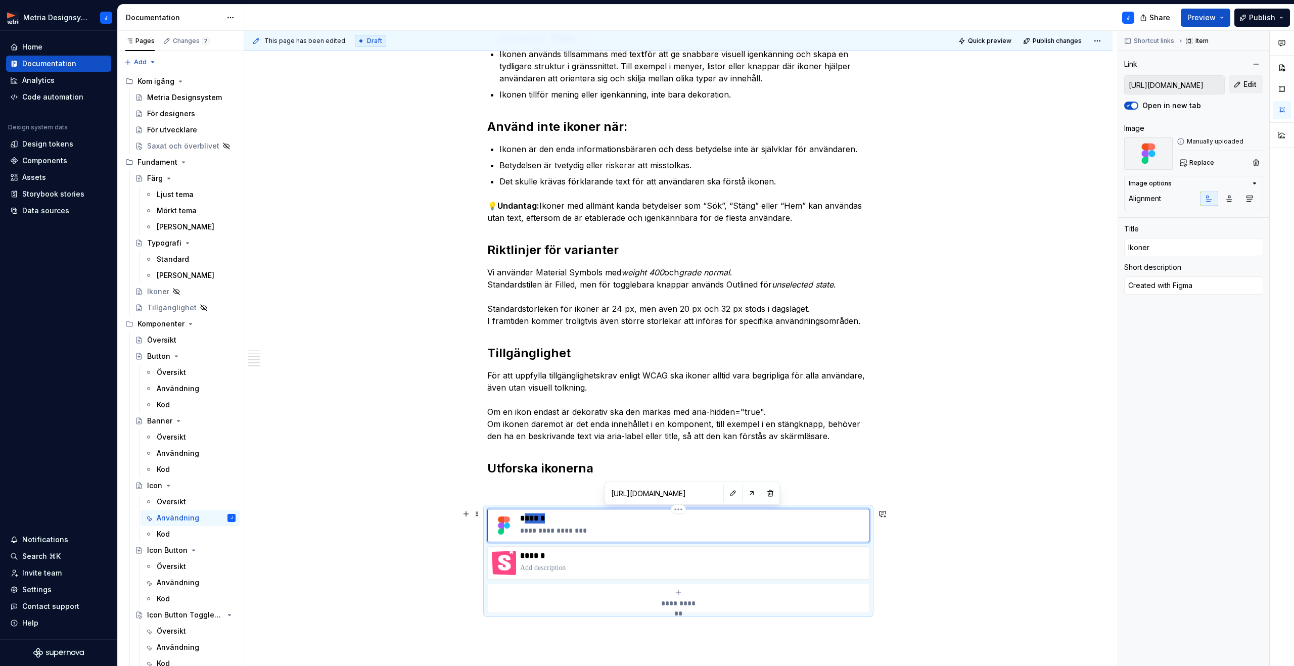
type textarea "*"
type input "Ic"
type textarea "*"
type input "Ico"
type textarea "*"
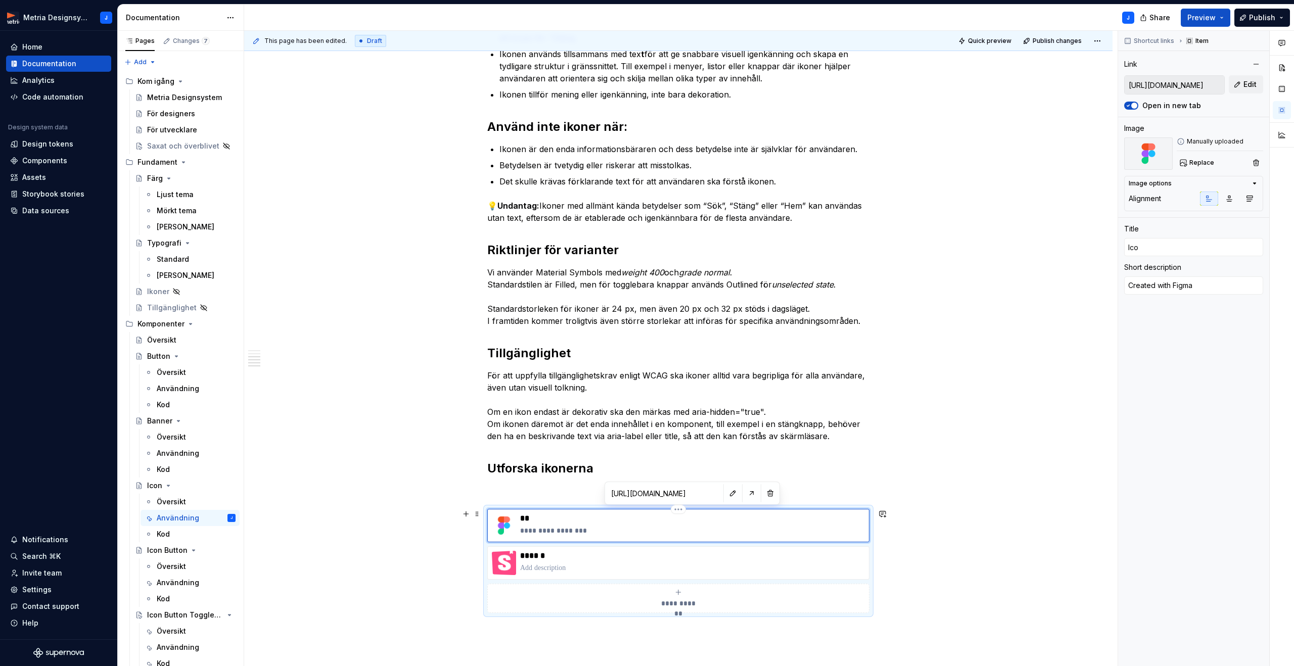
type input "Icon"
type textarea "*"
type input "Icons"
click at [564, 556] on p "******" at bounding box center [692, 556] width 345 height 10
type textarea "*"
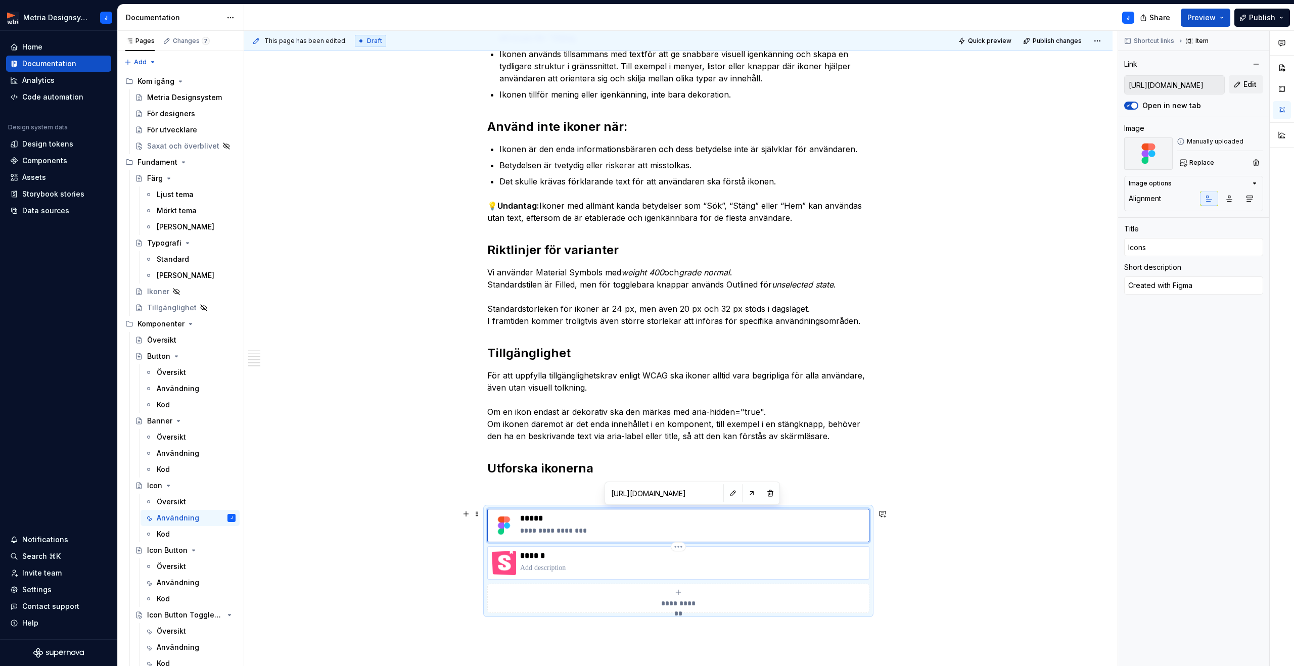
type input "[URL][DOMAIN_NAME]"
type input "Ikoner"
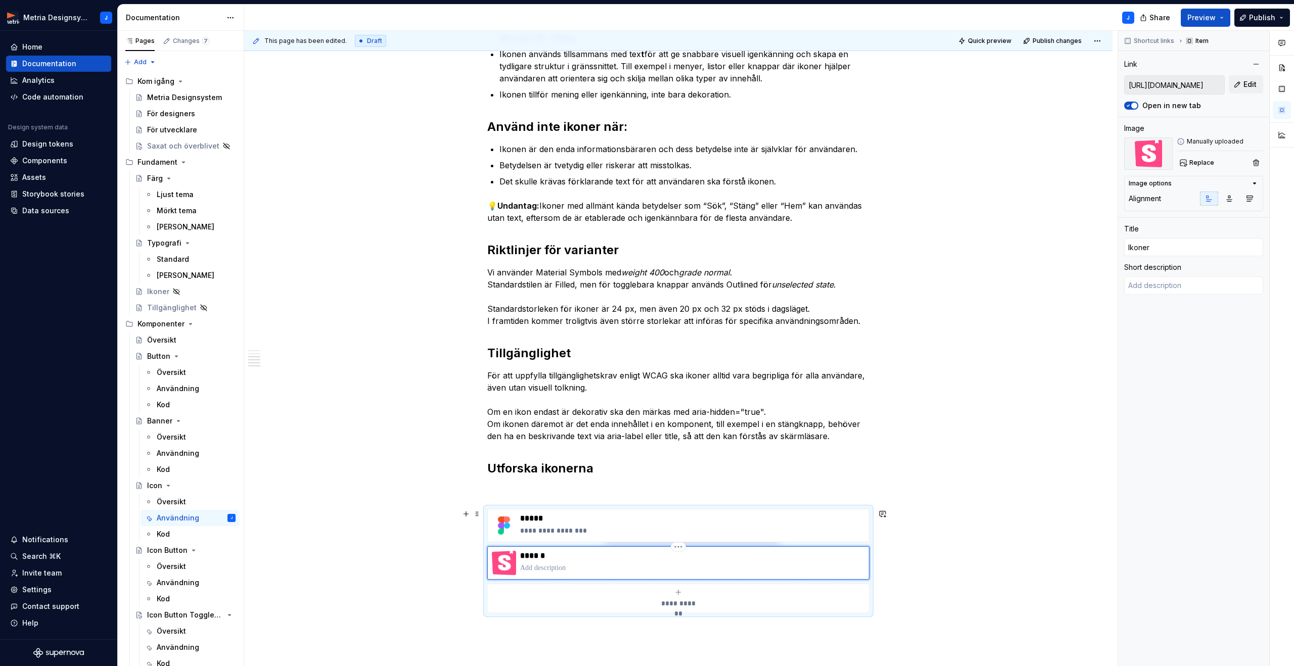
type textarea "*"
type input "Ikone"
type textarea "*"
type input "Ikon"
type textarea "*"
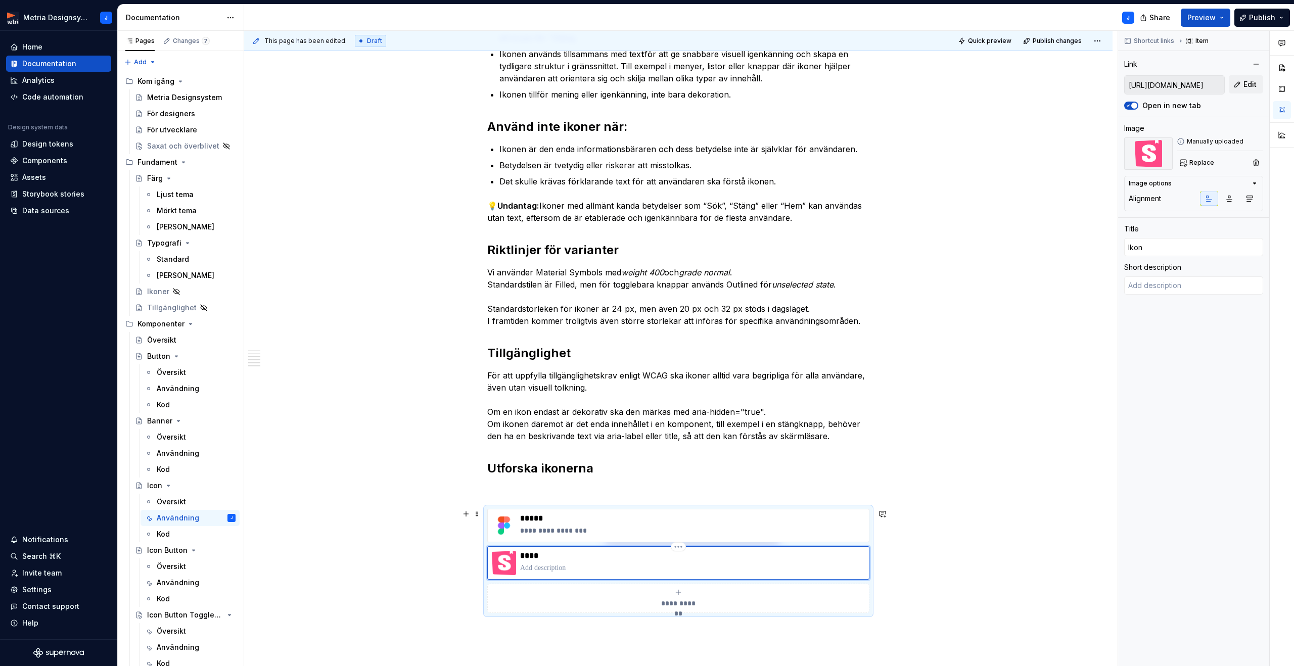
type input "Iko"
type textarea "*"
type input "Ik"
type textarea "*"
type input "I"
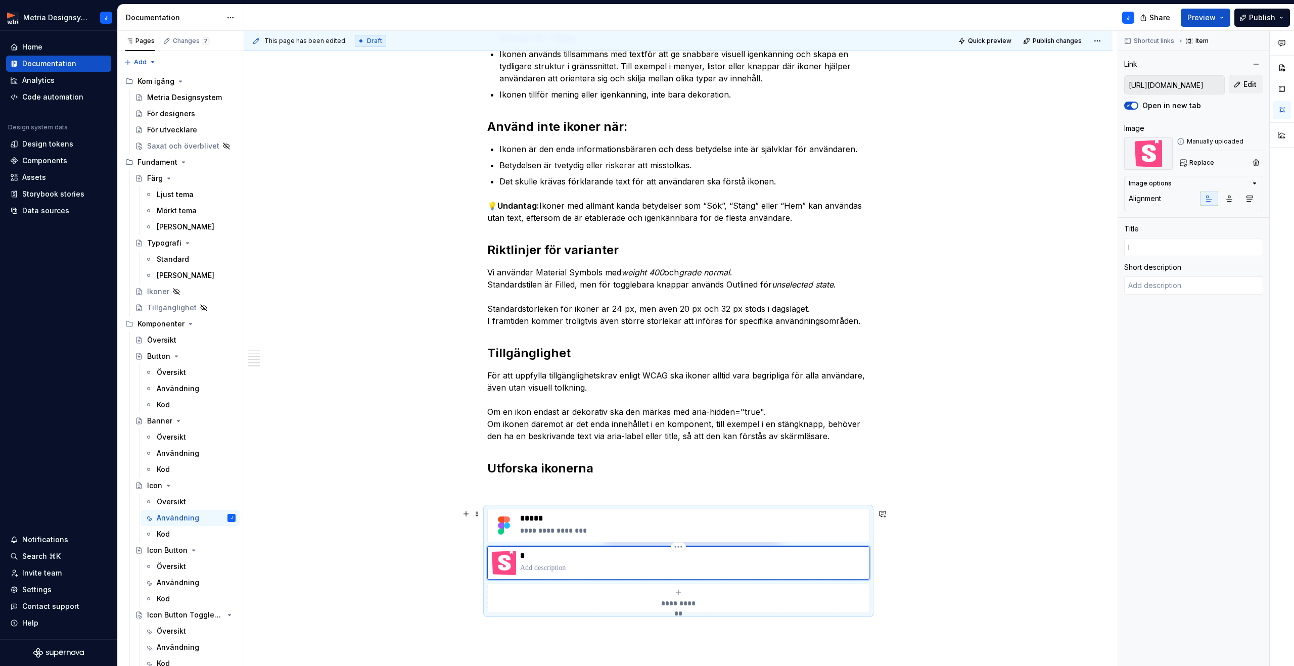
type textarea "*"
type input "Ic"
type textarea "*"
type input "Ico"
type textarea "*"
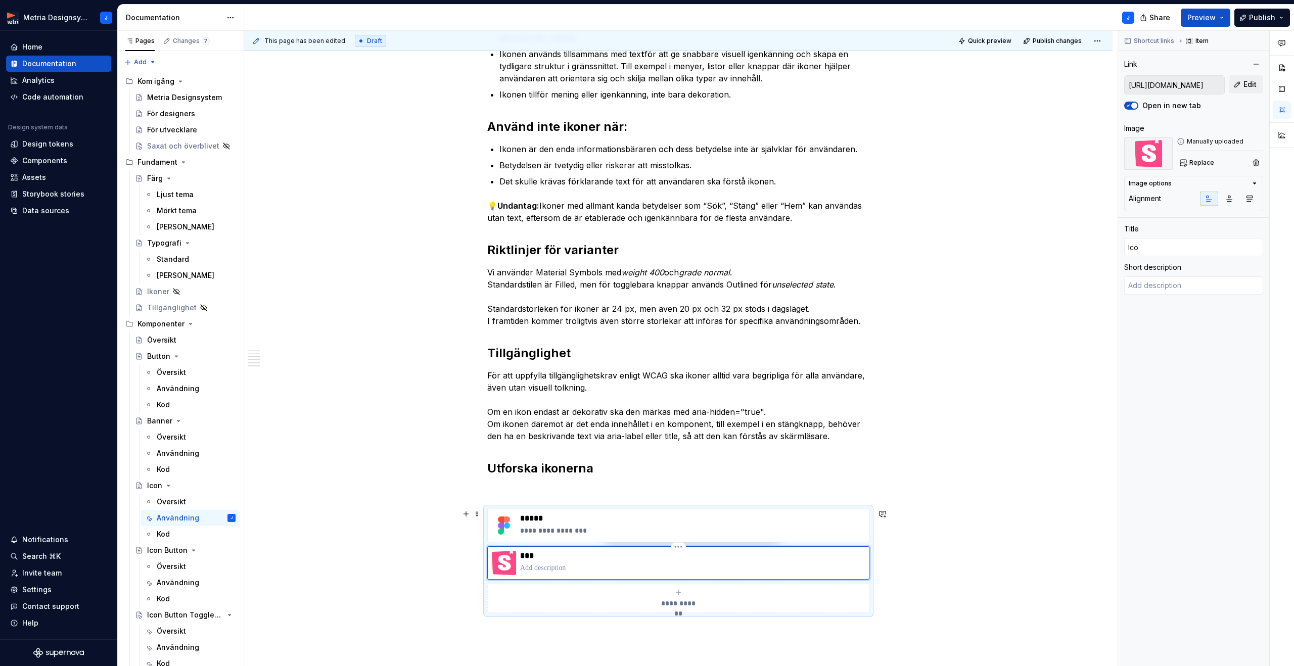
type input "Icon"
type textarea "*"
type input "Icons"
click at [998, 503] on div "Ikoner i designsystemet Ikoner är grafiska symboler som används för att förstär…" at bounding box center [678, 292] width 868 height 1115
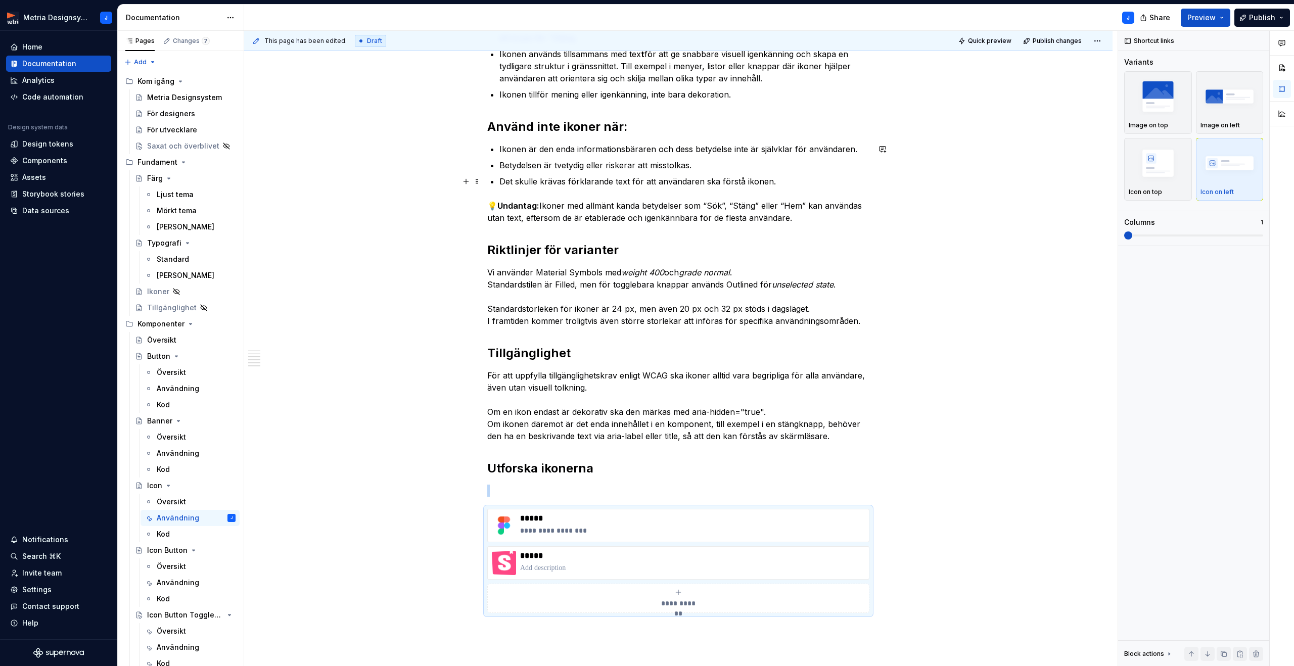
scroll to position [441, 0]
click at [990, 41] on span "Quick preview" at bounding box center [989, 41] width 43 height 8
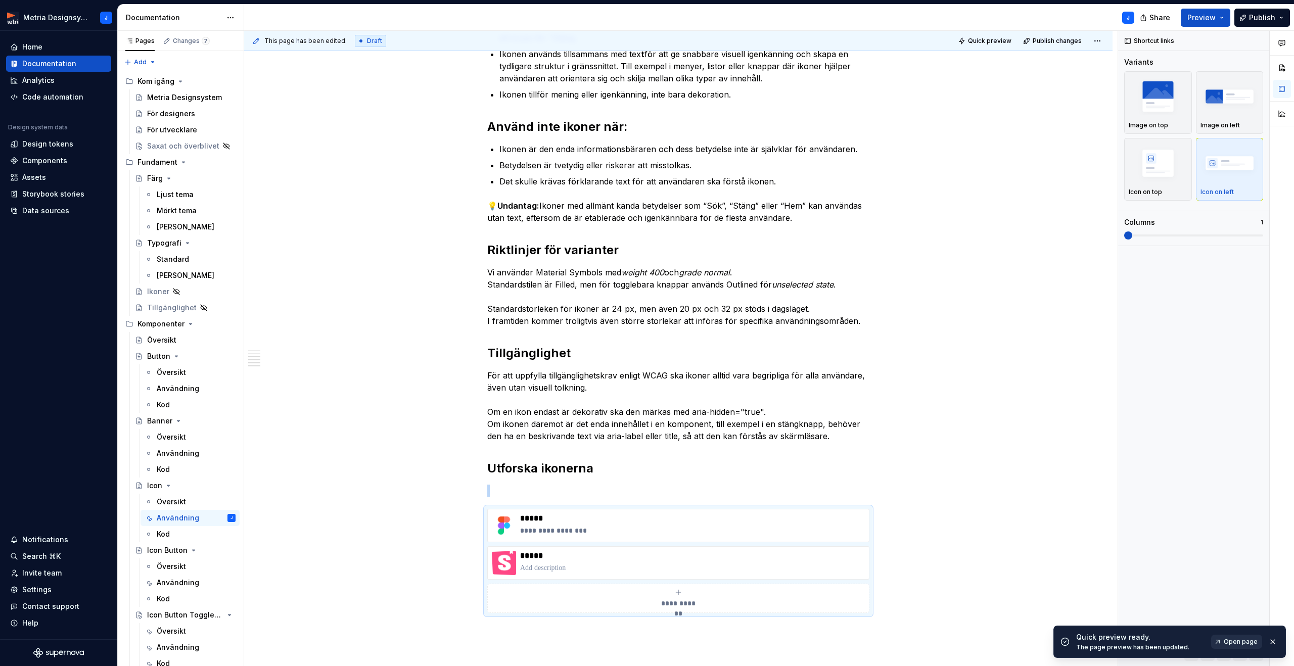
click at [1231, 641] on span "Open page" at bounding box center [1241, 642] width 34 height 8
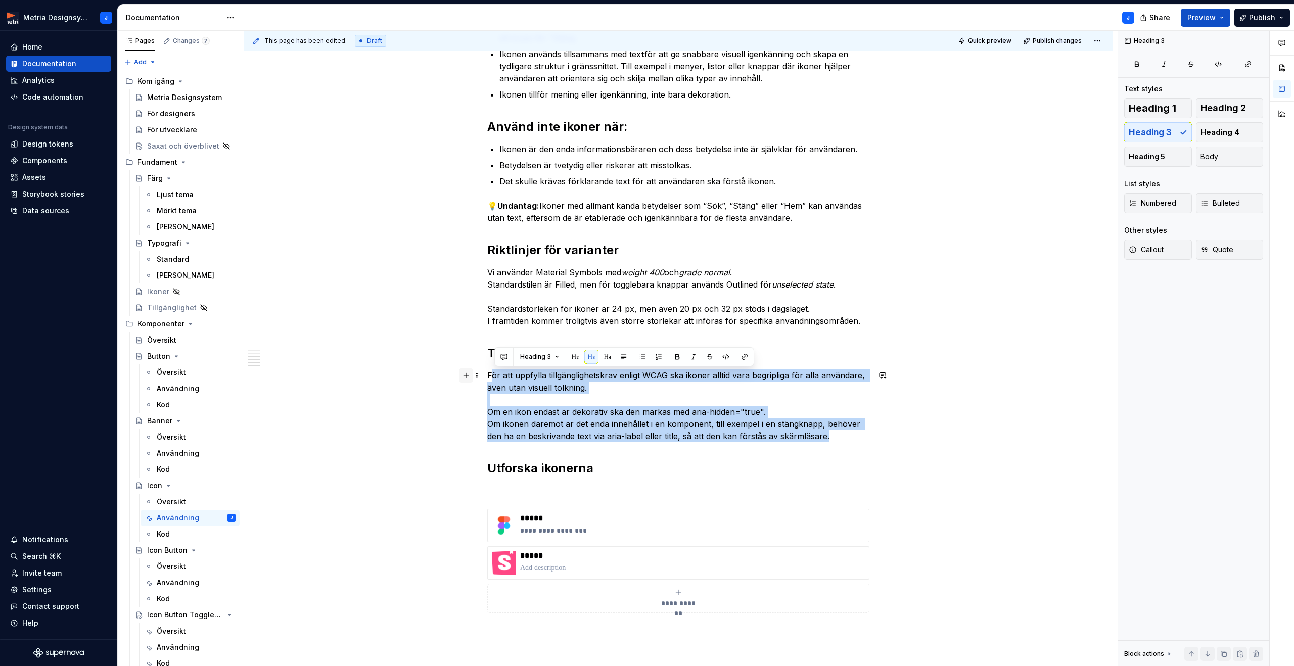
drag, startPoint x: 846, startPoint y: 439, endPoint x: 471, endPoint y: 371, distance: 380.7
click at [487, 371] on div "Ikoner i designsystemet Ikoner är grafiska symboler som används för att förstär…" at bounding box center [678, 204] width 382 height 891
click at [1221, 159] on button "Body" at bounding box center [1230, 157] width 68 height 20
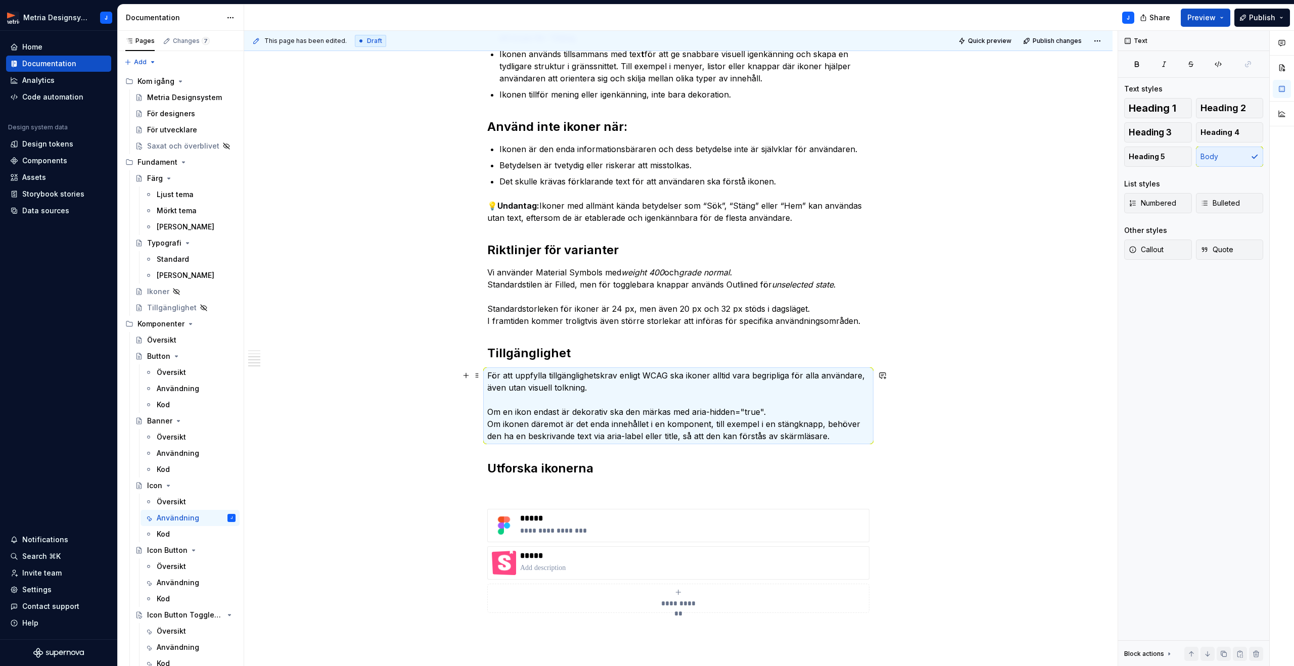
click at [1002, 375] on div "Ikoner i designsystemet Ikoner är grafiska symboler som används för att förstär…" at bounding box center [678, 292] width 868 height 1115
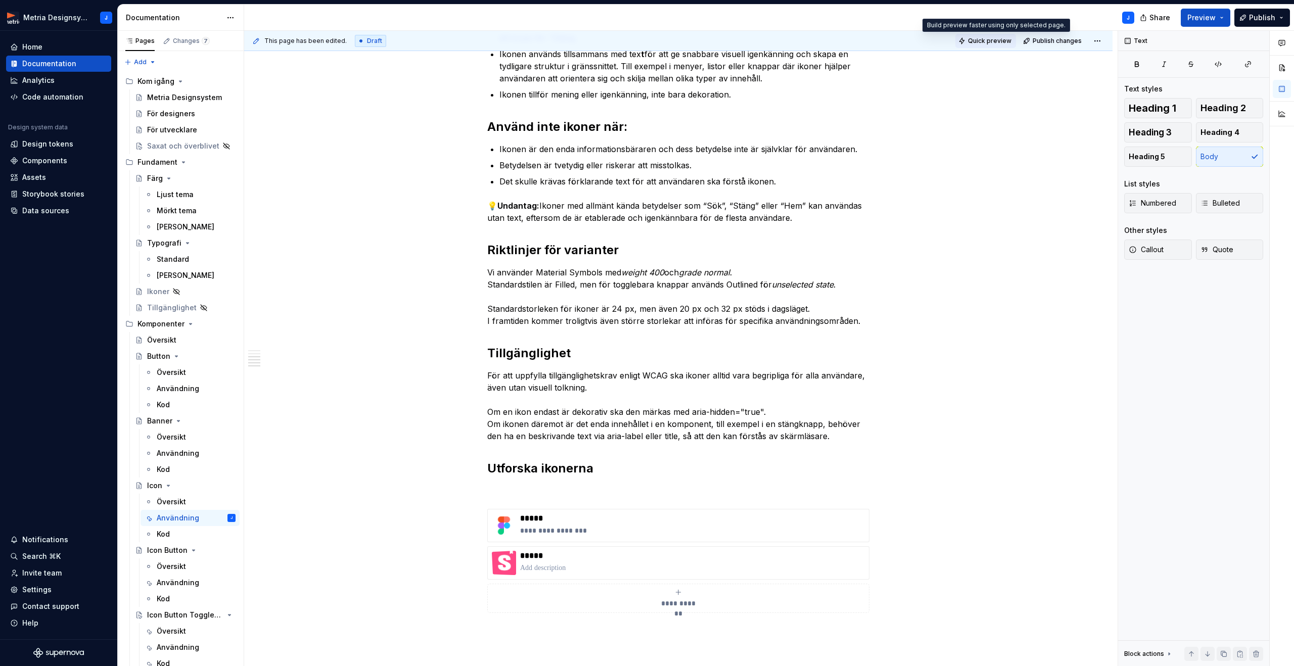
click at [995, 43] on span "Quick preview" at bounding box center [989, 41] width 43 height 8
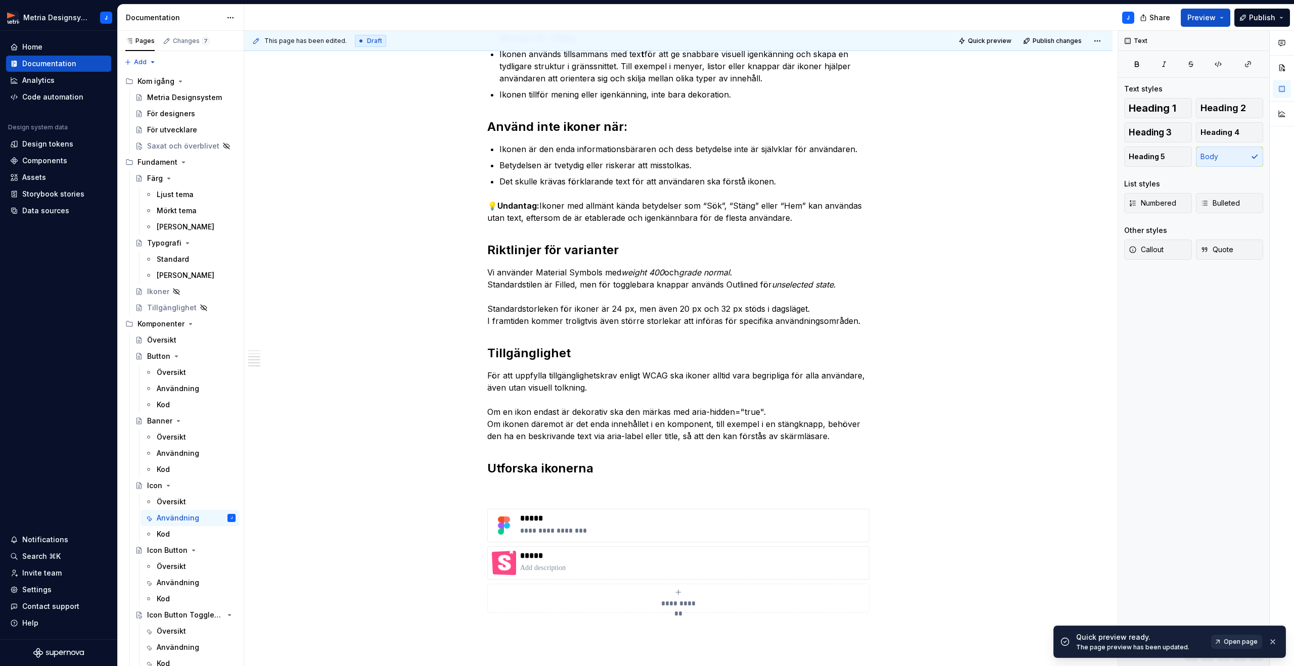
click at [1235, 637] on link "Open page" at bounding box center [1236, 642] width 51 height 14
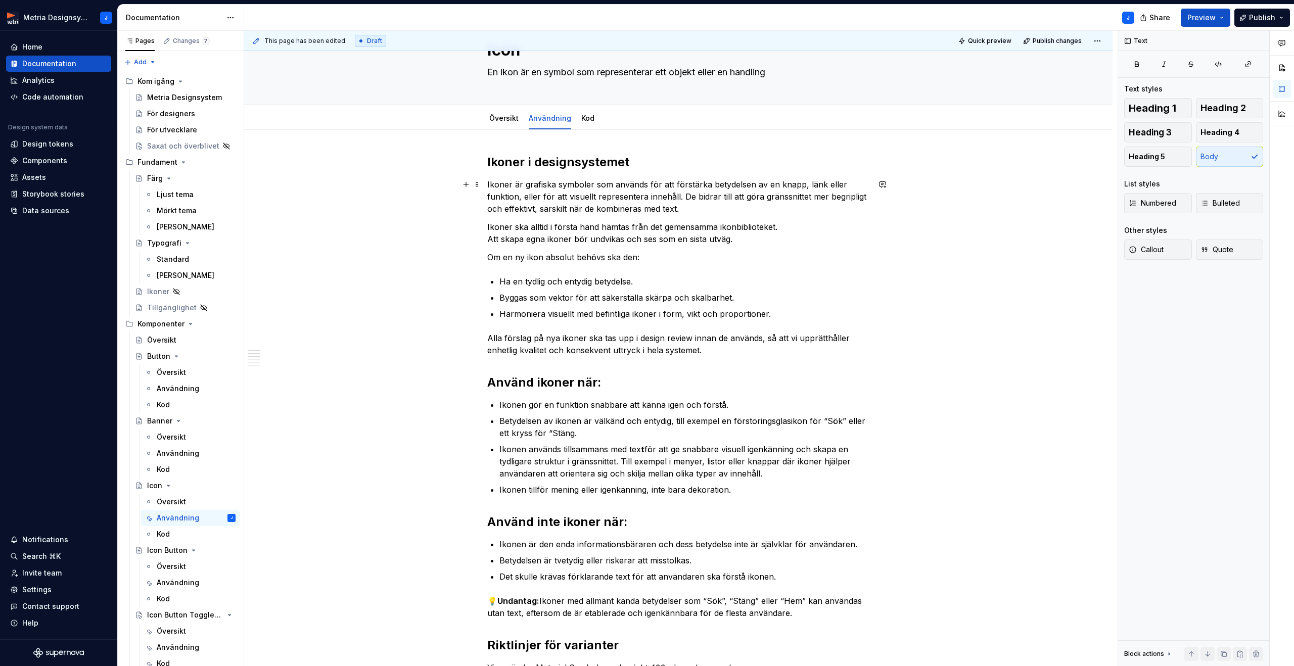
scroll to position [0, 0]
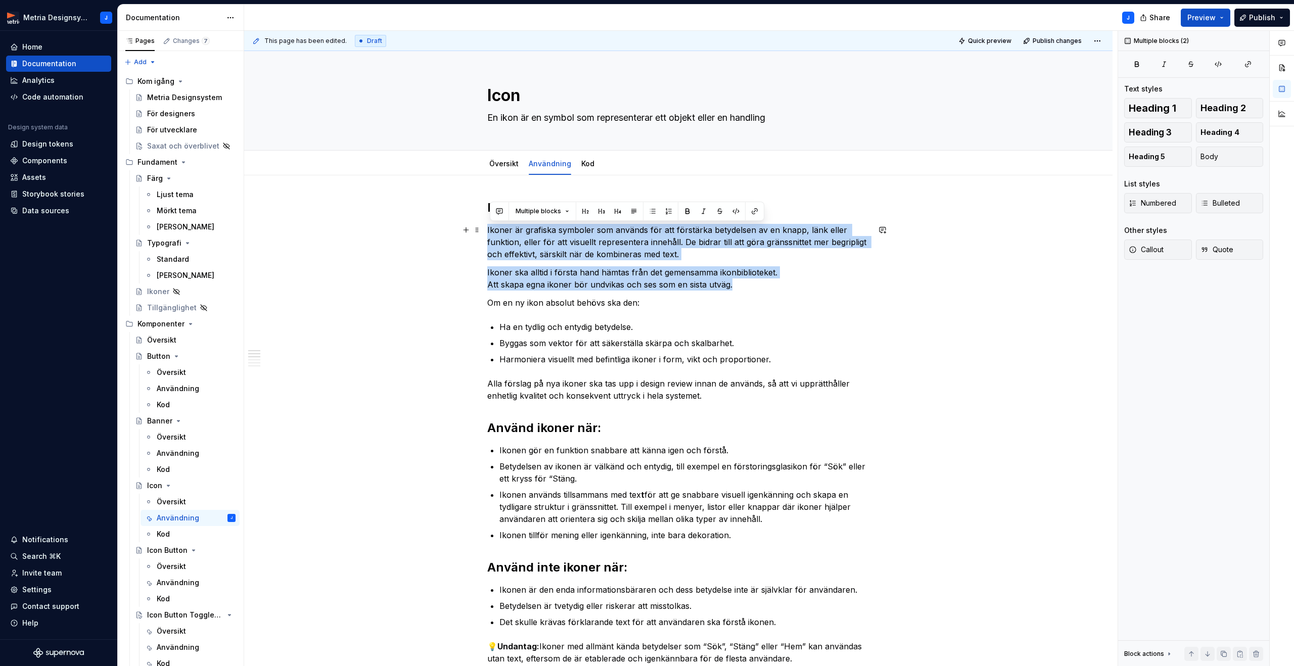
drag, startPoint x: 719, startPoint y: 286, endPoint x: 508, endPoint y: 248, distance: 214.2
click at [490, 228] on div "Ikoner i designsystemet Ikoner är grafiska symboler som används för att förstär…" at bounding box center [678, 639] width 382 height 879
click at [1218, 155] on button "Body" at bounding box center [1230, 157] width 68 height 20
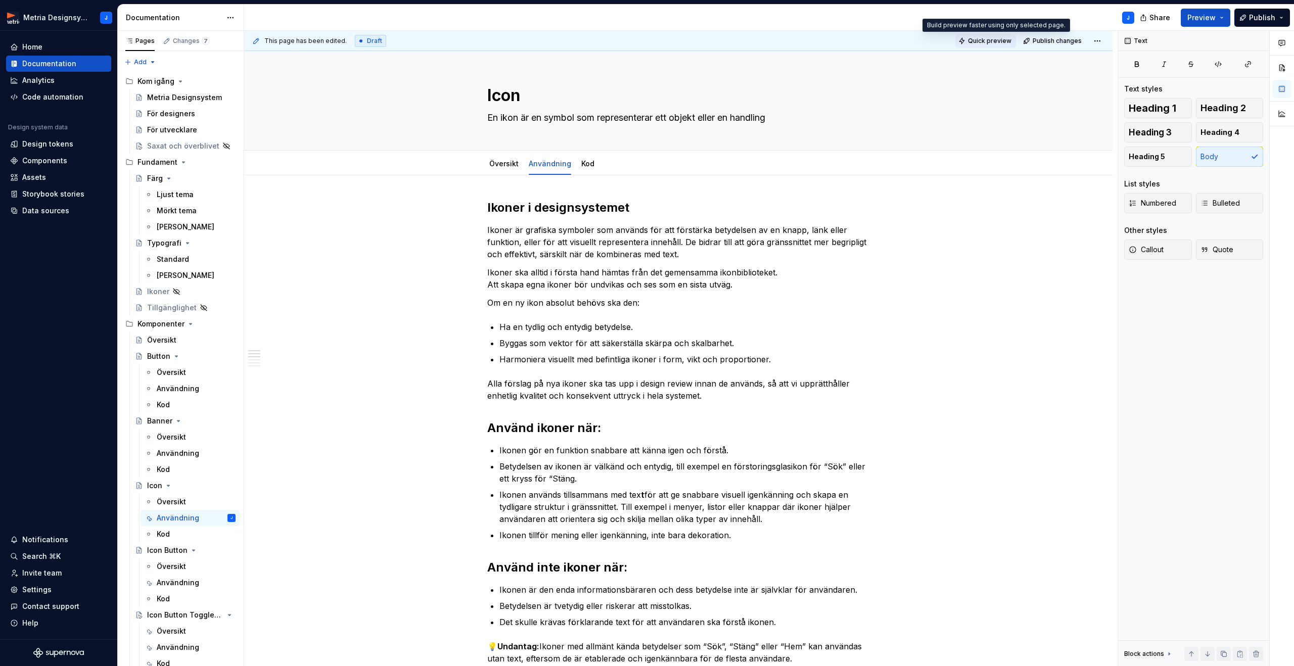
click at [982, 39] on span "Quick preview" at bounding box center [989, 41] width 43 height 8
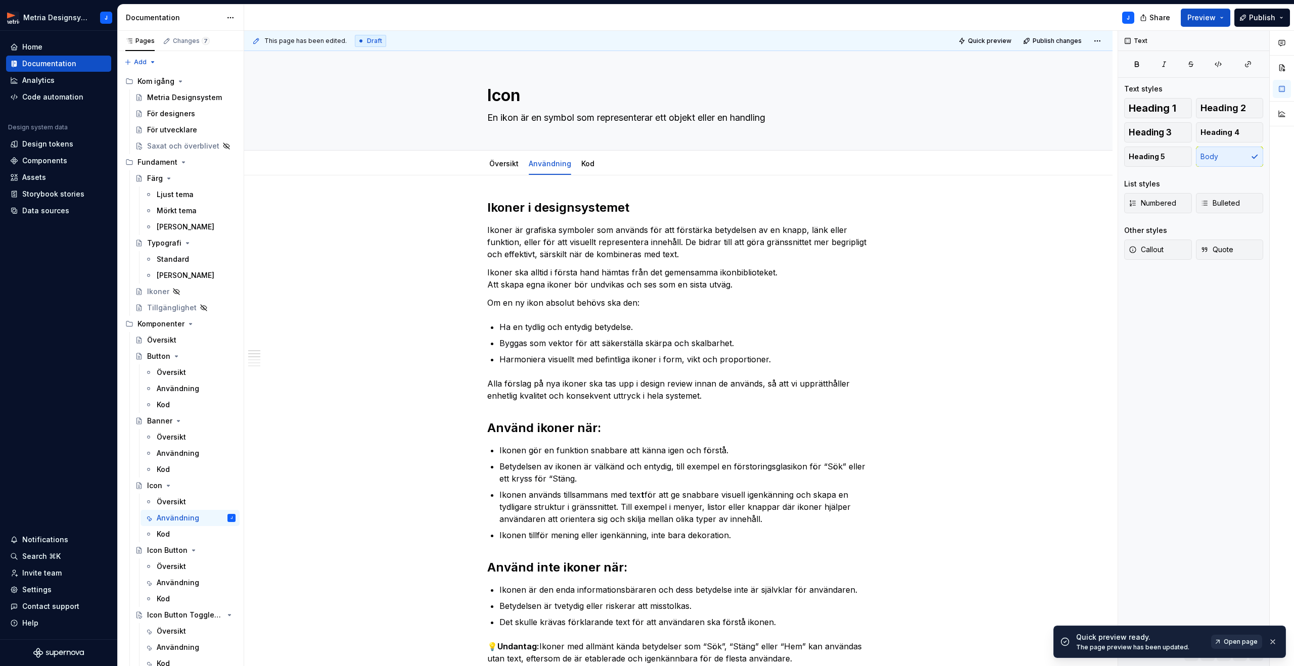
click at [1233, 638] on span "Open page" at bounding box center [1241, 642] width 34 height 8
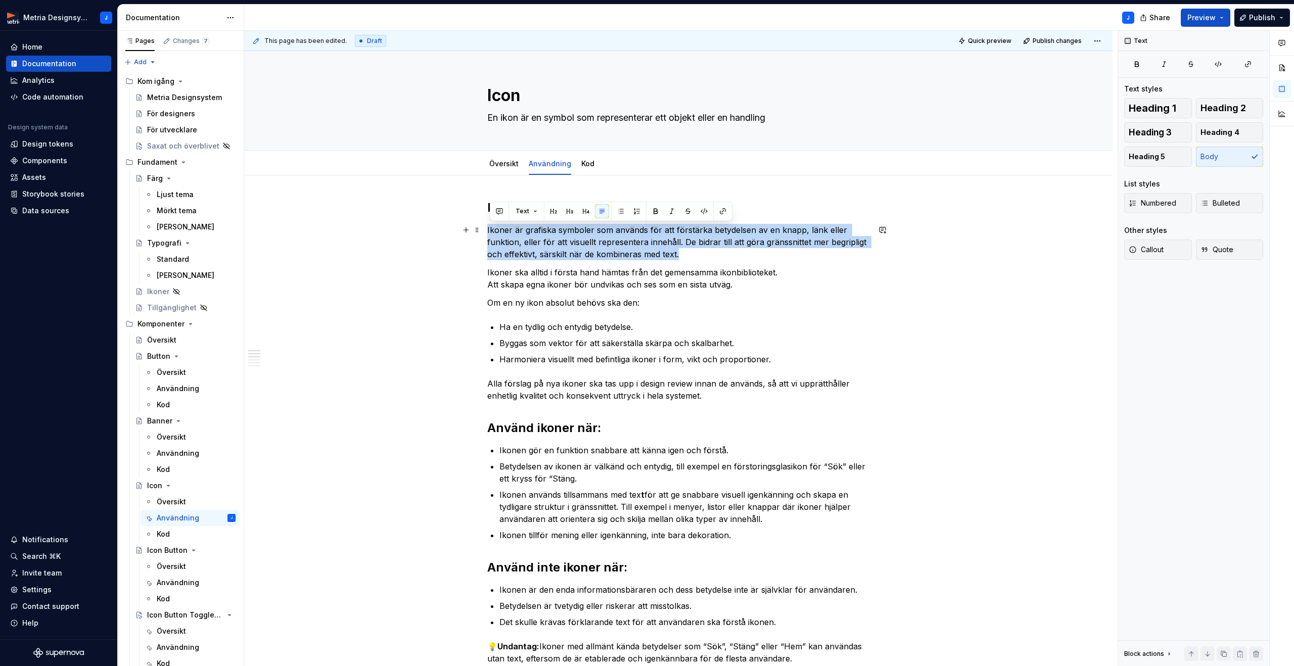
drag, startPoint x: 681, startPoint y: 255, endPoint x: 489, endPoint y: 229, distance: 193.8
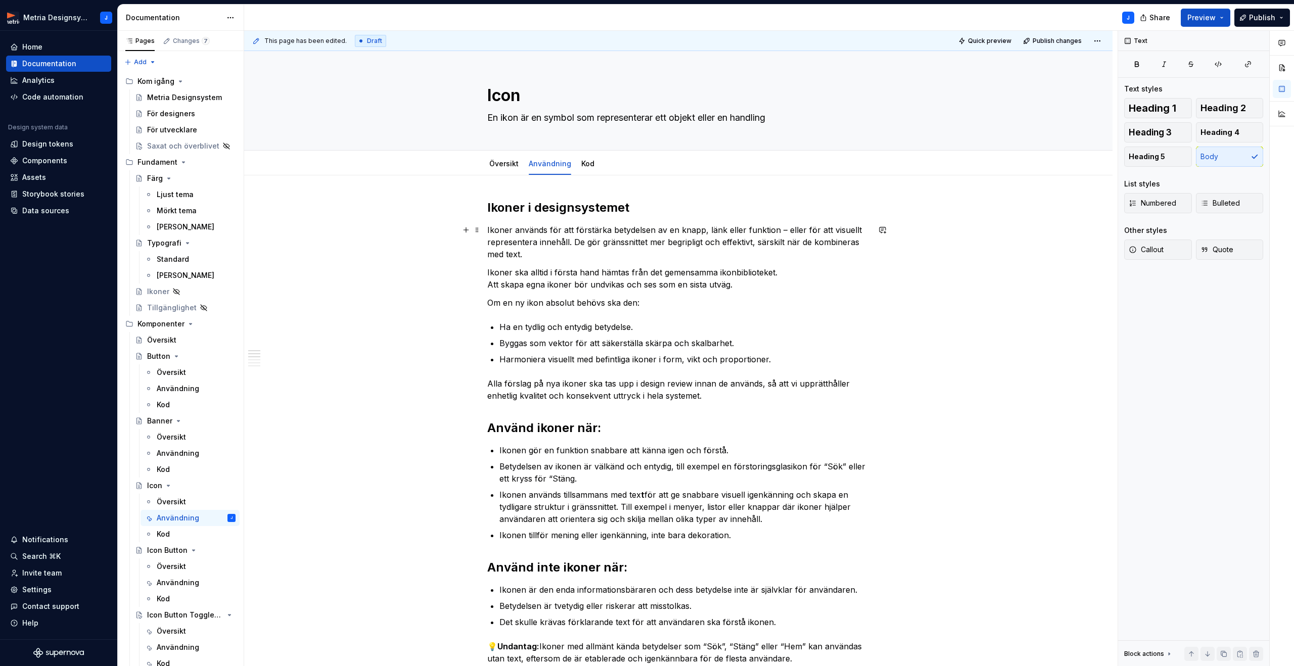
drag, startPoint x: 782, startPoint y: 232, endPoint x: 796, endPoint y: 230, distance: 14.3
click at [783, 232] on p "Ikoner används för att förstärka betydelsen av en knapp, länk eller funktion – …" at bounding box center [678, 242] width 382 height 36
click at [654, 273] on p "Ikoner ska alltid i första hand hämtas från det gemensamma ikonbiblioteket. Att…" at bounding box center [678, 278] width 382 height 24
drag, startPoint x: 777, startPoint y: 272, endPoint x: 790, endPoint y: 272, distance: 13.1
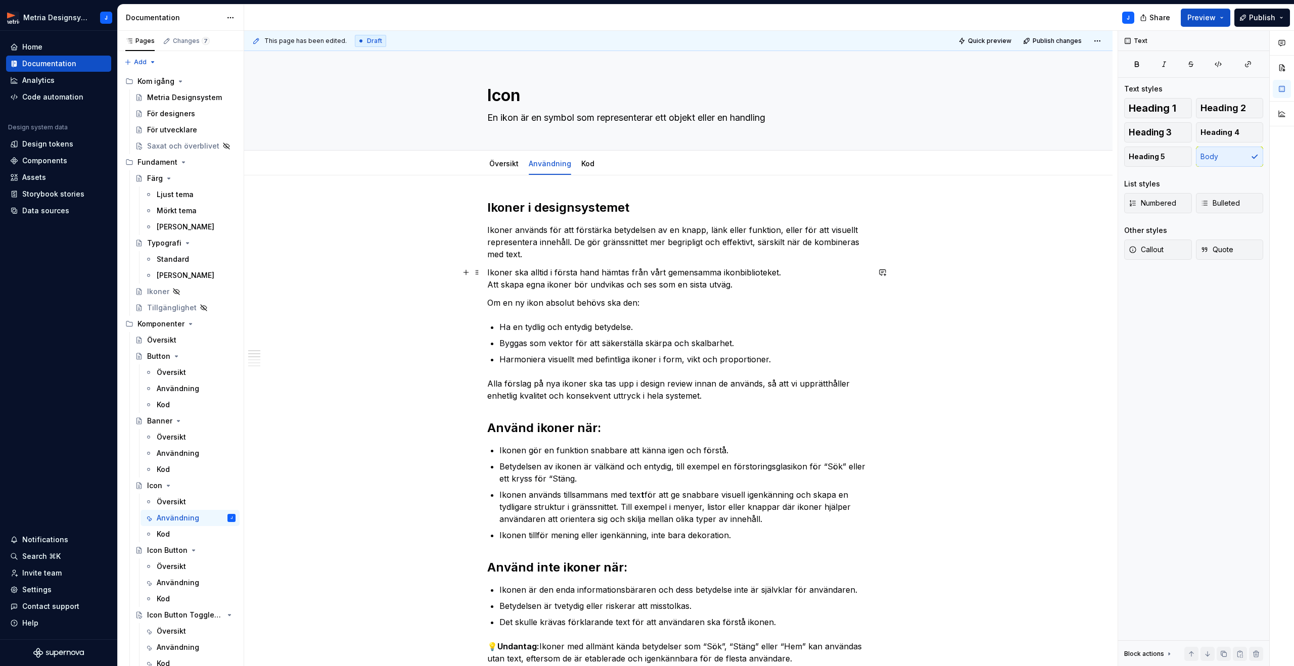
click at [777, 272] on p "Ikoner ska alltid i första hand hämtas från vårt gemensamma ikonbiblioteket. At…" at bounding box center [678, 278] width 382 height 24
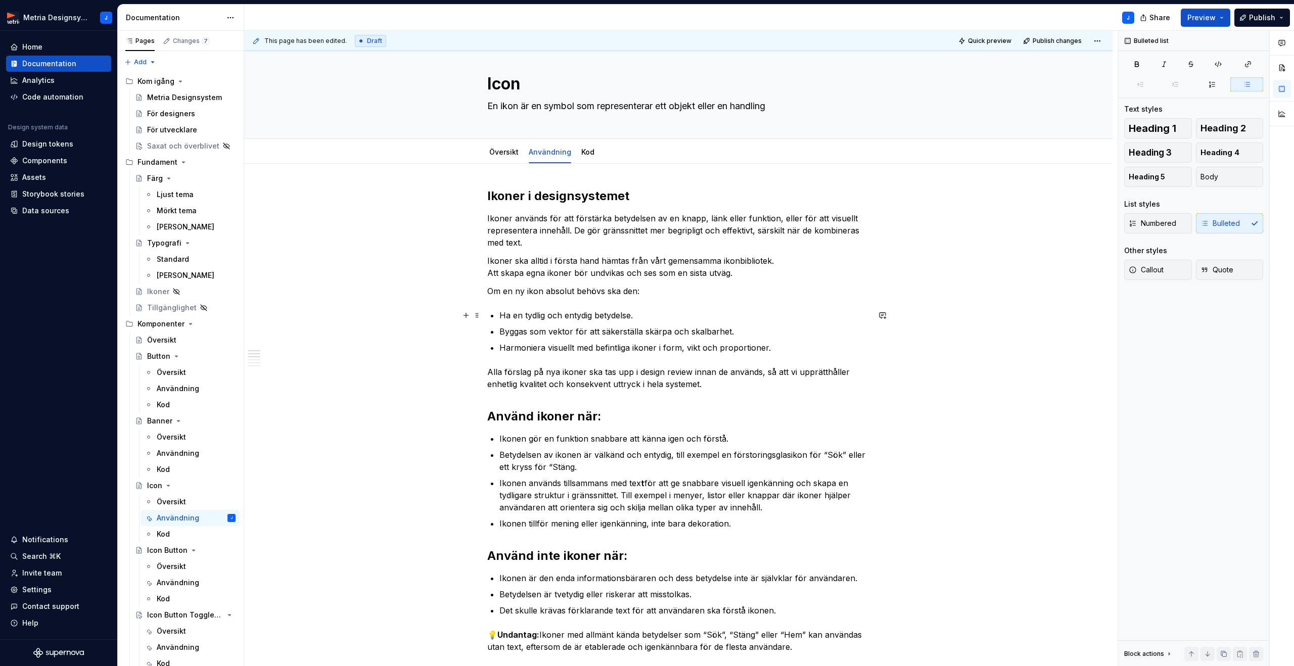
click at [509, 316] on p "Ha en tydlig och entydig betydelse." at bounding box center [684, 315] width 370 height 12
click at [507, 330] on p "Byggas som vektor för att säkerställa skärpa och skalbarhet." at bounding box center [684, 332] width 370 height 12
click at [510, 347] on p "Harmoniera visuellt med befintliga ikoner i form, vikt och proportioner." at bounding box center [684, 348] width 370 height 12
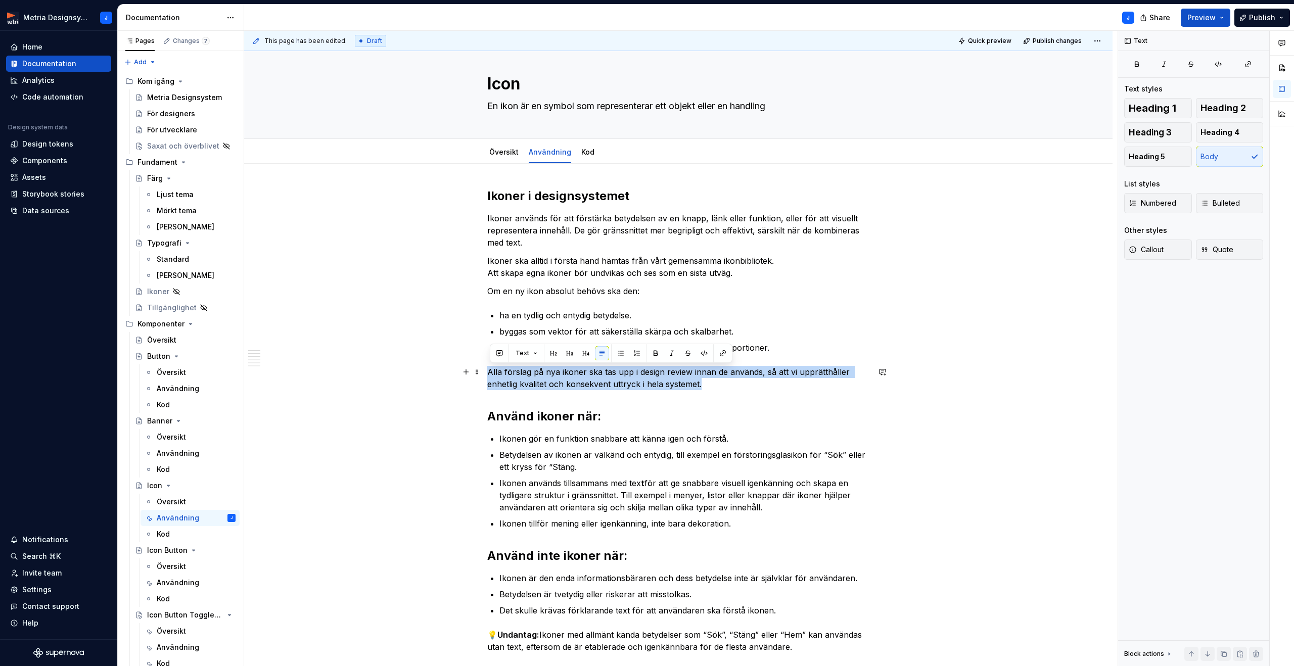
drag, startPoint x: 491, startPoint y: 372, endPoint x: 711, endPoint y: 383, distance: 220.2
click at [711, 383] on p "Alla förslag på nya ikoner ska tas upp i design review innan de används, så att…" at bounding box center [678, 378] width 382 height 24
drag, startPoint x: 613, startPoint y: 372, endPoint x: 680, endPoint y: 375, distance: 67.3
click at [677, 374] on p "Förslag på nya ikoner tas upp i design review innan de används, för att bevara …" at bounding box center [678, 378] width 382 height 24
click at [767, 351] on button "button" at bounding box center [768, 353] width 14 height 14
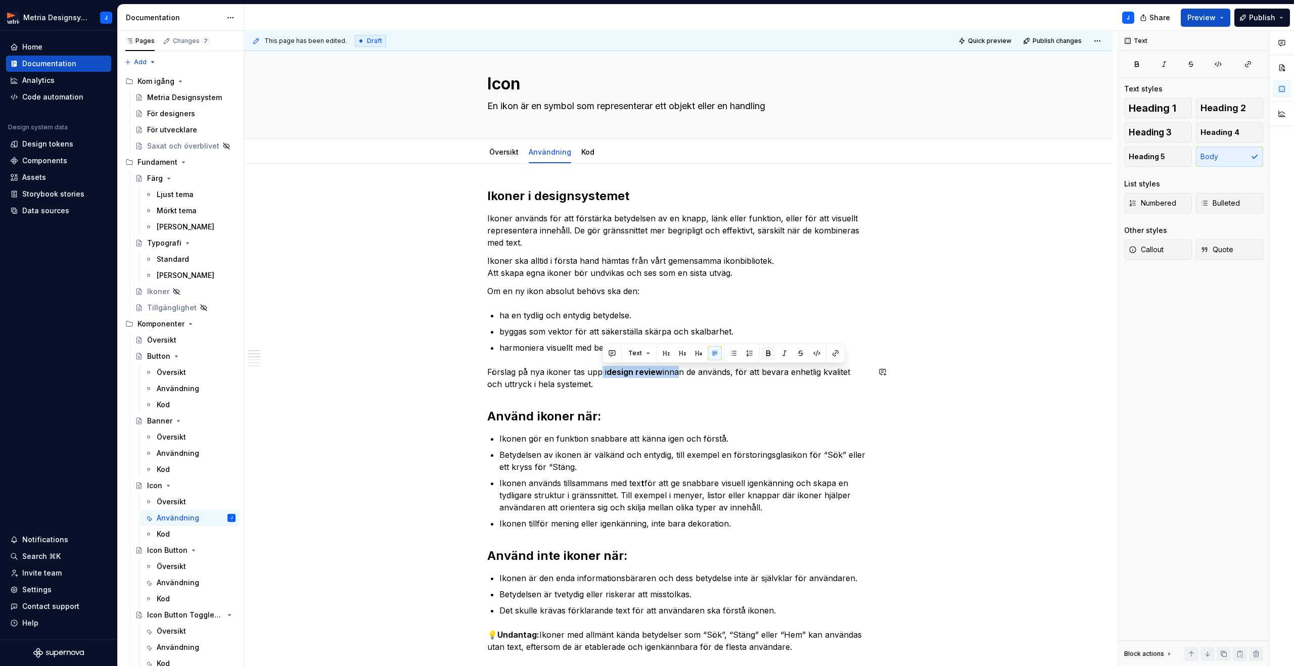
click at [767, 351] on button "button" at bounding box center [768, 353] width 14 height 14
click at [710, 390] on p "Förslag på nya ikoner tas upp i design review innan de används, för att bevara …" at bounding box center [678, 378] width 382 height 24
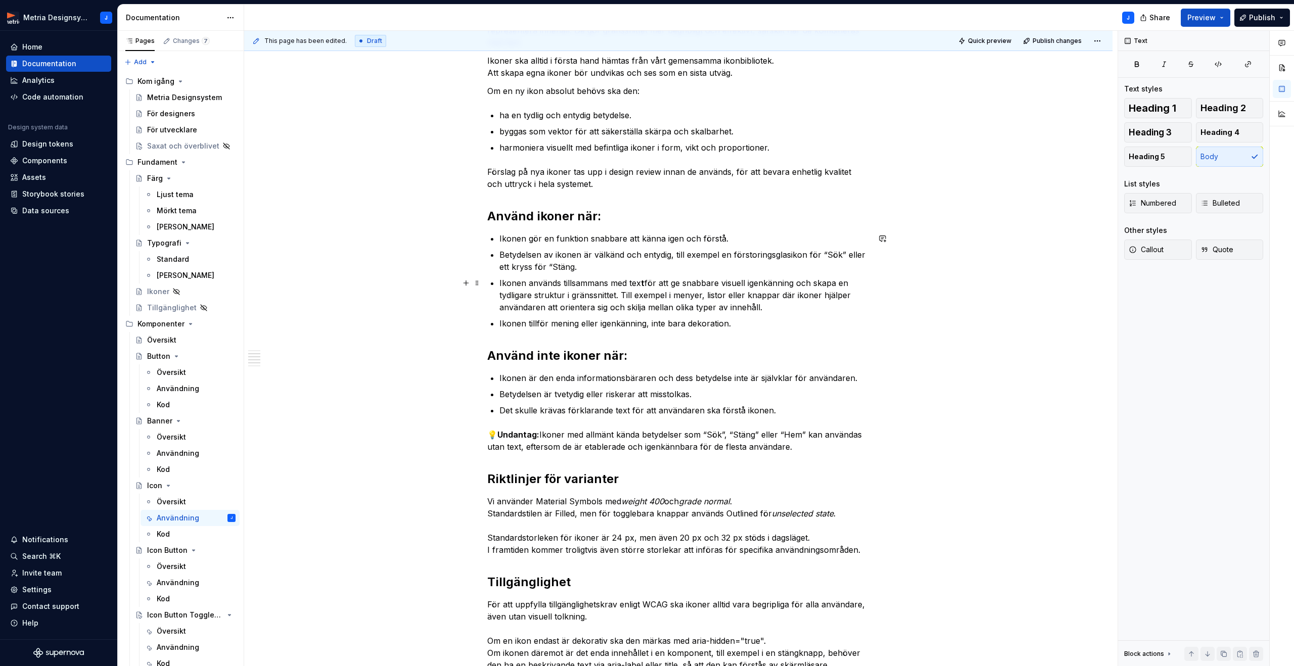
scroll to position [214, 0]
click at [741, 322] on p "Ikonen tillför mening eller igenkänning, inte bara dekoration." at bounding box center [684, 321] width 370 height 12
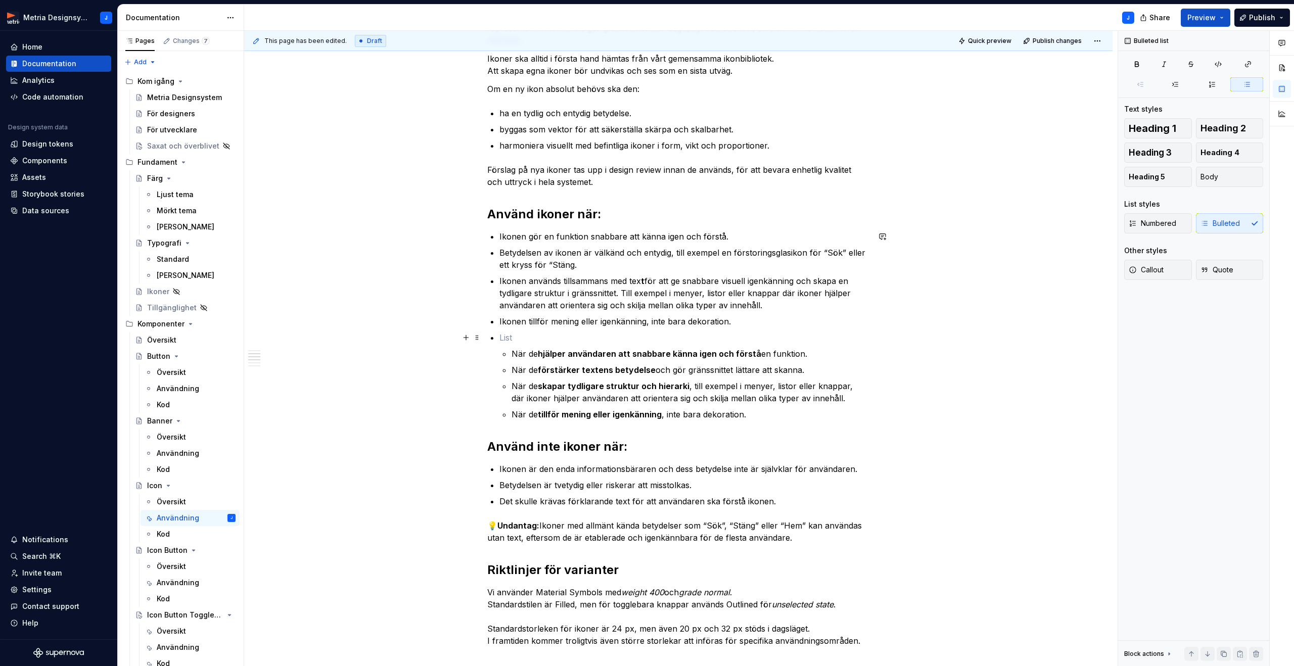
click at [502, 338] on p at bounding box center [684, 338] width 370 height 12
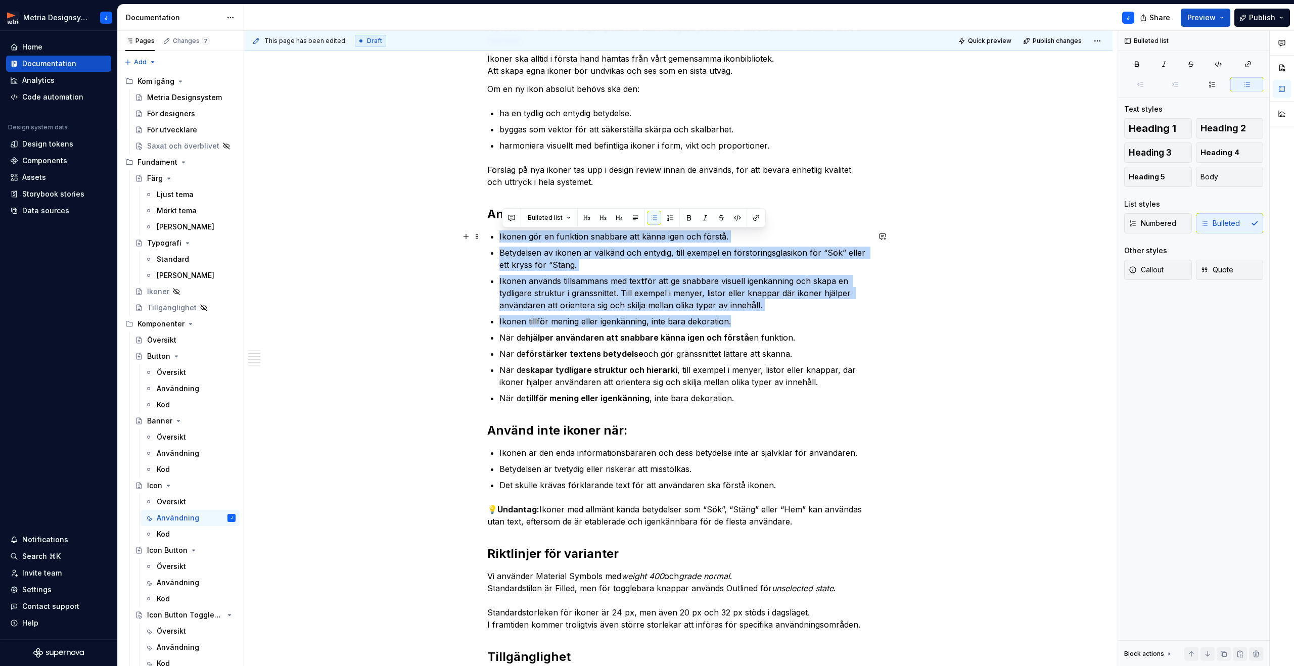
drag, startPoint x: 735, startPoint y: 322, endPoint x: 499, endPoint y: 237, distance: 250.2
click at [499, 237] on div "Ikoner i designsystemet Ikoner används för att förstärka betydelsen av en knapp…" at bounding box center [678, 463] width 382 height 955
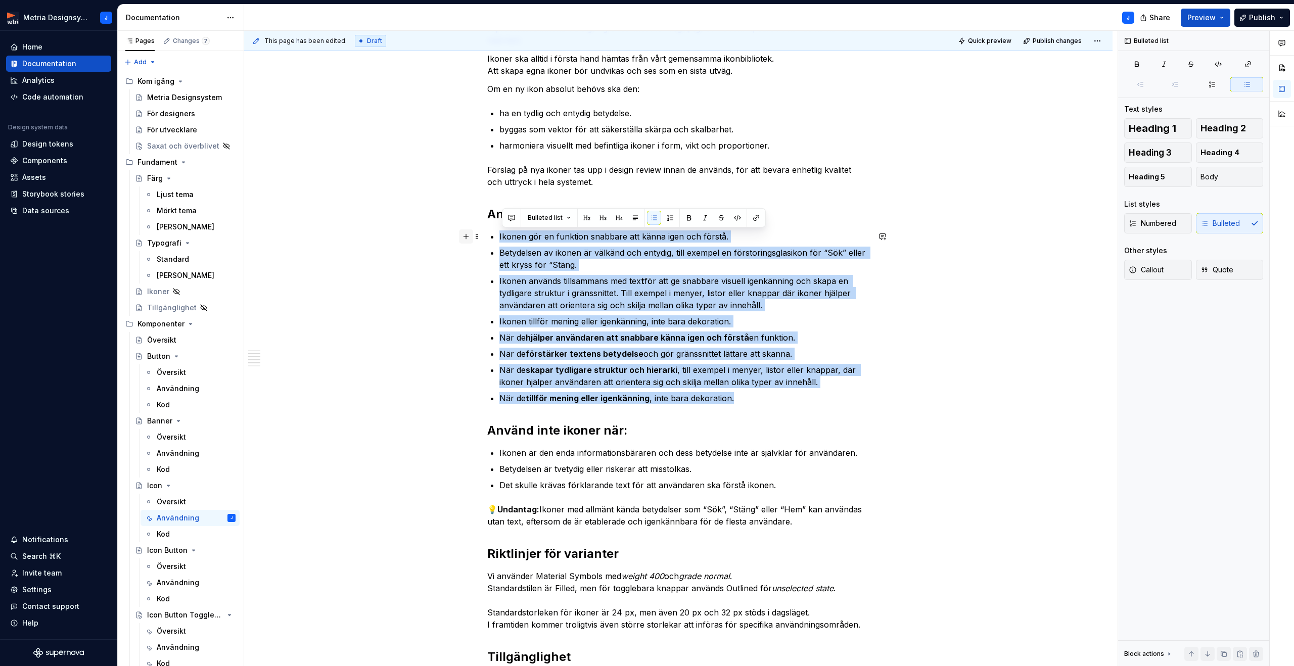
drag, startPoint x: 740, startPoint y: 399, endPoint x: 469, endPoint y: 234, distance: 317.6
click at [487, 234] on div "Ikoner i designsystemet Ikoner används för att förstärka betydelsen av en knapp…" at bounding box center [678, 470] width 382 height 968
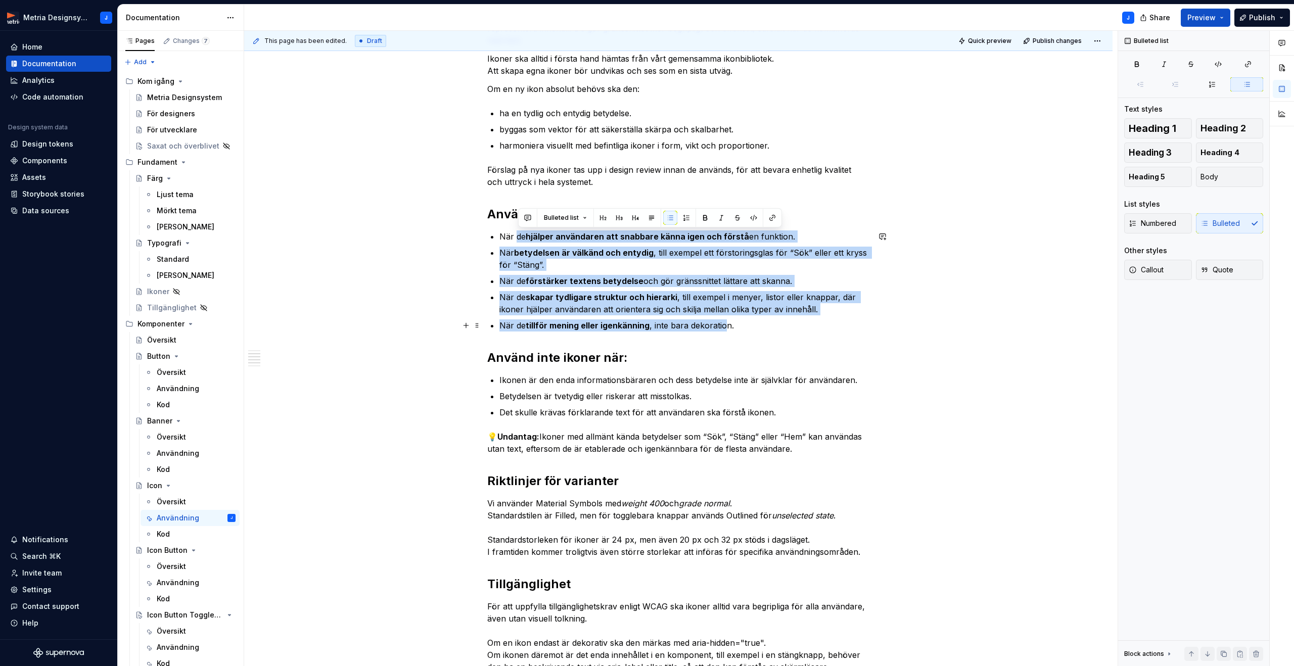
drag, startPoint x: 518, startPoint y: 235, endPoint x: 734, endPoint y: 327, distance: 234.9
click at [731, 327] on ul "När de hjälper användaren att snabbare känna igen och förstå en funktion. När b…" at bounding box center [684, 281] width 370 height 101
click at [706, 216] on button "button" at bounding box center [705, 218] width 14 height 14
click at [888, 304] on div "Ikoner i designsystemet Ikoner används för att förstärka betydelsen av en knapp…" at bounding box center [678, 521] width 868 height 1119
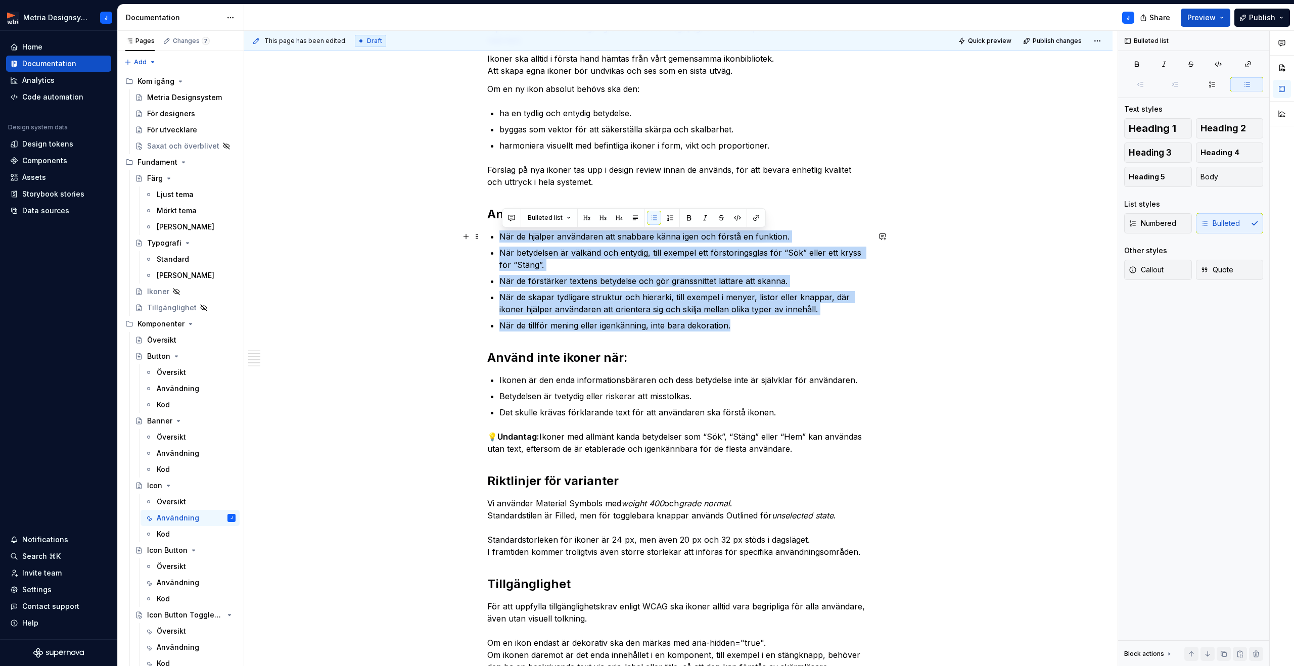
drag, startPoint x: 697, startPoint y: 321, endPoint x: 495, endPoint y: 238, distance: 218.1
click at [499, 238] on ul "När de hjälper användaren att snabbare känna igen och förstå en funktion. När b…" at bounding box center [684, 281] width 370 height 101
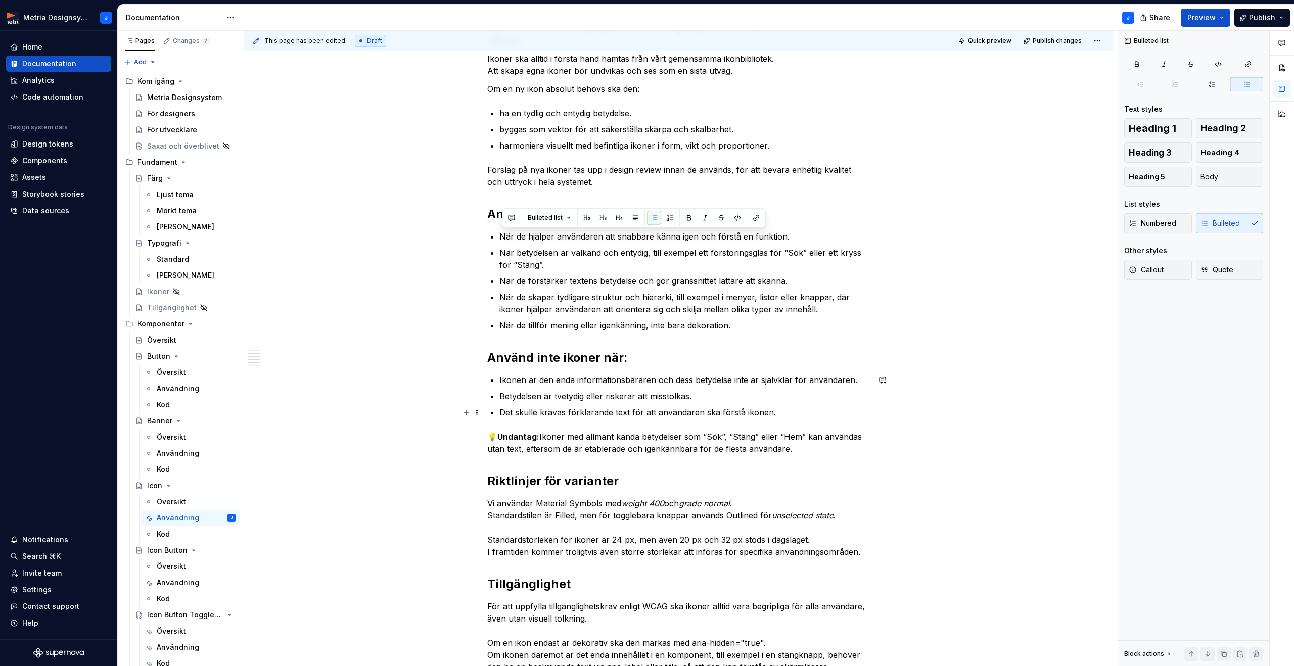
drag, startPoint x: 694, startPoint y: 409, endPoint x: 706, endPoint y: 410, distance: 12.2
click at [693, 409] on p "Det skulle krävas förklarande text för att användaren ska förstå ikonen." at bounding box center [684, 412] width 370 height 12
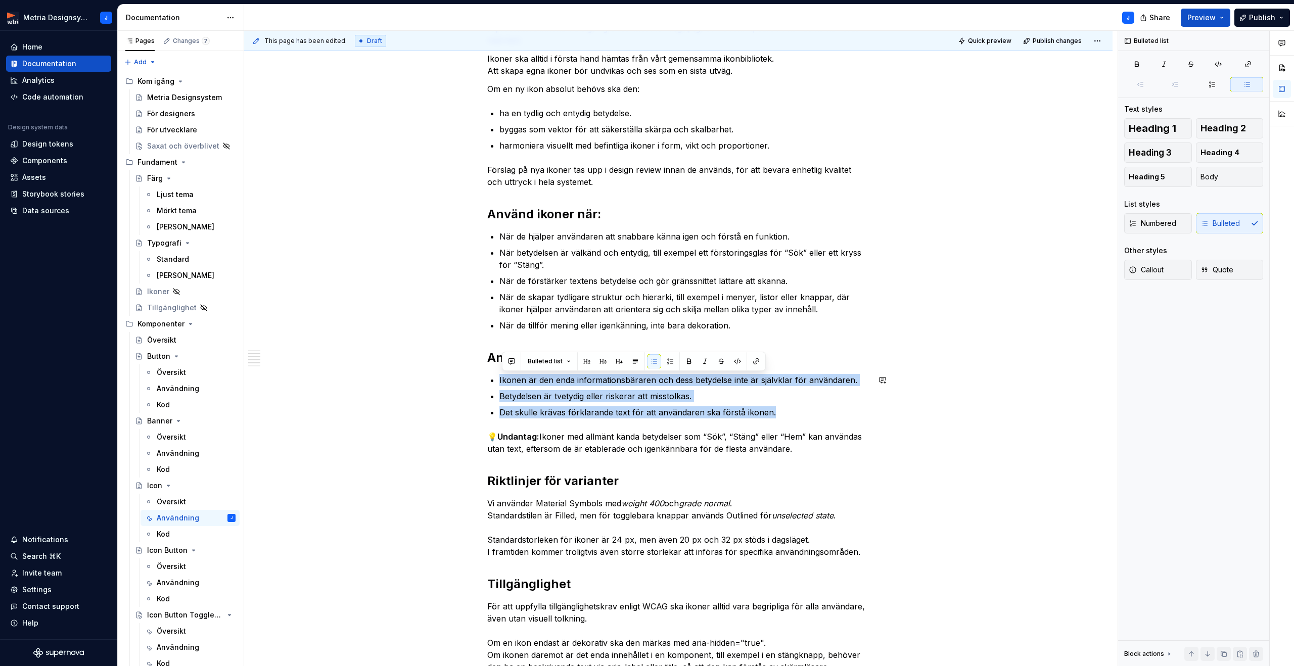
drag, startPoint x: 778, startPoint y: 414, endPoint x: 483, endPoint y: 373, distance: 297.6
click at [483, 373] on div "Ikoner i designsystemet Ikoner används för att förstärka betydelsen av en knapp…" at bounding box center [678, 521] width 868 height 1119
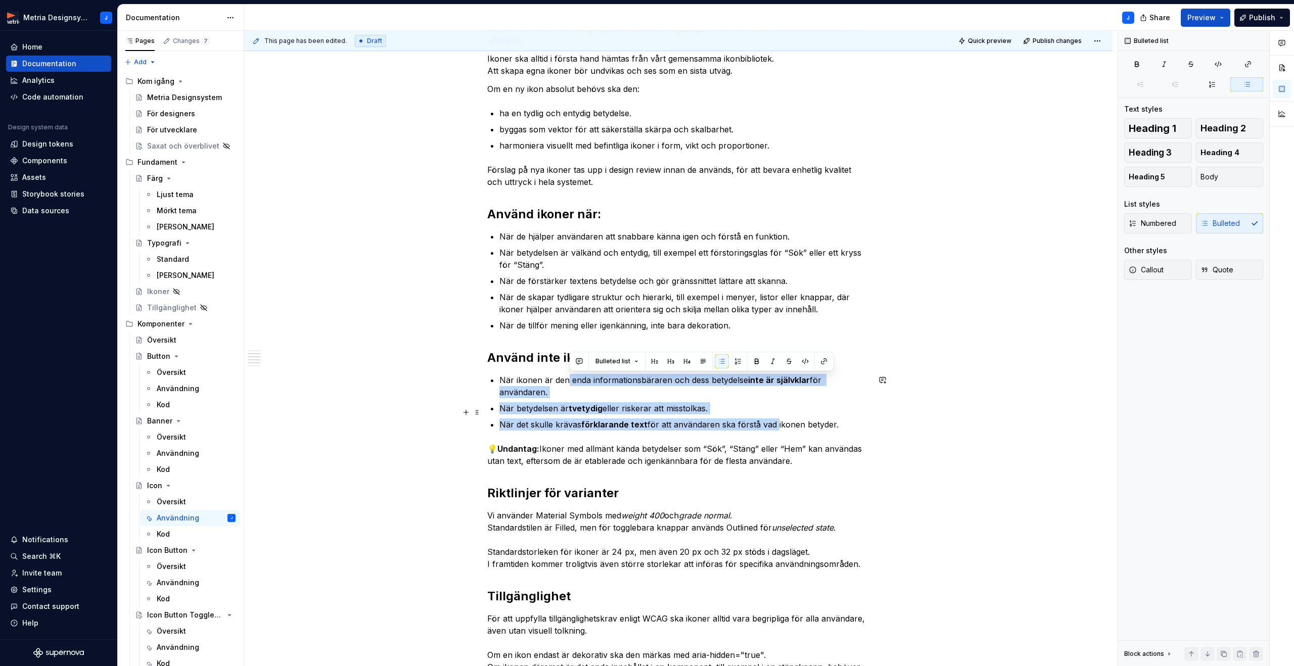
drag, startPoint x: 638, startPoint y: 383, endPoint x: 776, endPoint y: 411, distance: 140.9
click at [776, 411] on ul "När ikonen är den enda informationsbäraren och dess betydelse inte är självklar…" at bounding box center [684, 402] width 370 height 57
click at [754, 360] on button "button" at bounding box center [757, 361] width 14 height 14
click at [873, 402] on div "Ikoner i designsystemet Ikoner används för att förstärka betydelsen av en knapp…" at bounding box center [678, 527] width 868 height 1131
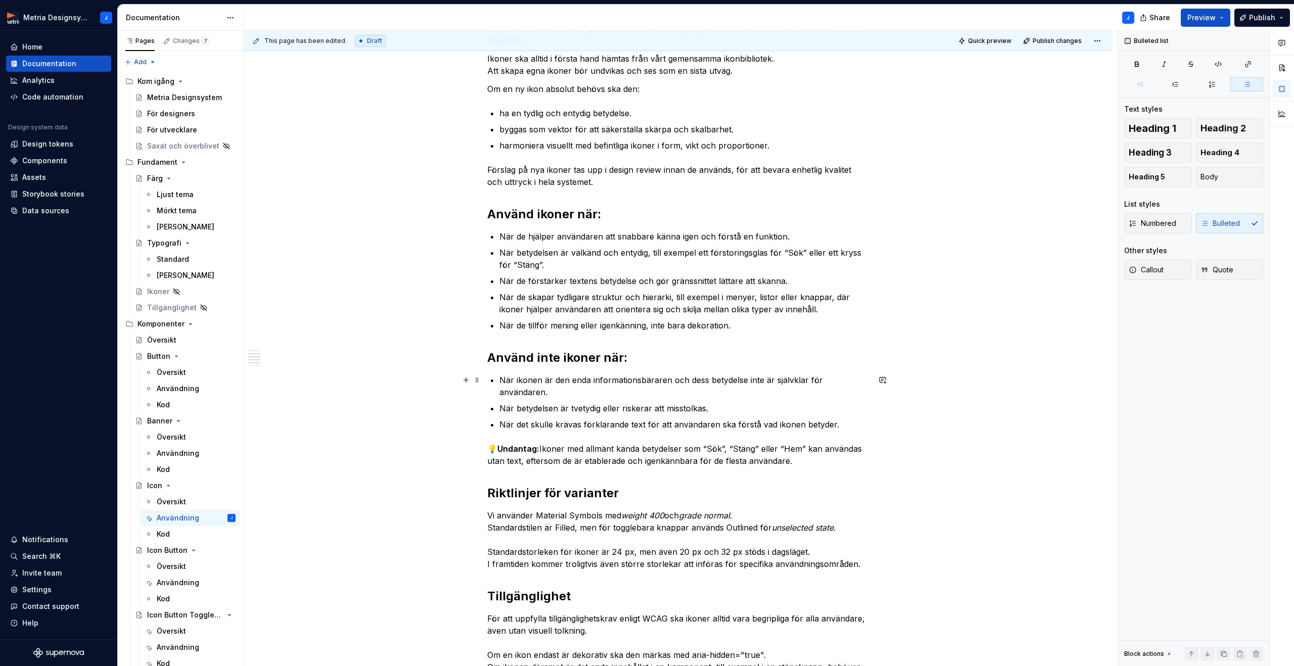
drag, startPoint x: 520, startPoint y: 380, endPoint x: 552, endPoint y: 379, distance: 31.4
click at [523, 381] on p "När ikonen är den enda informationsbäraren och dess betydelse inte är självklar…" at bounding box center [684, 386] width 370 height 24
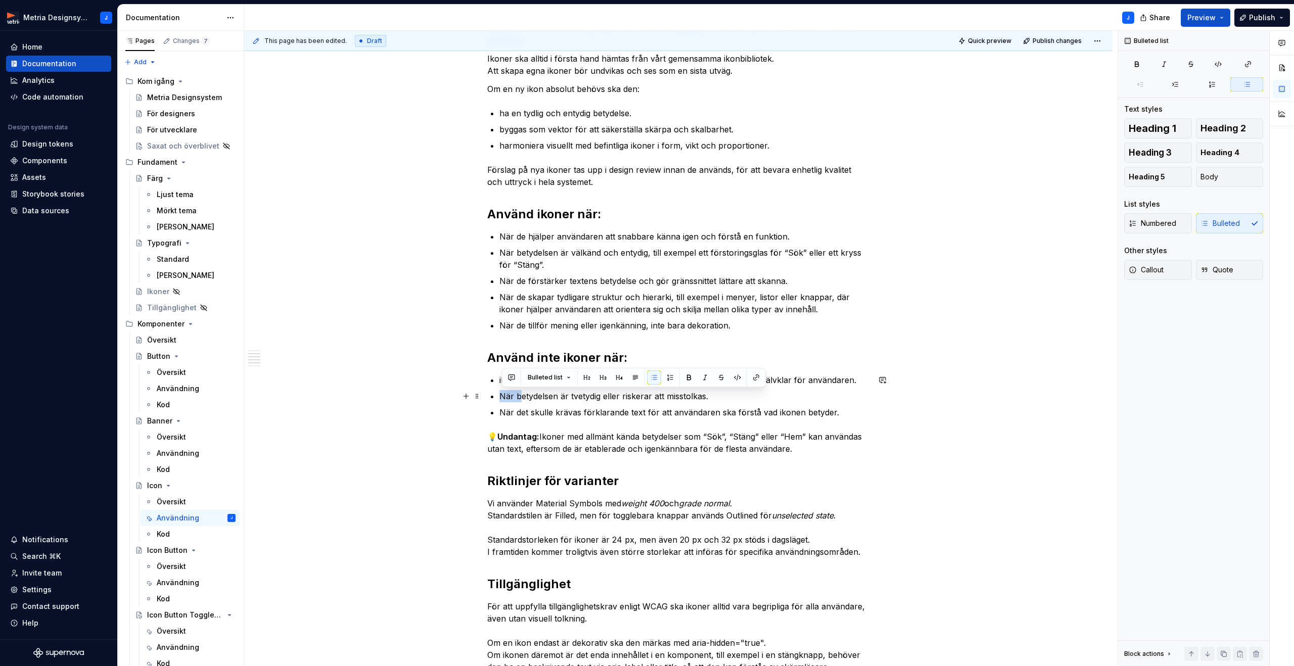
drag, startPoint x: 521, startPoint y: 396, endPoint x: 499, endPoint y: 397, distance: 21.2
click at [499, 397] on div "Ikoner i designsystemet Ikoner används för att förstärka betydelsen av en knapp…" at bounding box center [678, 427] width 382 height 883
drag, startPoint x: 522, startPoint y: 413, endPoint x: 497, endPoint y: 413, distance: 25.3
click at [497, 413] on div "Ikoner i designsystemet Ikoner används för att förstärka betydelsen av en knapp…" at bounding box center [678, 427] width 382 height 883
drag, startPoint x: 523, startPoint y: 236, endPoint x: 500, endPoint y: 238, distance: 22.3
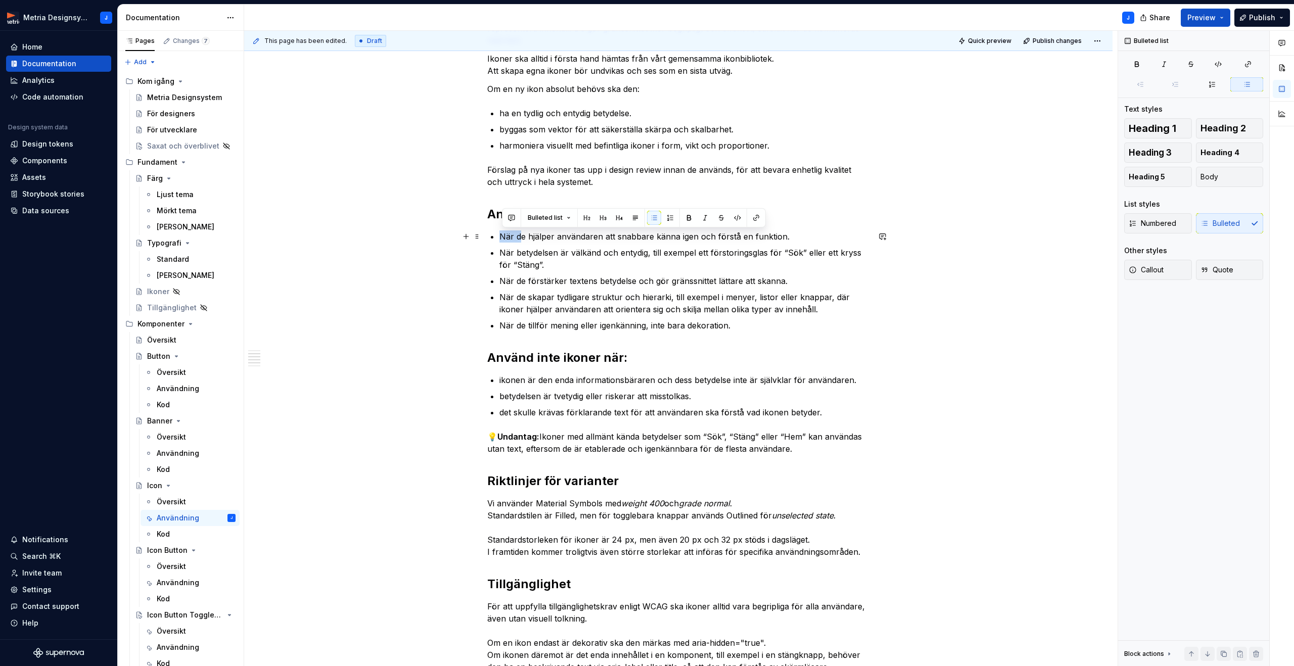
click at [500, 238] on div "Ikoner i designsystemet Ikoner används för att förstärka betydelsen av en knapp…" at bounding box center [678, 427] width 382 height 883
drag, startPoint x: 522, startPoint y: 252, endPoint x: 502, endPoint y: 253, distance: 19.2
click at [502, 253] on p "När betydelsen är välkänd och entydig, till exempel ett förstoringsglas för “Sö…" at bounding box center [684, 259] width 370 height 24
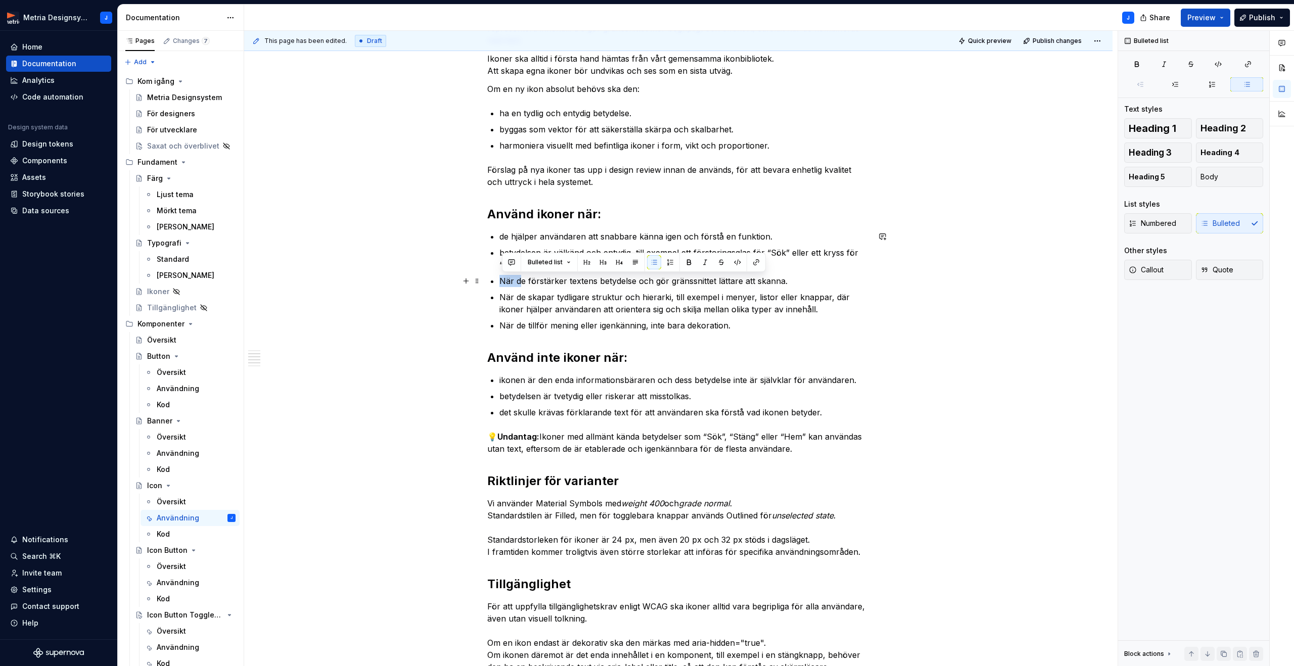
drag, startPoint x: 523, startPoint y: 281, endPoint x: 503, endPoint y: 282, distance: 20.2
click at [503, 281] on p "När de förstärker textens betydelse och gör gränssnittet lättare att skanna." at bounding box center [684, 281] width 370 height 12
drag, startPoint x: 523, startPoint y: 299, endPoint x: 501, endPoint y: 298, distance: 22.2
click at [501, 298] on div "Ikoner i designsystemet Ikoner används för att förstärka betydelsen av en knapp…" at bounding box center [678, 427] width 382 height 883
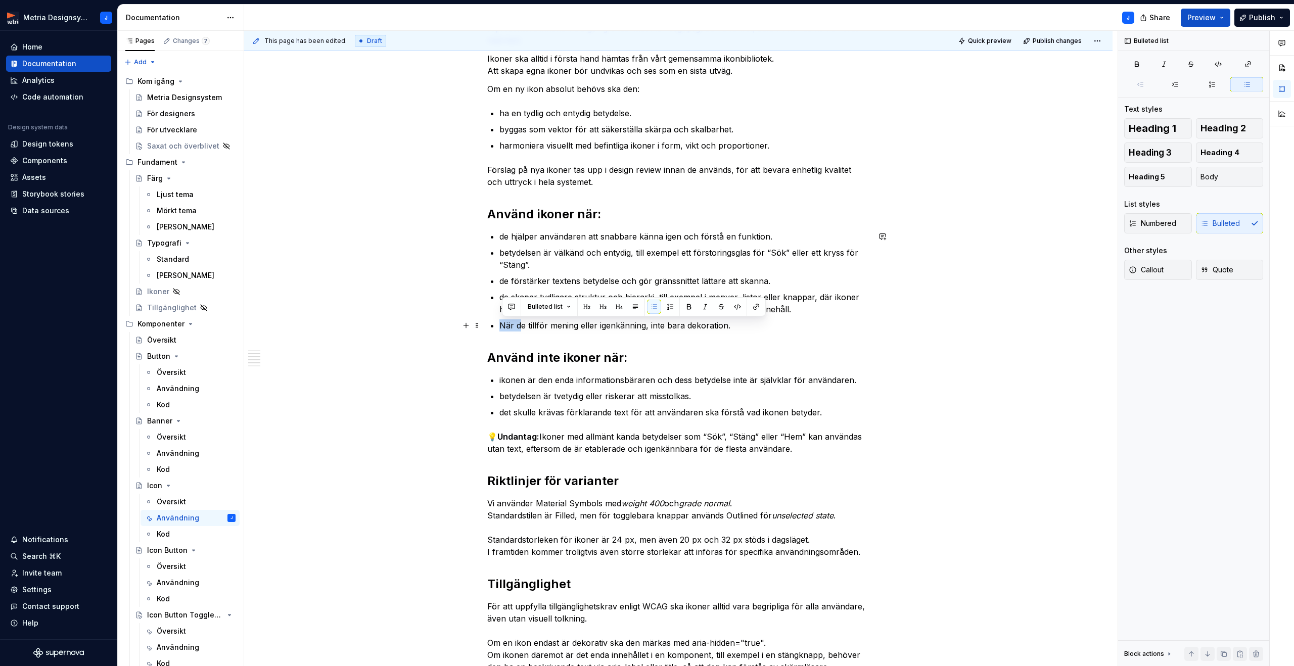
drag, startPoint x: 522, startPoint y: 326, endPoint x: 500, endPoint y: 327, distance: 21.8
click at [500, 327] on div "Ikoner i designsystemet Ikoner används för att förstärka betydelsen av en knapp…" at bounding box center [678, 427] width 382 height 883
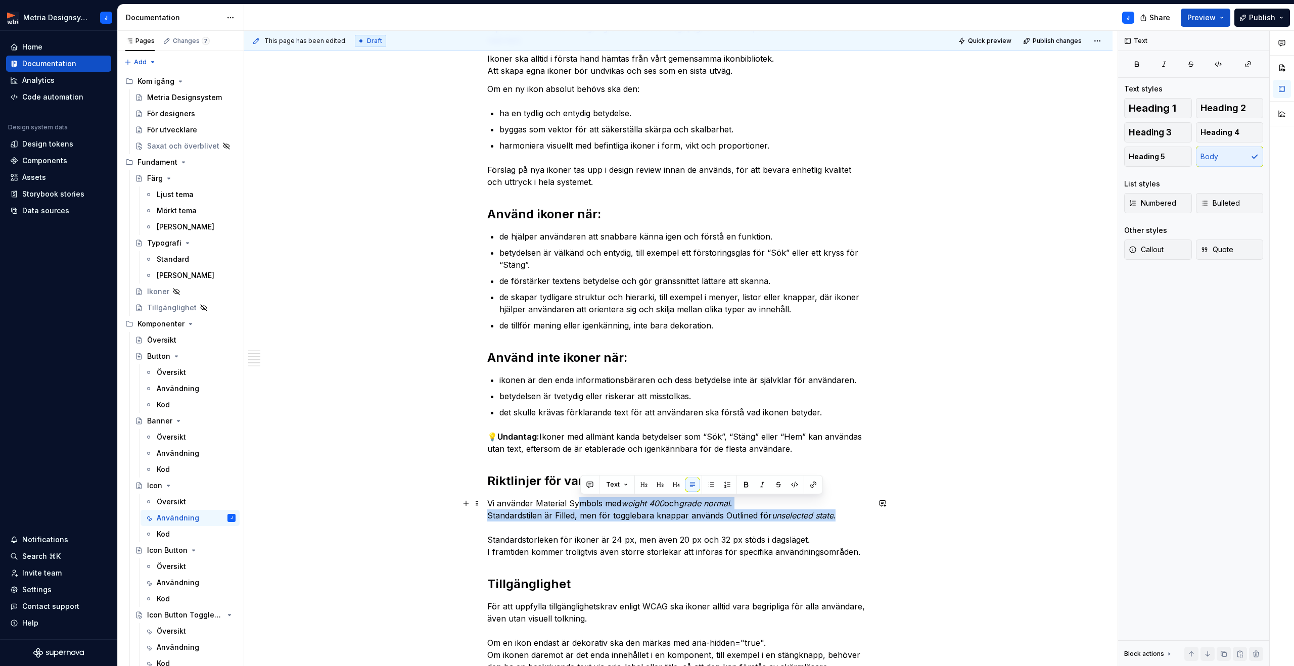
drag, startPoint x: 705, startPoint y: 508, endPoint x: 849, endPoint y: 520, distance: 144.0
click at [849, 520] on p "Vi använder Material Symbols med weight 400 och grade normal . Standardstilen ä…" at bounding box center [678, 527] width 382 height 61
click at [761, 482] on button "button" at bounding box center [762, 485] width 14 height 14
click at [908, 485] on div "Ikoner i designsystemet Ikoner används för att förstärka betydelsen av en knapp…" at bounding box center [678, 521] width 868 height 1119
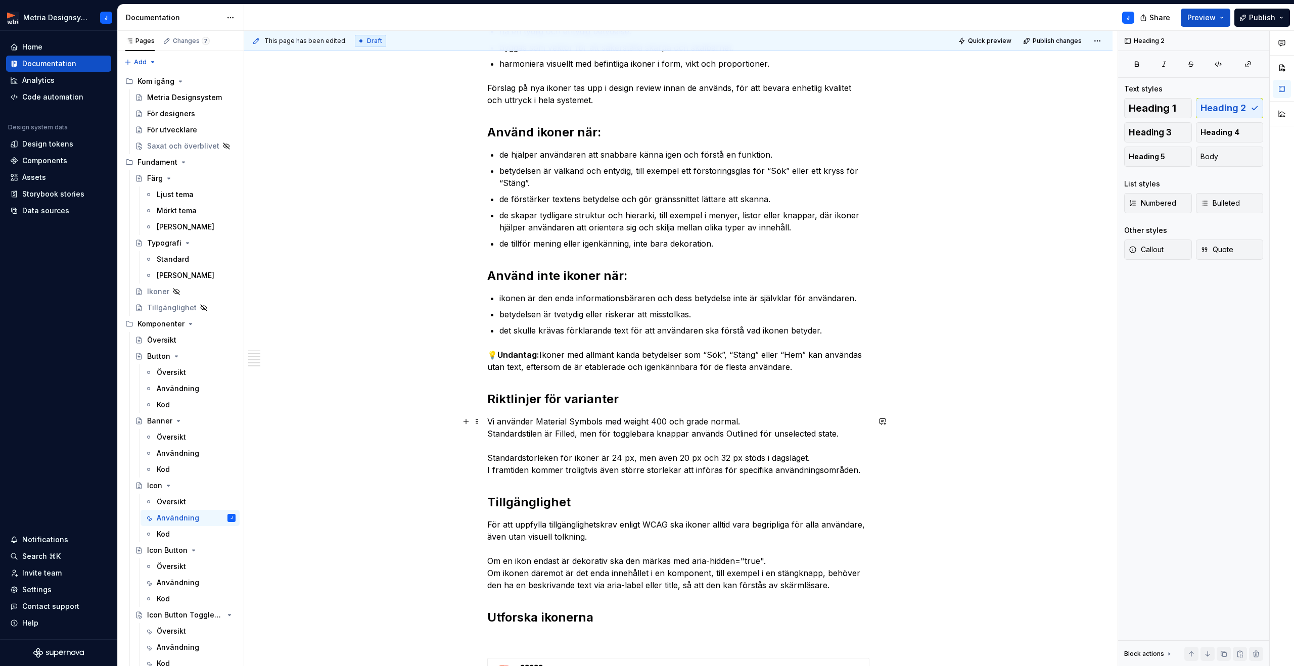
scroll to position [320, 0]
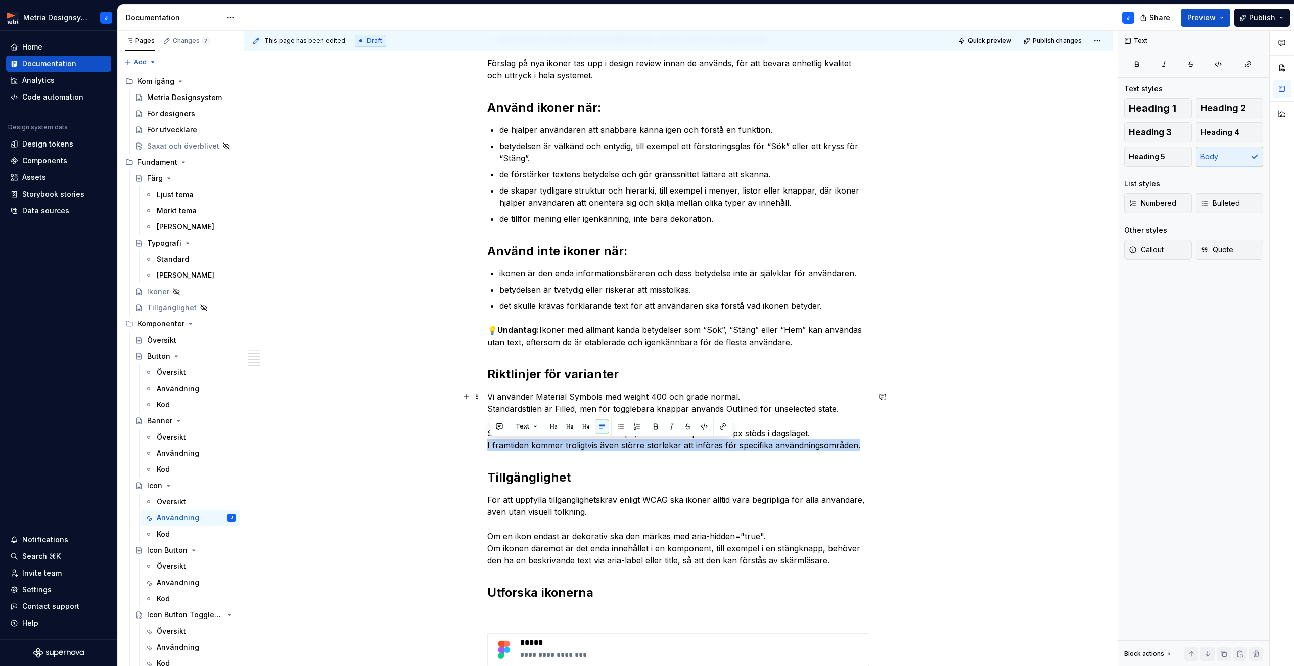
drag, startPoint x: 490, startPoint y: 447, endPoint x: 885, endPoint y: 445, distance: 395.3
click at [885, 445] on div "Ikoner i designsystemet Ikoner används för att förstärka betydelsen av en knapp…" at bounding box center [678, 414] width 868 height 1119
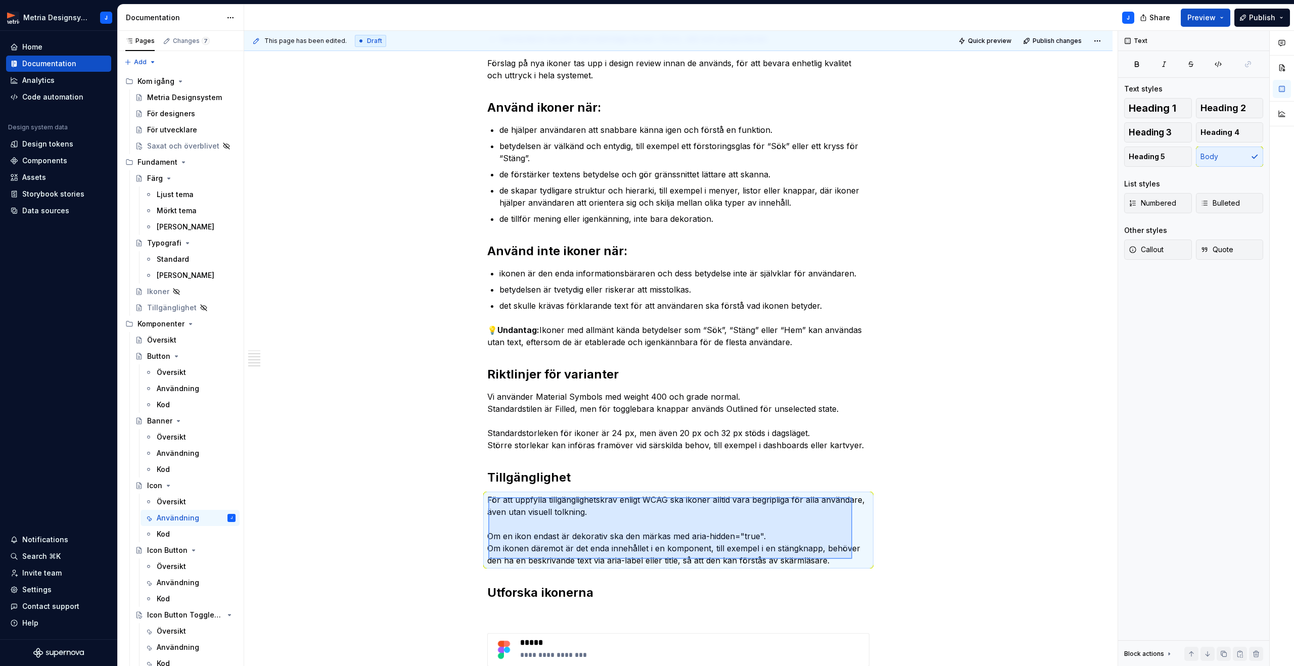
drag, startPoint x: 488, startPoint y: 497, endPoint x: 852, endPoint y: 559, distance: 369.2
click at [852, 559] on div "This page has been edited. Draft Quick preview Publish changes Icon En ikon är …" at bounding box center [681, 349] width 874 height 636
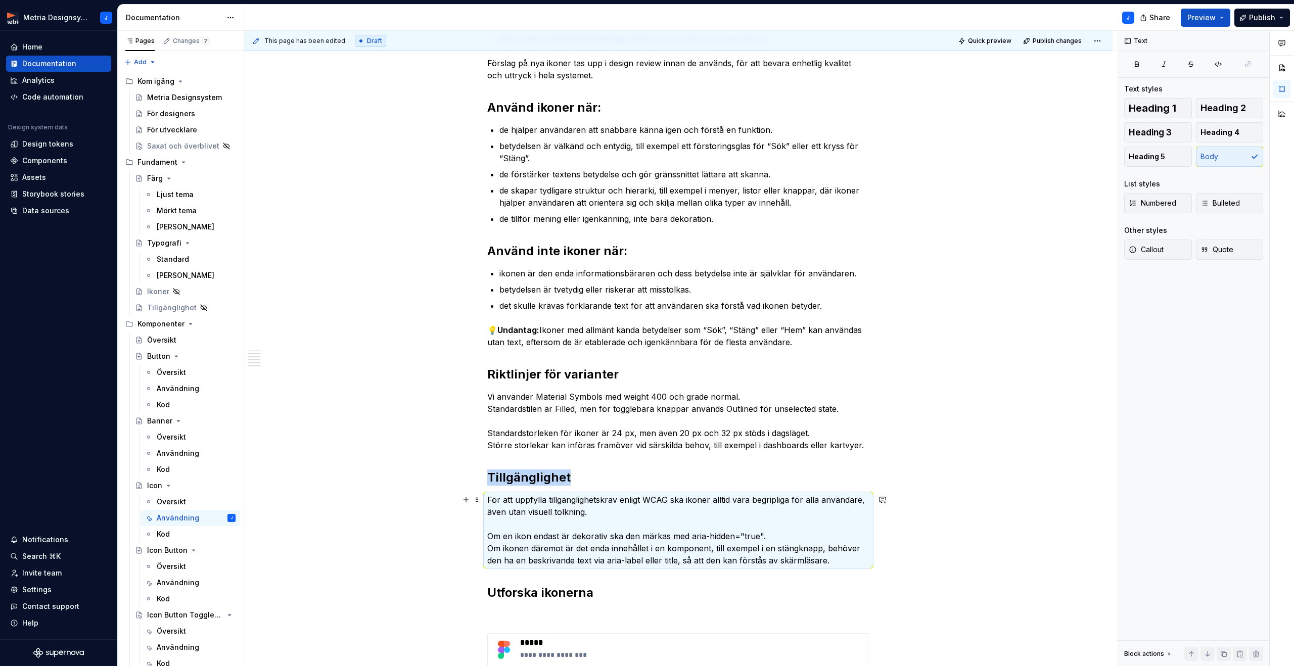
click at [833, 560] on p "För att uppfylla tillgänglighetskrav enligt WCAG ska ikoner alltid vara begripl…" at bounding box center [678, 530] width 382 height 73
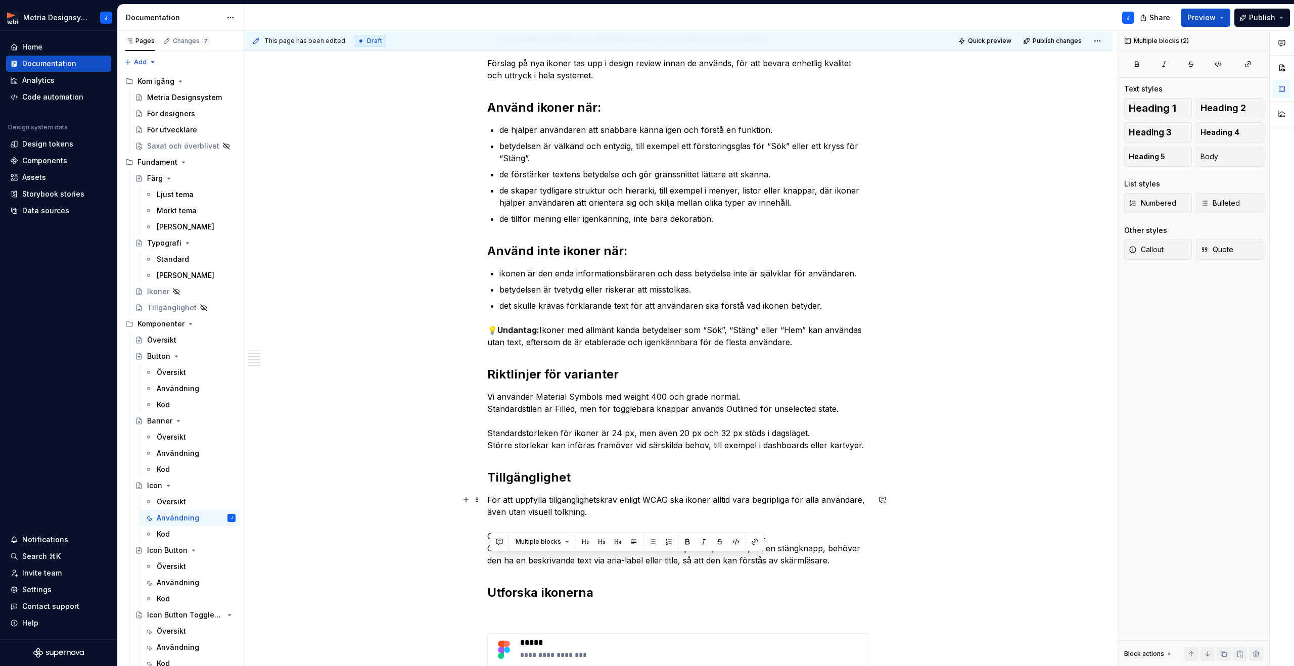
click at [833, 560] on p "För att uppfylla tillgänglighetskrav enligt WCAG ska ikoner alltid vara begripl…" at bounding box center [678, 530] width 382 height 73
click at [832, 562] on p "För att uppfylla tillgänglighetskrav enligt WCAG ska ikoner alltid vara begripl…" at bounding box center [678, 530] width 382 height 73
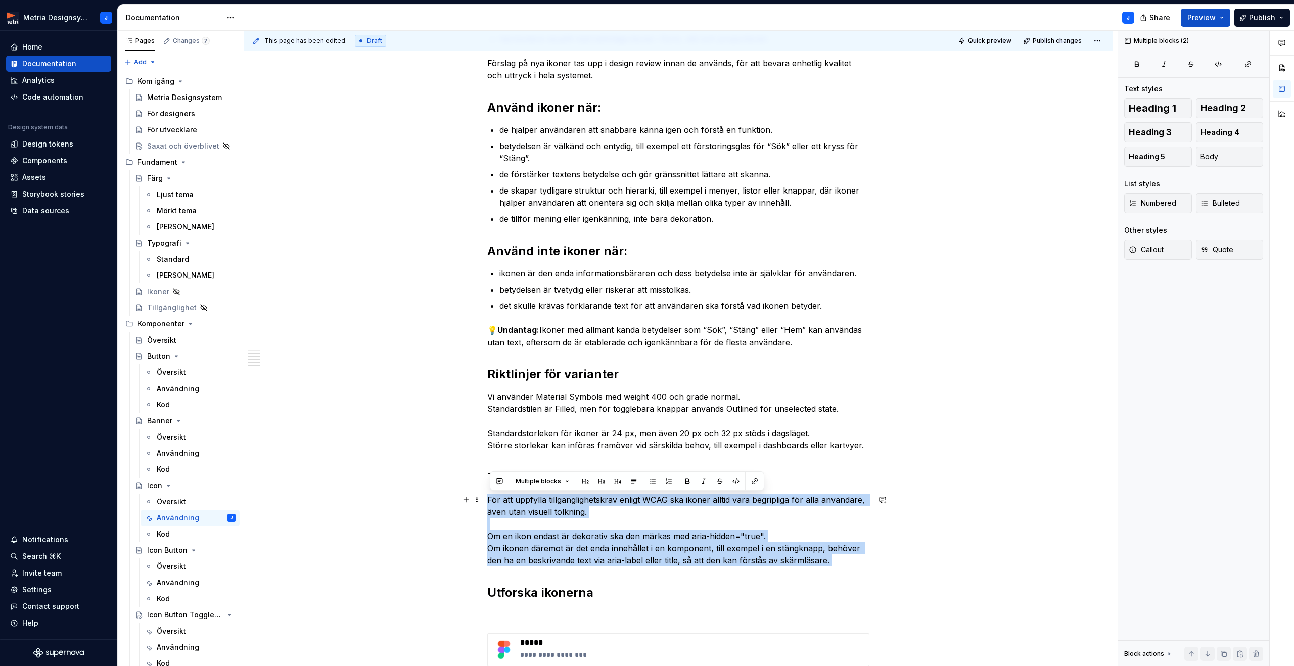
drag, startPoint x: 831, startPoint y: 562, endPoint x: 487, endPoint y: 498, distance: 350.1
click at [487, 498] on div "Ikoner i designsystemet Ikoner används för att förstärka betydelsen av en knapp…" at bounding box center [678, 414] width 868 height 1119
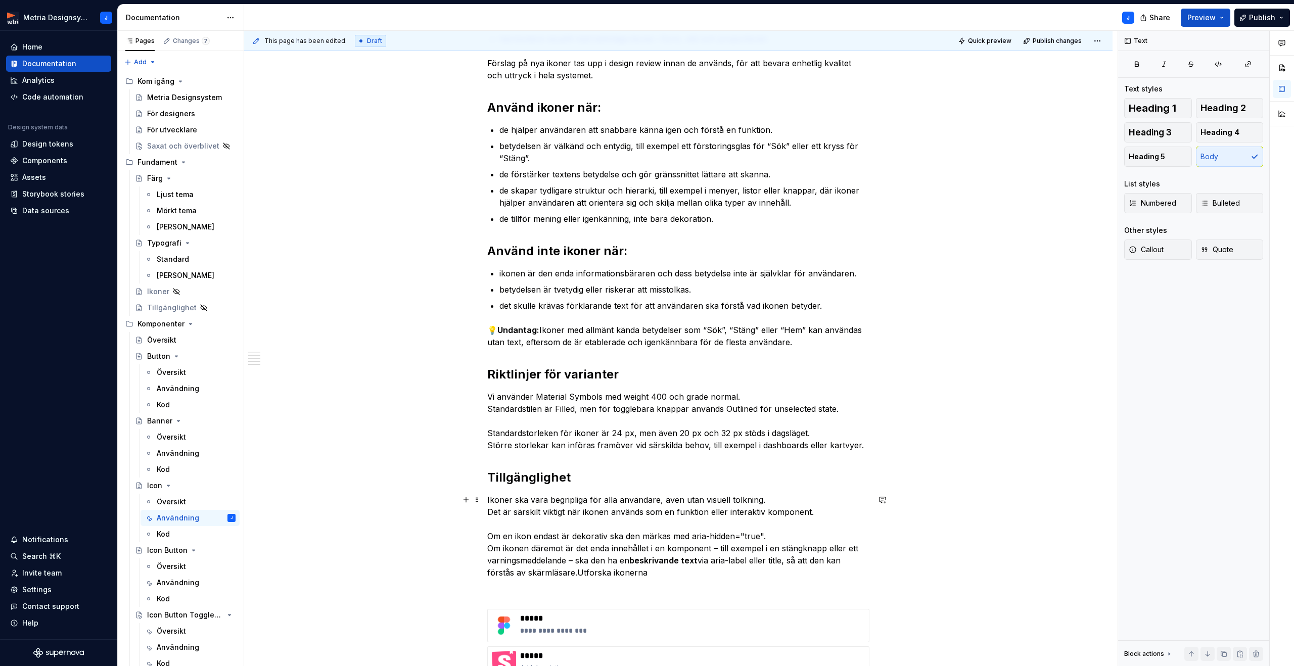
click at [717, 547] on p "Ikoner ska vara begripliga för alla användare, även utan visuell tolkning. Det …" at bounding box center [678, 536] width 382 height 85
click at [580, 562] on p "Ikoner ska vara begripliga för alla användare, även utan visuell tolkning. Det …" at bounding box center [678, 536] width 382 height 85
drag, startPoint x: 631, startPoint y: 561, endPoint x: 699, endPoint y: 565, distance: 67.3
click at [699, 565] on p "Ikoner ska vara begripliga för alla användare, även utan visuell tolkning. Det …" at bounding box center [678, 536] width 382 height 85
click at [796, 542] on button "button" at bounding box center [796, 542] width 14 height 14
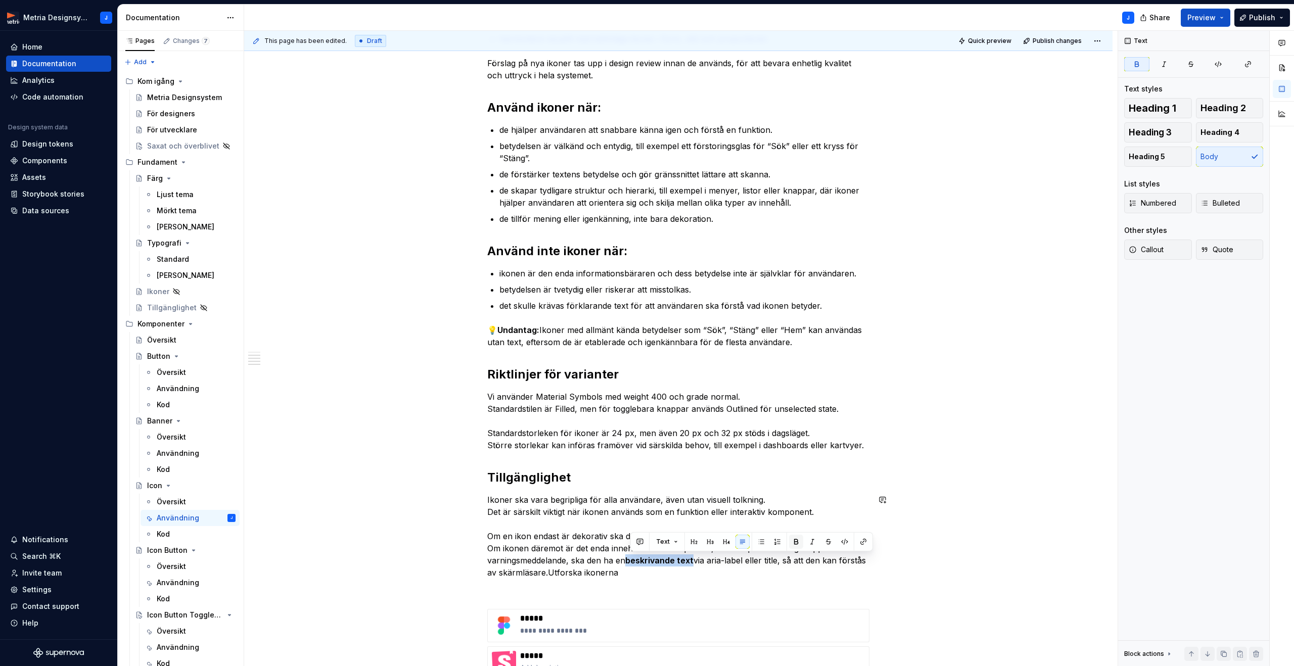
click at [796, 542] on button "button" at bounding box center [796, 542] width 14 height 14
click at [739, 574] on p "Ikoner ska vara begripliga för alla användare, även utan visuell tolkning. Det …" at bounding box center [678, 536] width 382 height 85
drag, startPoint x: 552, startPoint y: 575, endPoint x: 564, endPoint y: 574, distance: 12.6
click at [610, 575] on p "Ikoner ska vara begripliga för alla användare, även utan visuell tolkning. Det …" at bounding box center [678, 536] width 382 height 85
drag, startPoint x: 551, startPoint y: 574, endPoint x: 566, endPoint y: 575, distance: 15.2
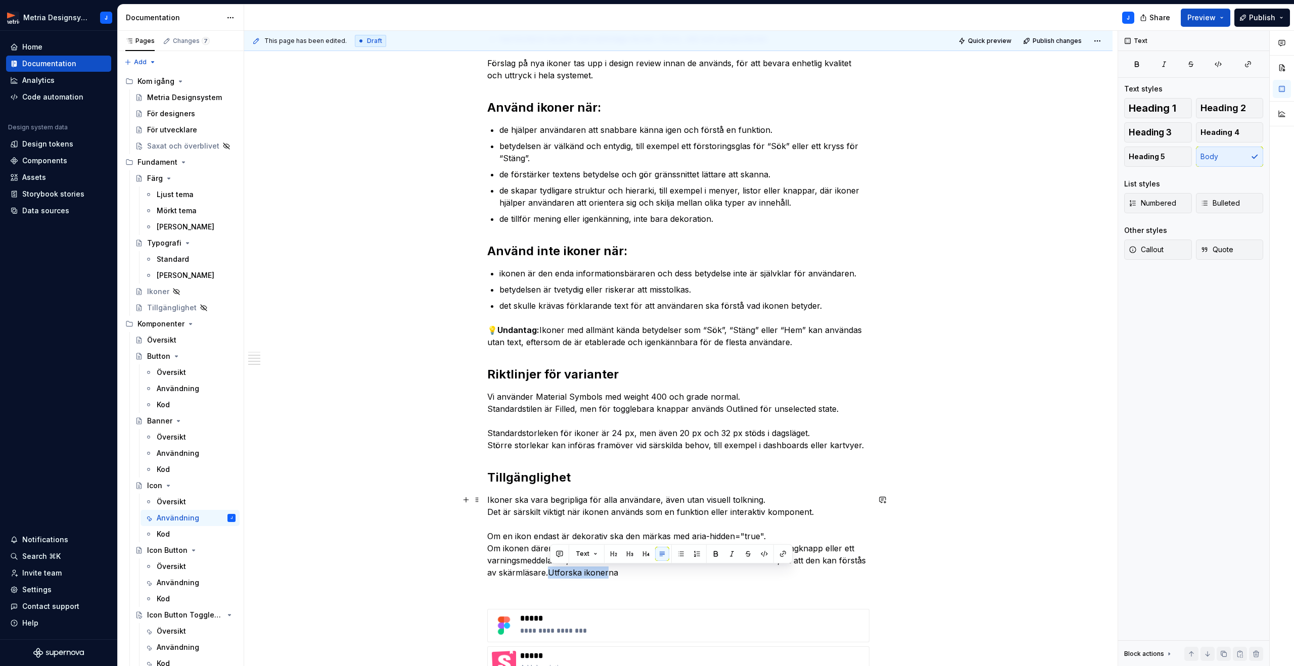
click at [552, 575] on p "Ikoner ska vara begripliga för alla användare, även utan visuell tolkning. Det …" at bounding box center [678, 536] width 382 height 85
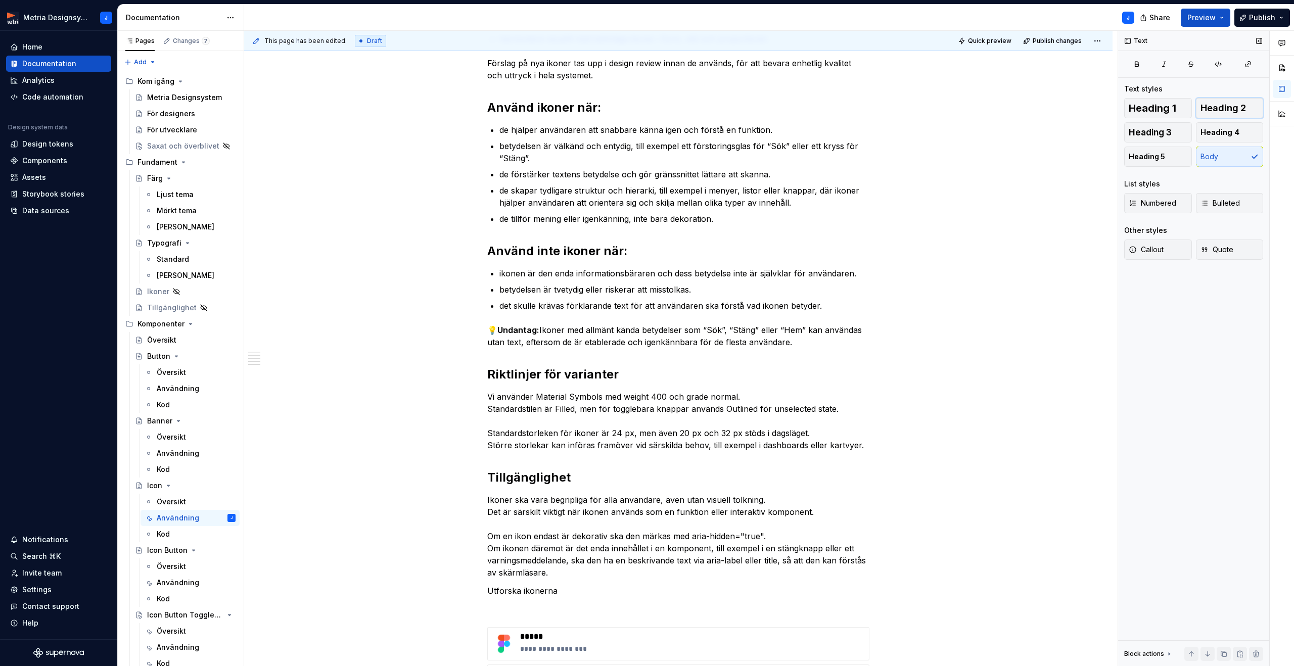
click at [1231, 112] on span "Heading 2" at bounding box center [1223, 108] width 45 height 10
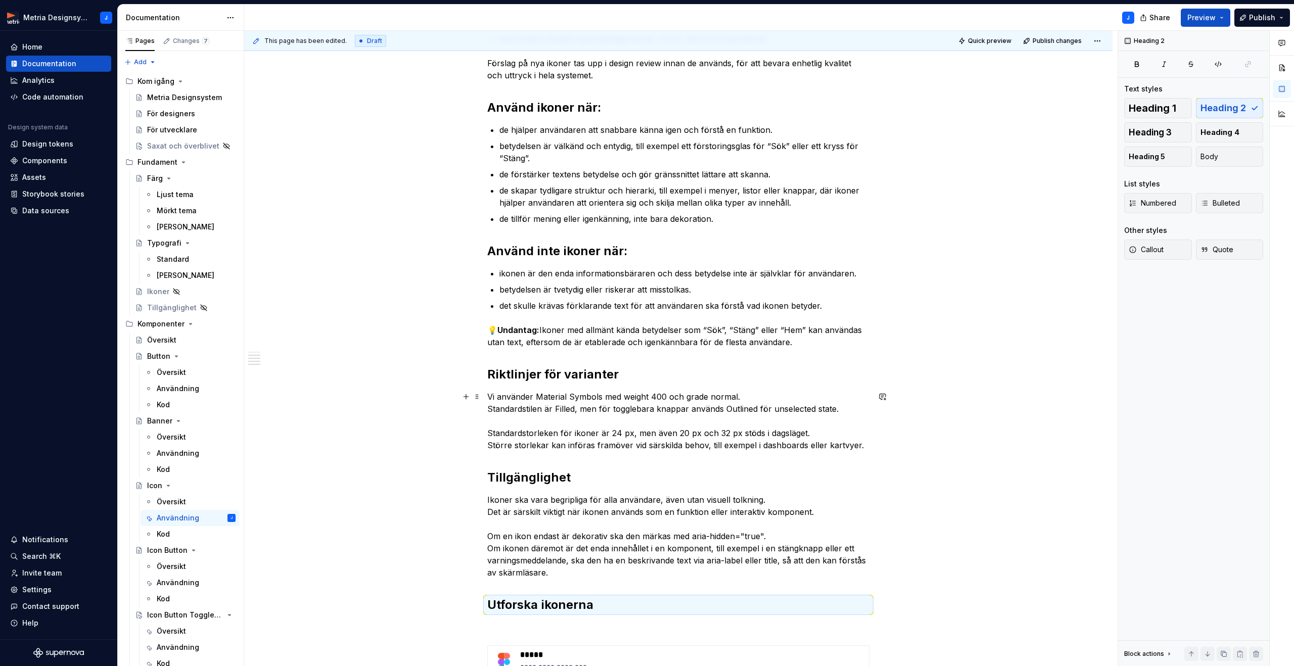
click at [963, 396] on div "Ikoner i designsystemet Ikoner används för att förstärka betydelsen av en knapp…" at bounding box center [678, 420] width 868 height 1131
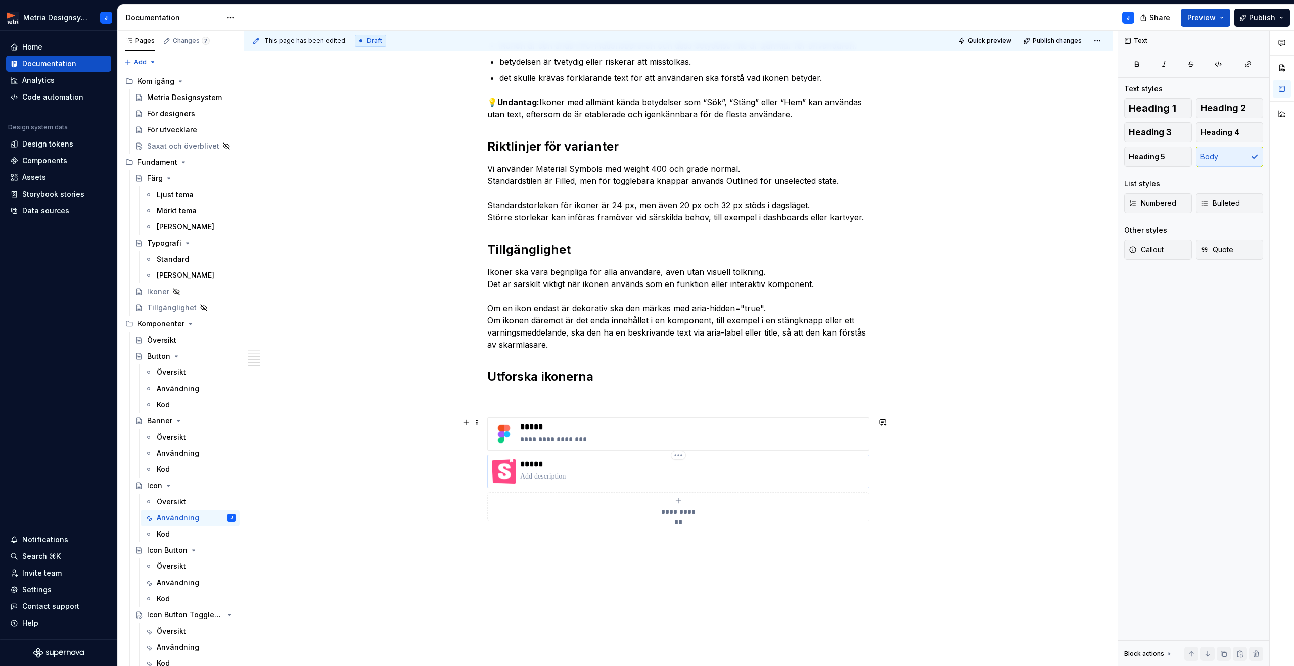
scroll to position [550, 0]
click at [479, 397] on span at bounding box center [477, 397] width 8 height 14
click at [499, 480] on div "Delete" at bounding box center [521, 487] width 86 height 16
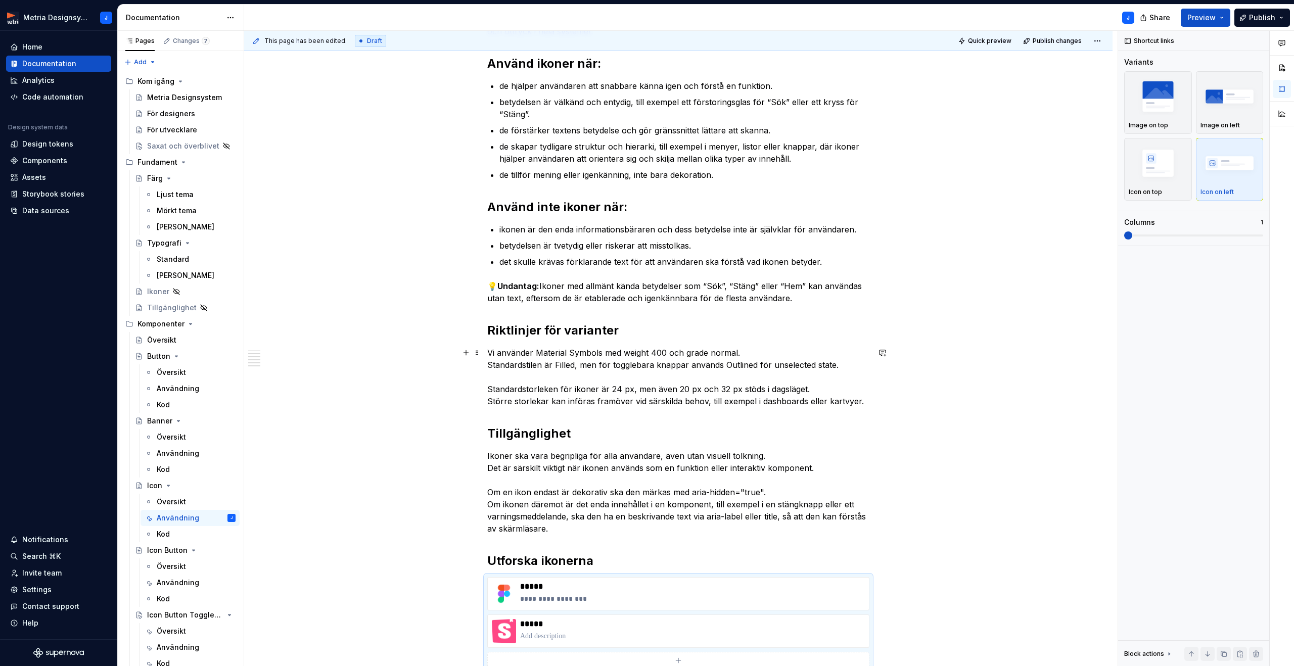
scroll to position [359, 0]
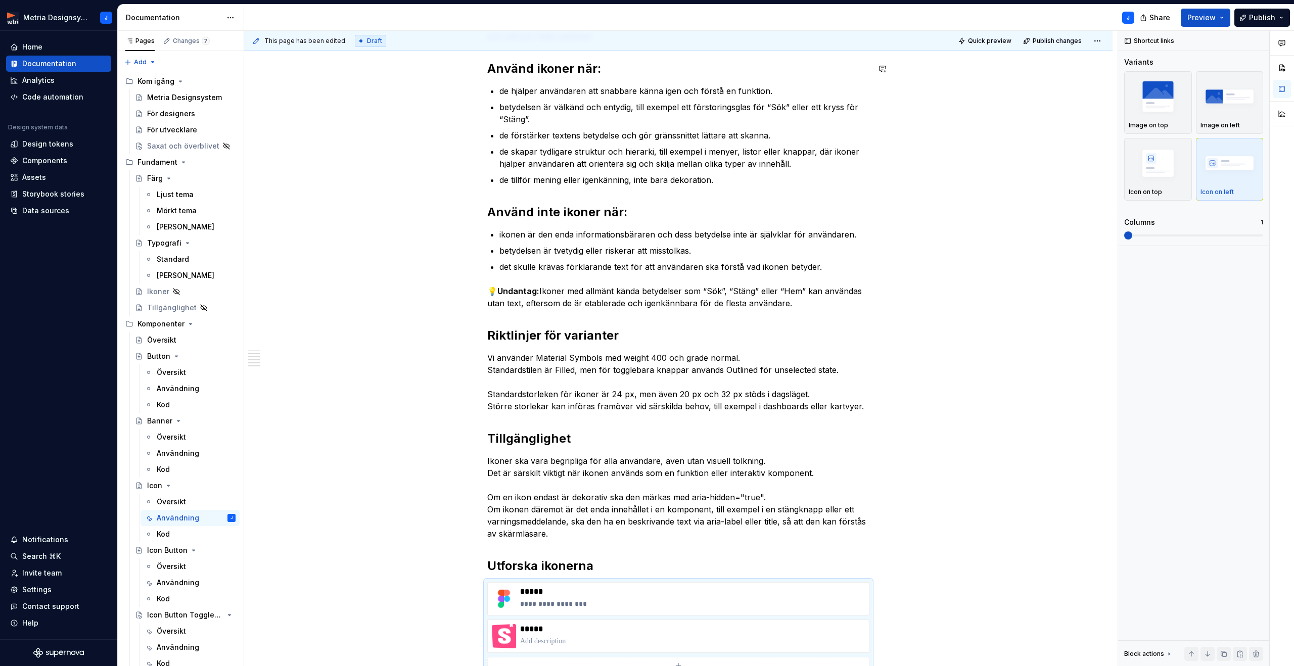
click at [1001, 43] on span "Quick preview" at bounding box center [989, 41] width 43 height 8
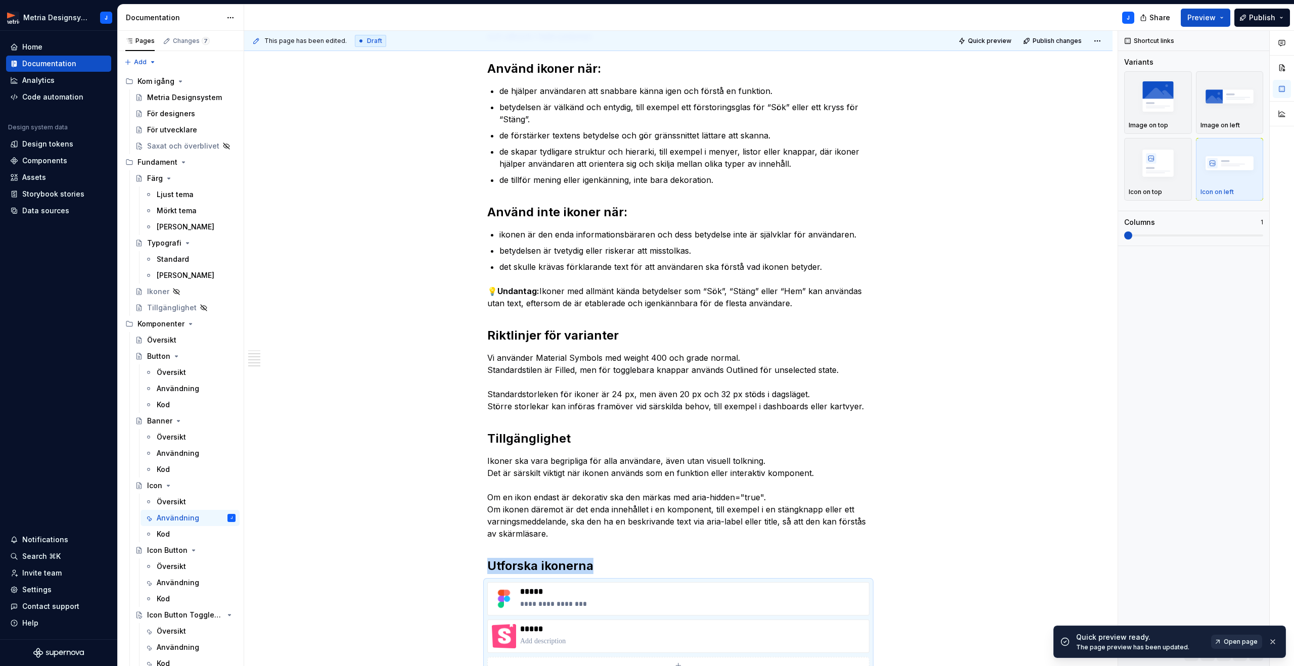
click at [1240, 640] on span "Open page" at bounding box center [1241, 642] width 34 height 8
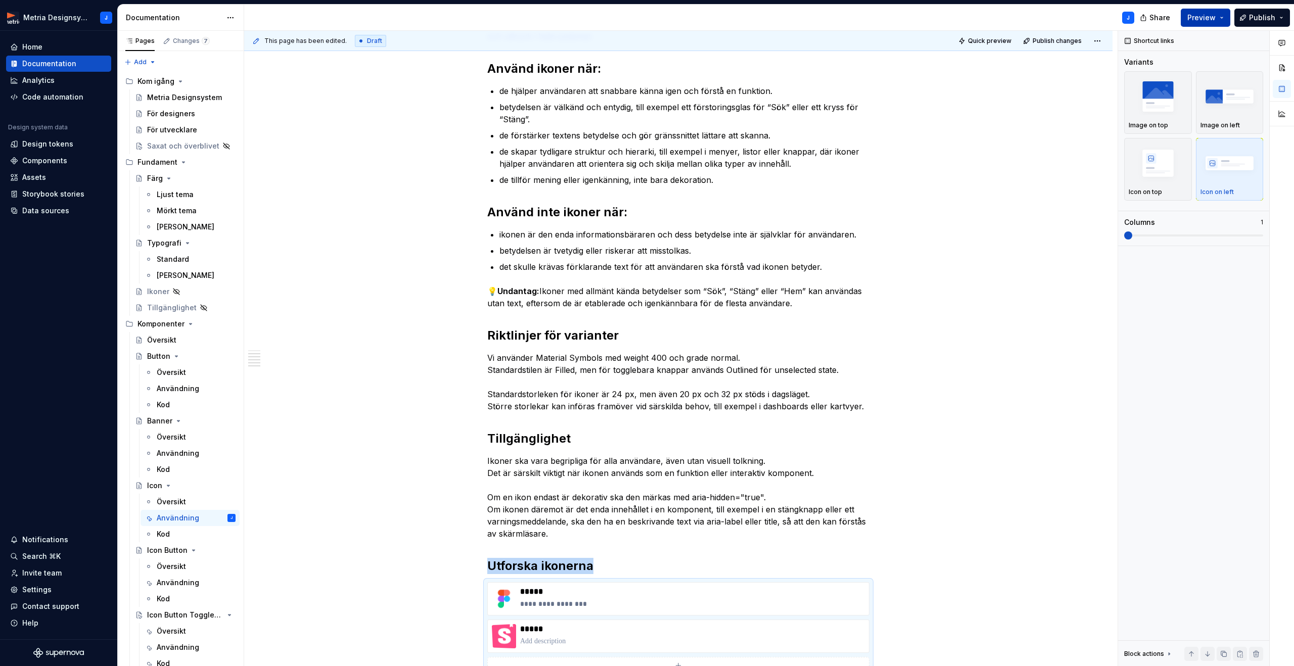
click at [1206, 21] on span "Preview" at bounding box center [1201, 18] width 28 height 10
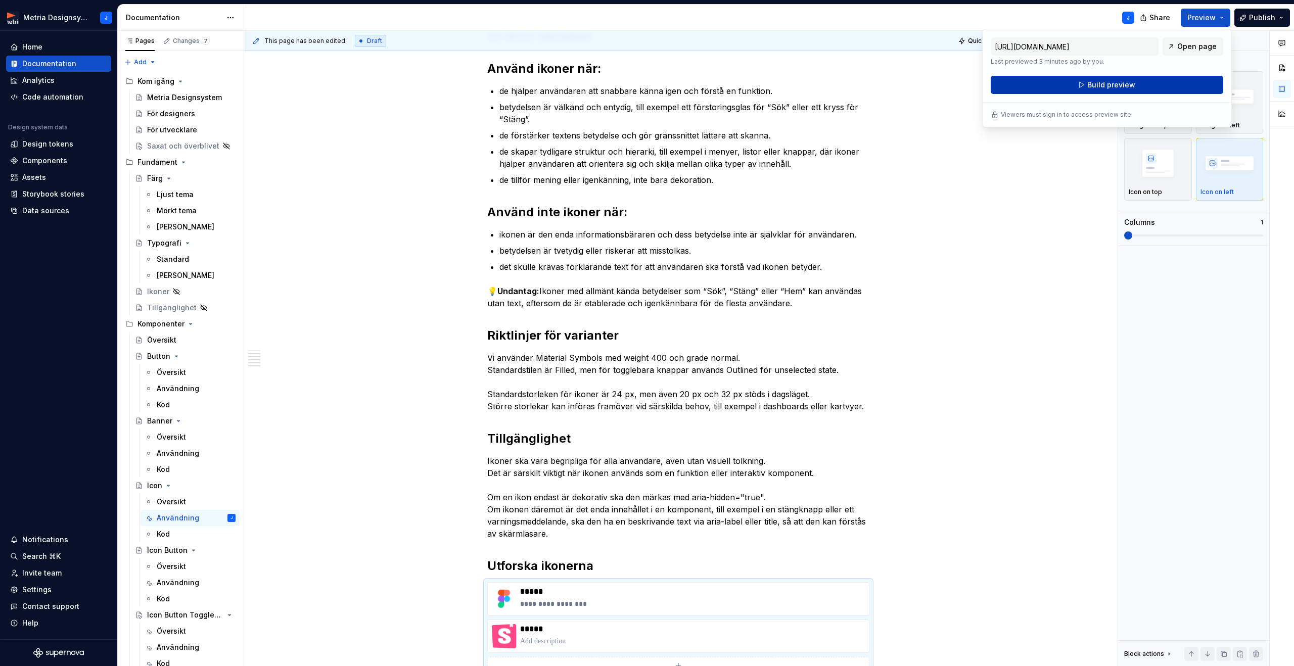
click at [1118, 85] on span "Build preview" at bounding box center [1111, 85] width 48 height 10
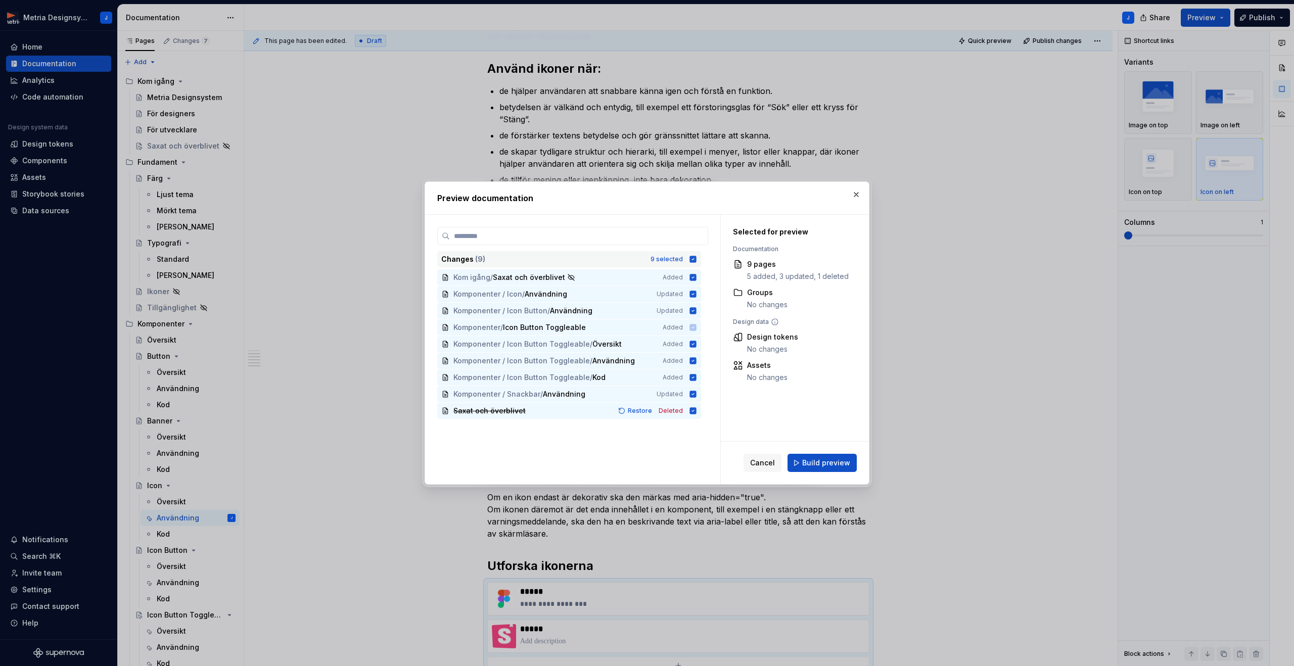
click at [697, 259] on icon at bounding box center [693, 259] width 7 height 7
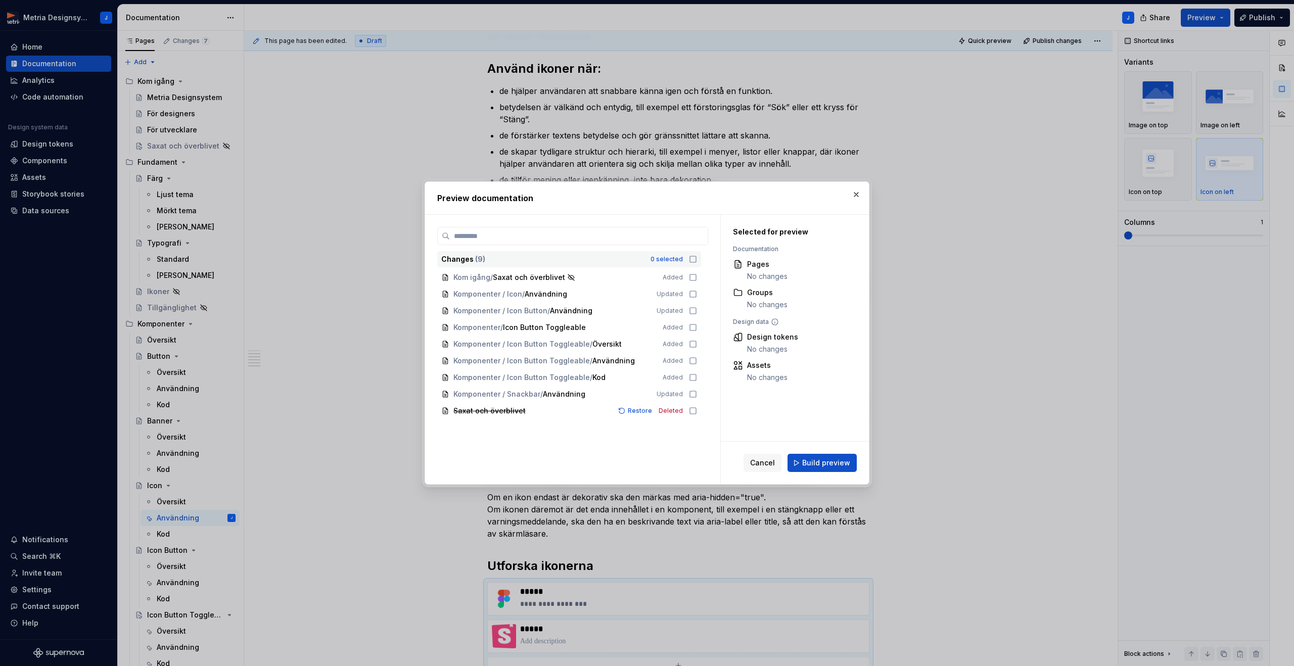
click at [819, 464] on span "Build preview" at bounding box center [826, 463] width 48 height 10
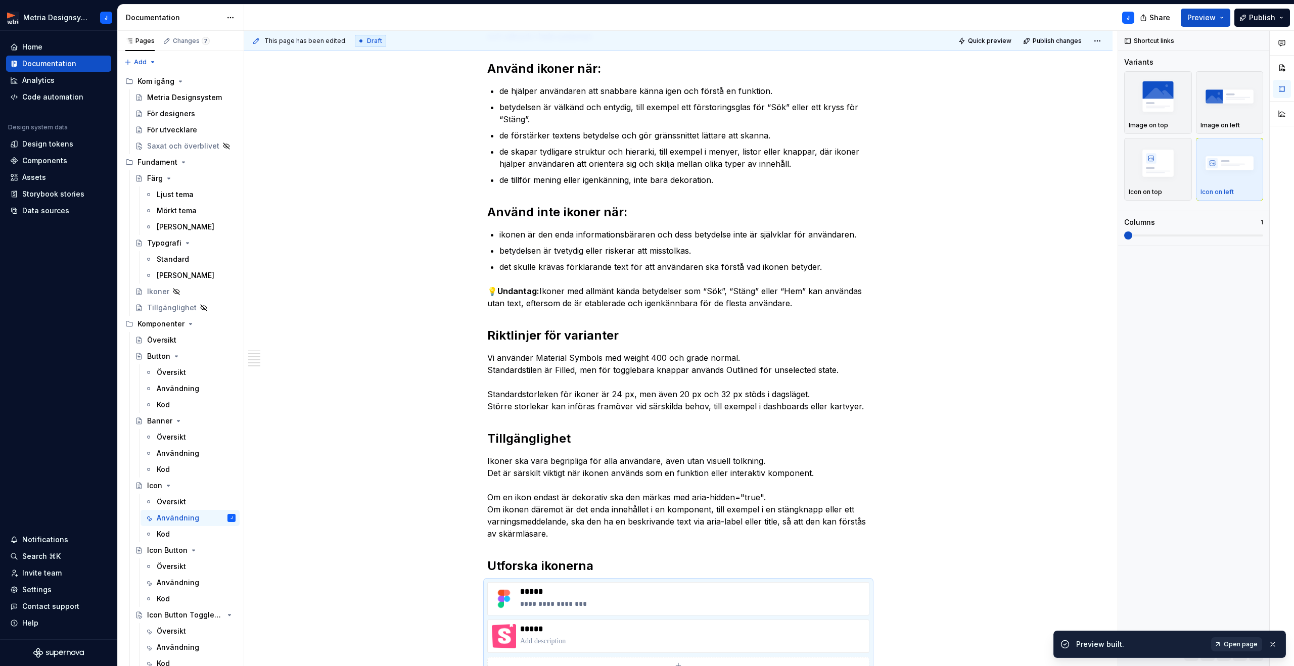
click at [1224, 639] on link "Open page" at bounding box center [1236, 644] width 51 height 14
click at [169, 112] on div "För designers" at bounding box center [171, 114] width 48 height 10
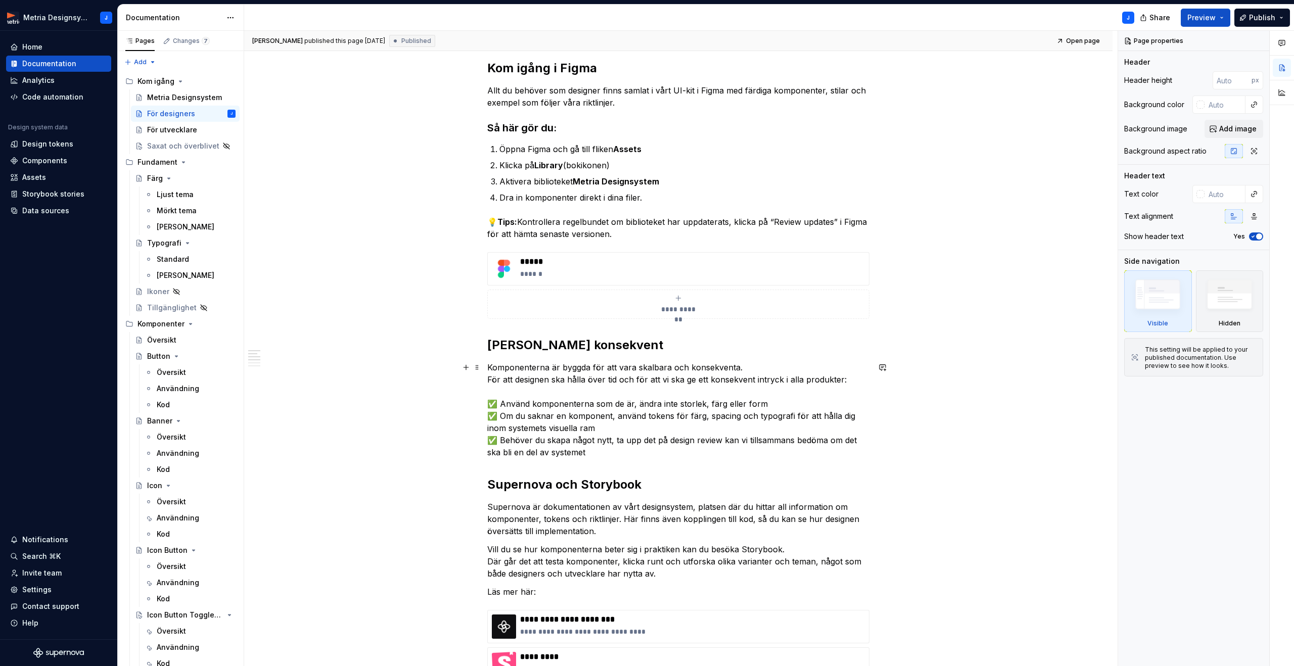
scroll to position [162, 0]
type textarea "*"
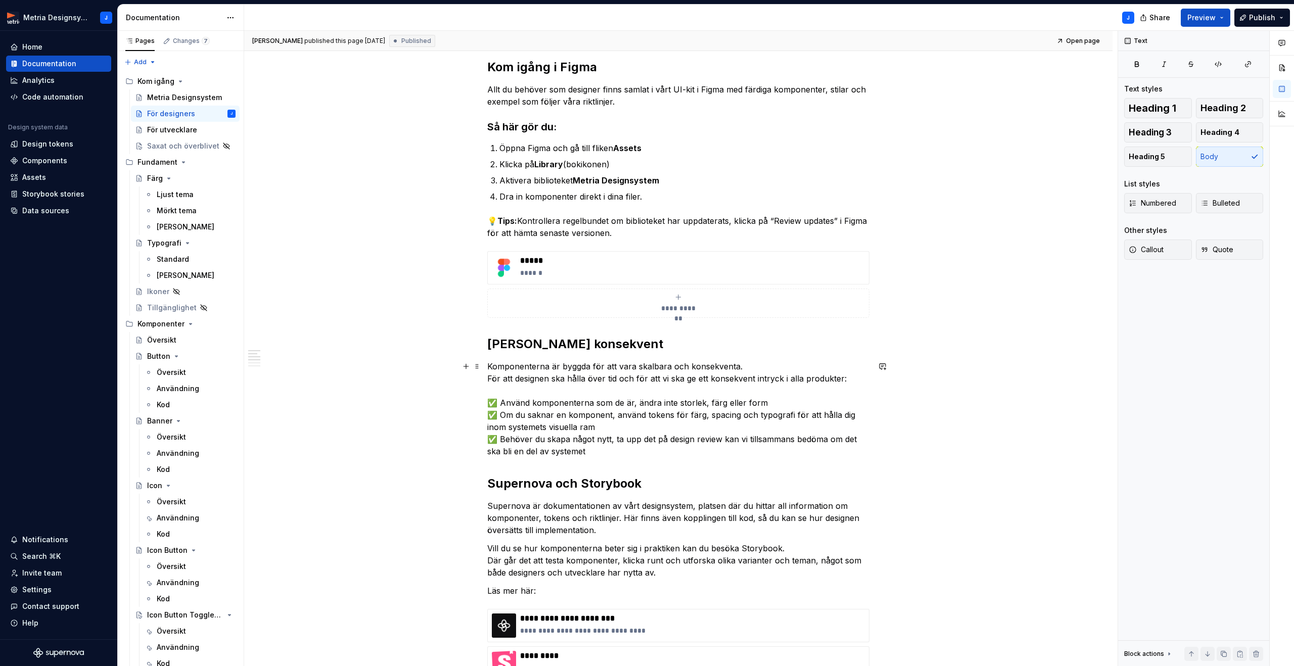
click at [726, 441] on p "Komponenterna är byggda för att vara skalbara och konsekventa. För att designen…" at bounding box center [678, 408] width 382 height 97
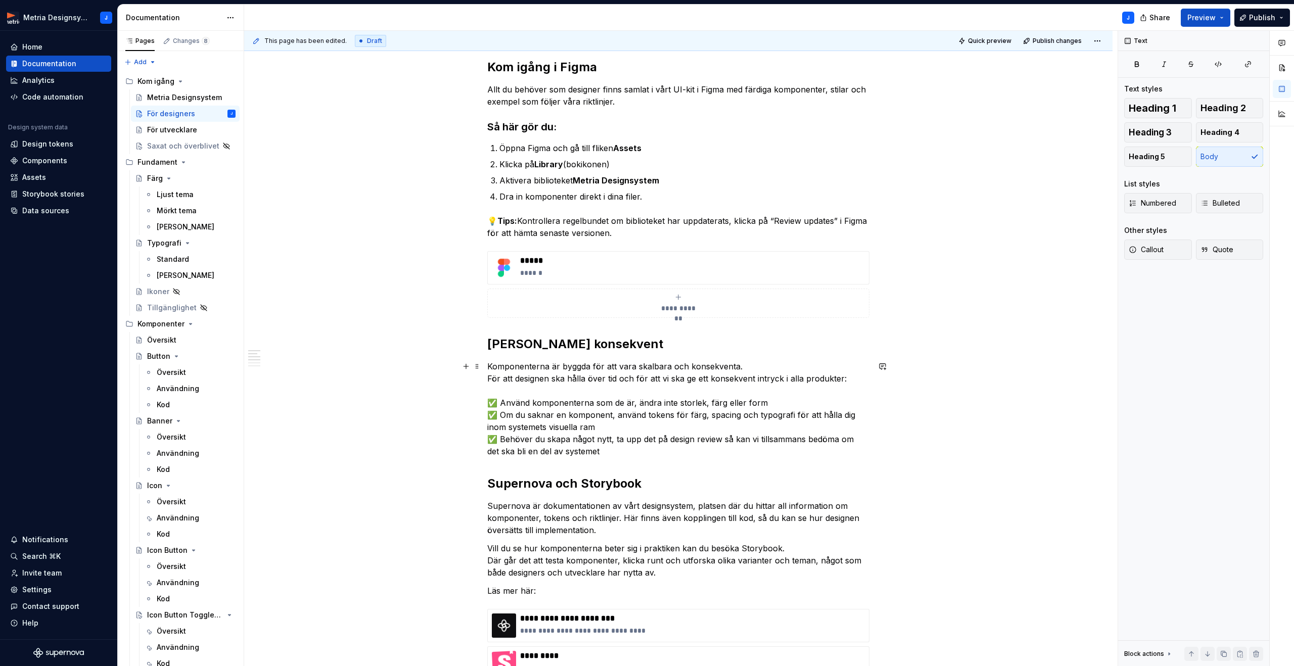
click at [502, 403] on p "Komponenterna är byggda för att vara skalbara och konsekventa. För att designen…" at bounding box center [678, 408] width 382 height 97
click at [508, 402] on p "Komponenterna är byggda för att vara skalbara och konsekventa. För att designen…" at bounding box center [678, 408] width 382 height 97
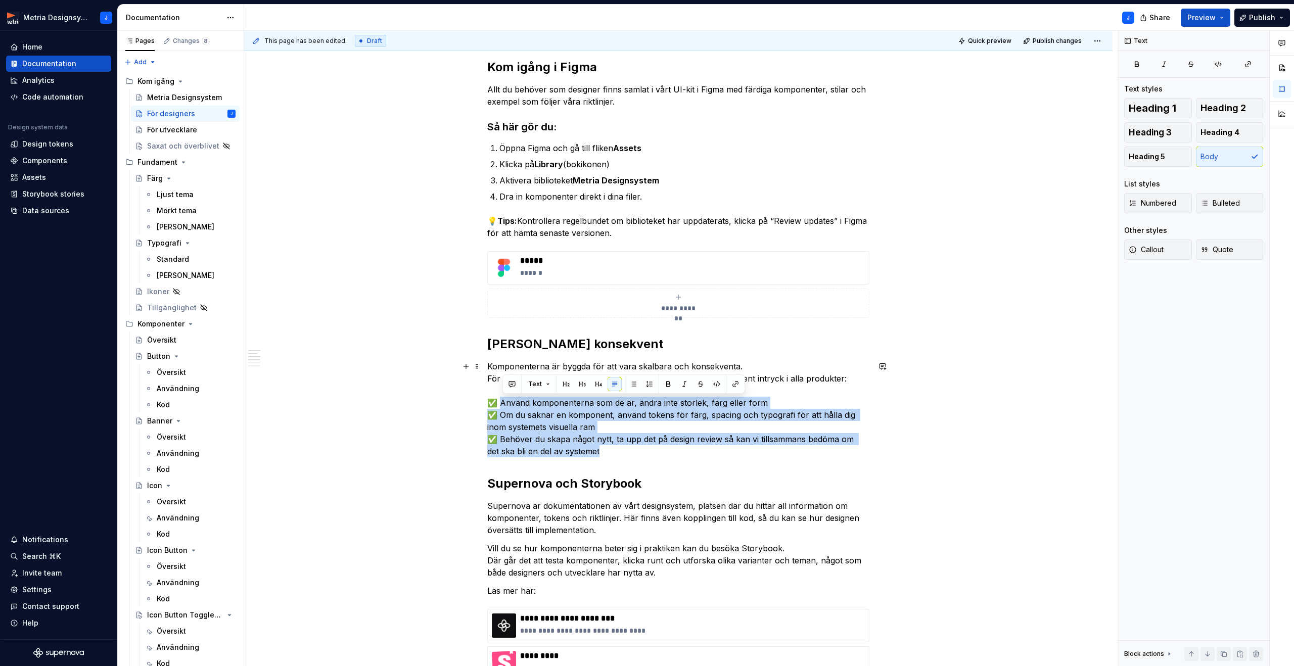
drag, startPoint x: 502, startPoint y: 402, endPoint x: 622, endPoint y: 441, distance: 126.6
click at [621, 446] on p "Komponenterna är byggda för att vara skalbara och konsekventa. För att designen…" at bounding box center [678, 408] width 382 height 97
click at [632, 387] on button "button" at bounding box center [633, 384] width 14 height 14
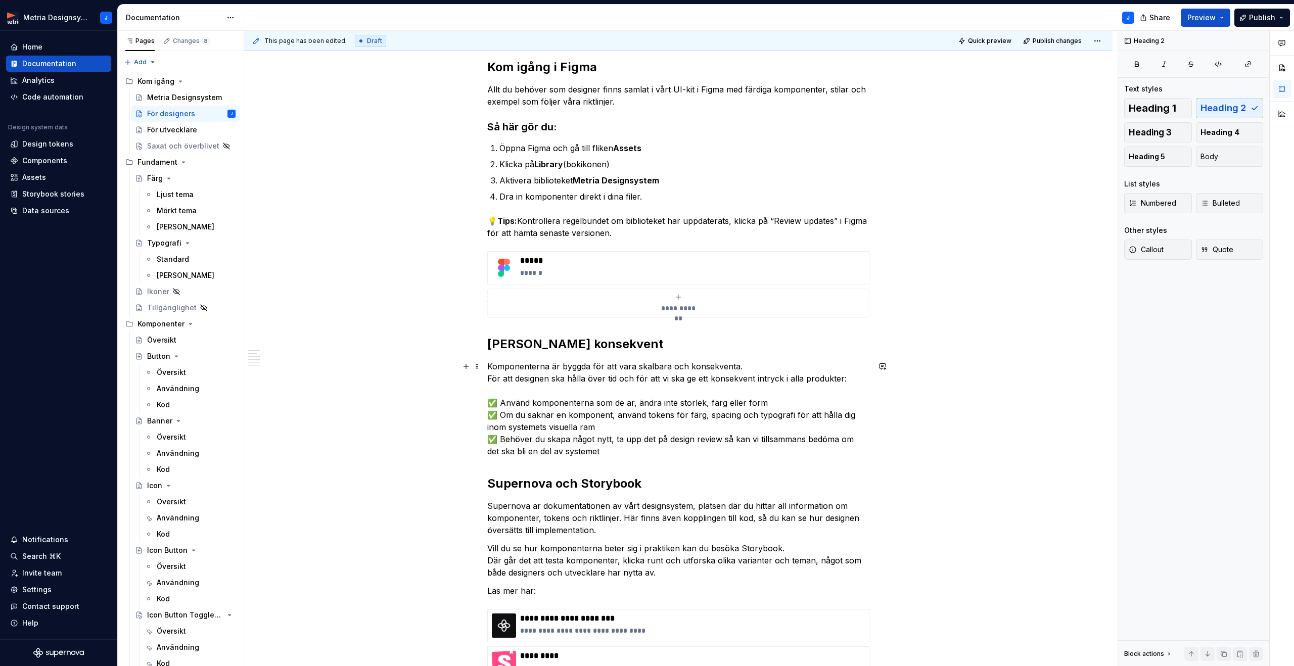
click at [560, 410] on p "Komponenterna är byggda för att vara skalbara och konsekventa. För att designen…" at bounding box center [678, 408] width 382 height 97
click at [515, 402] on p "Komponenterna är byggda för att vara skalbara och konsekventa. För att designen…" at bounding box center [678, 408] width 382 height 97
click at [503, 403] on p "Komponenterna är byggda för att vara skalbara och konsekventa. För att designen…" at bounding box center [678, 408] width 382 height 97
drag, startPoint x: 520, startPoint y: 403, endPoint x: 539, endPoint y: 403, distance: 18.7
click at [539, 403] on p "Komponenterna är byggda för att vara skalbara och konsekventa. För att designen…" at bounding box center [678, 408] width 382 height 97
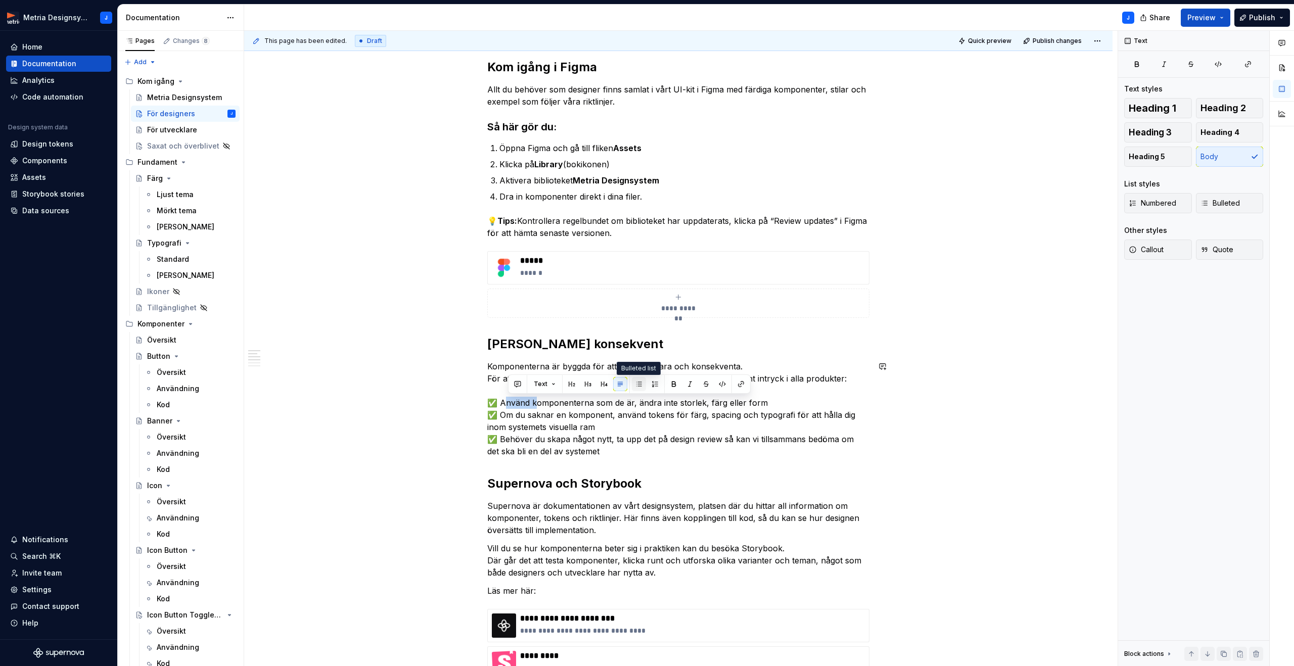
click at [635, 387] on button "button" at bounding box center [639, 384] width 14 height 14
click at [954, 417] on div "**********" at bounding box center [678, 633] width 868 height 1196
click at [482, 400] on div "**********" at bounding box center [681, 349] width 874 height 636
drag, startPoint x: 485, startPoint y: 385, endPoint x: 522, endPoint y: 385, distance: 36.9
click at [485, 385] on div "**********" at bounding box center [678, 633] width 868 height 1196
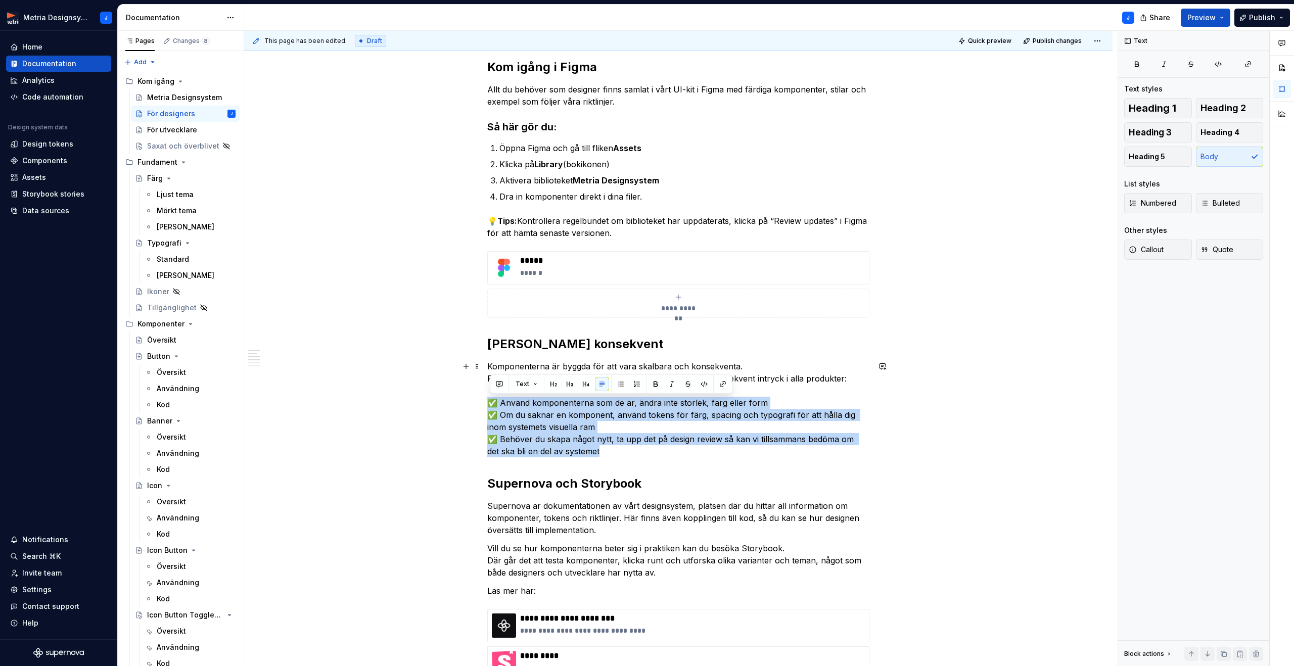
drag, startPoint x: 571, startPoint y: 451, endPoint x: 469, endPoint y: 402, distance: 113.7
click at [469, 402] on div "**********" at bounding box center [678, 633] width 868 height 1196
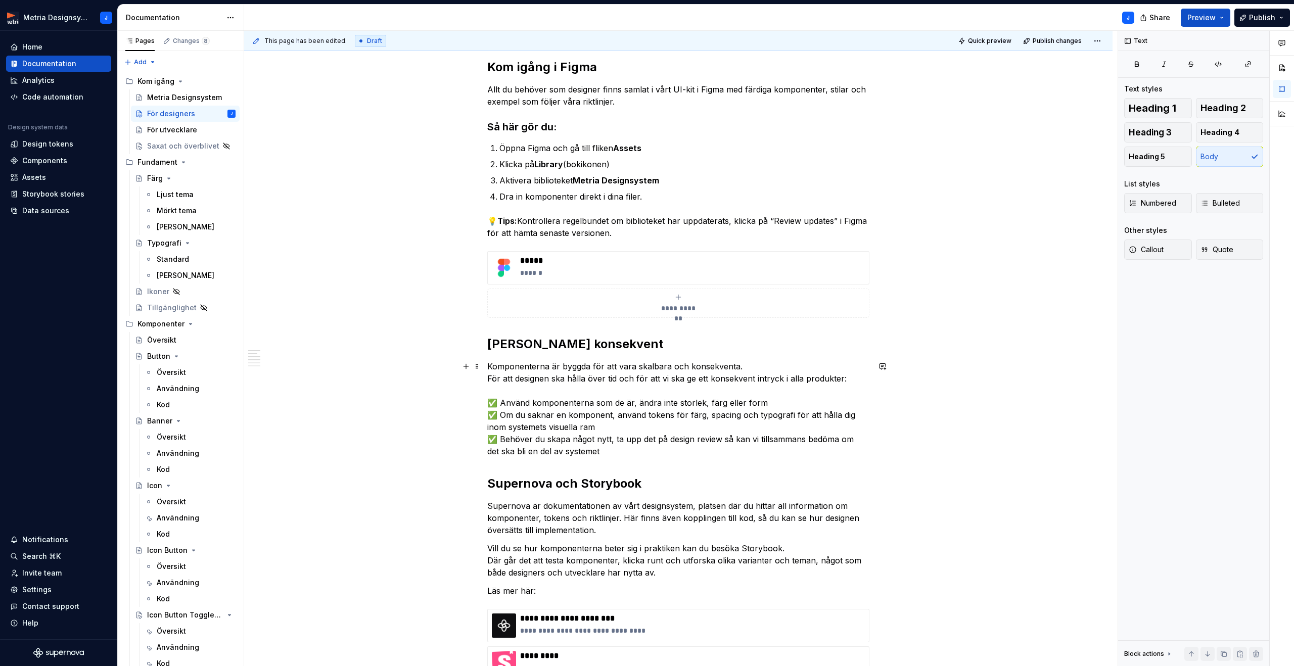
drag, startPoint x: 504, startPoint y: 436, endPoint x: 513, endPoint y: 436, distance: 9.1
click at [504, 436] on p "Komponenterna är byggda för att vara skalbara och konsekventa. För att designen…" at bounding box center [678, 408] width 382 height 97
click at [1265, 19] on span "Publish" at bounding box center [1262, 18] width 26 height 10
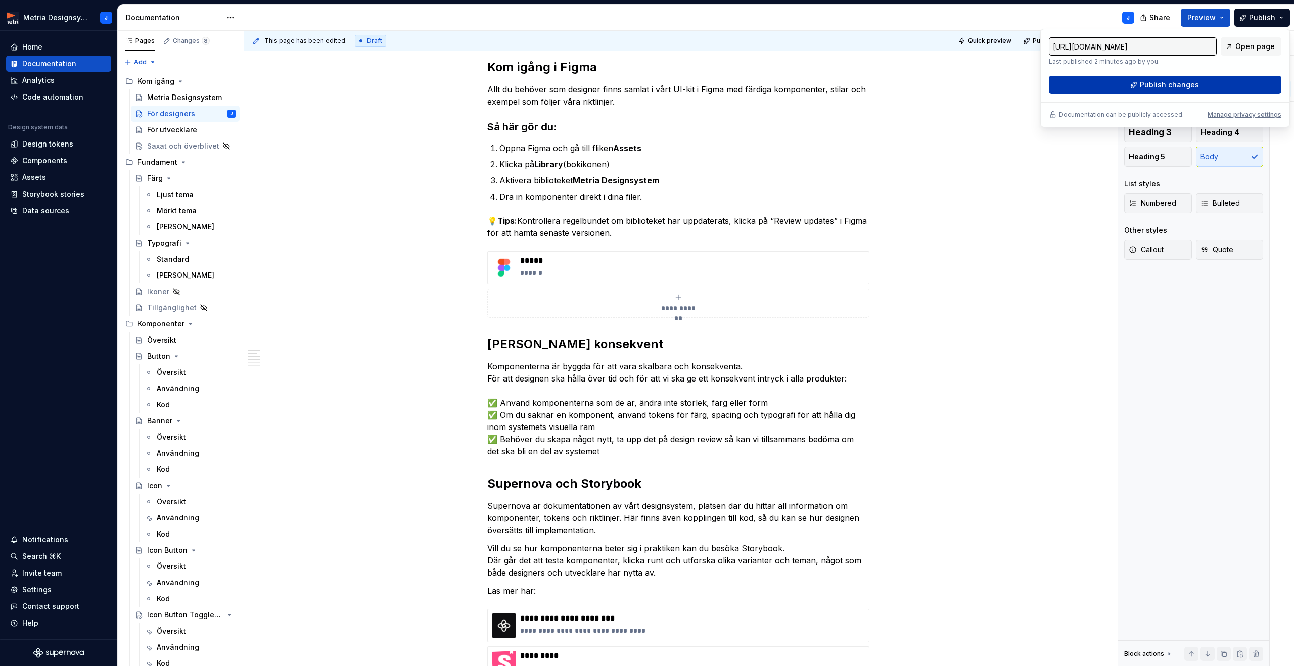
click at [1172, 86] on span "Publish changes" at bounding box center [1169, 85] width 59 height 10
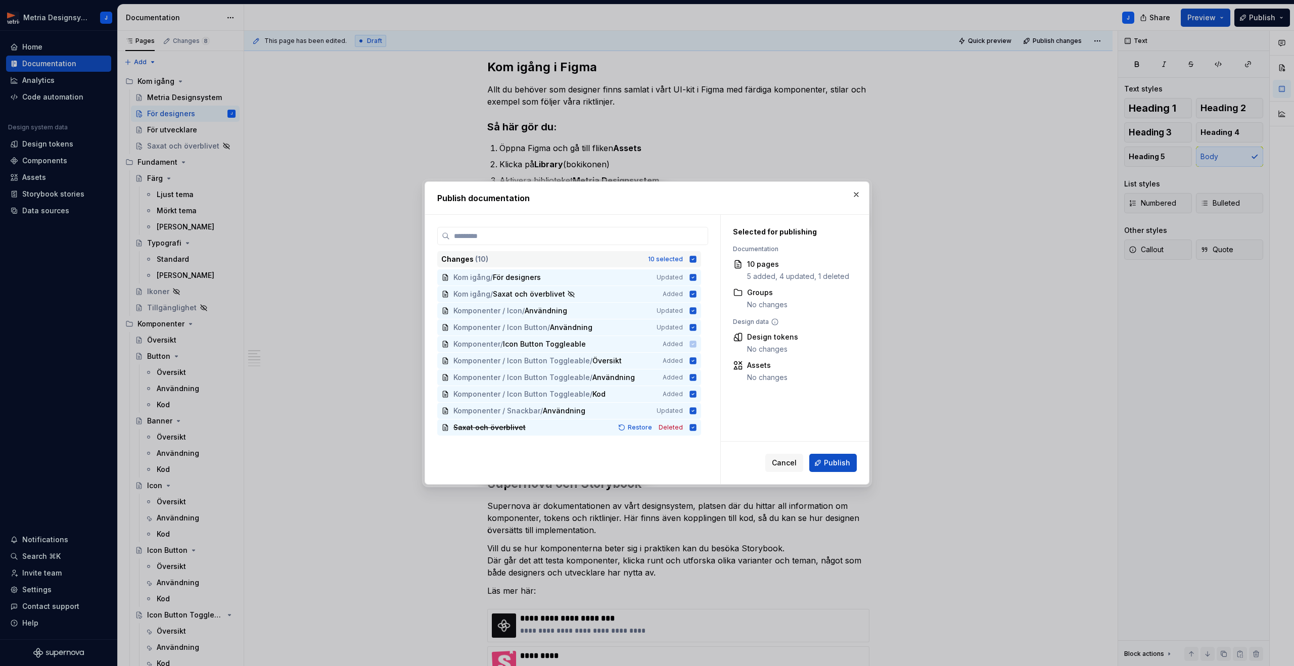
click at [696, 258] on icon at bounding box center [693, 259] width 7 height 7
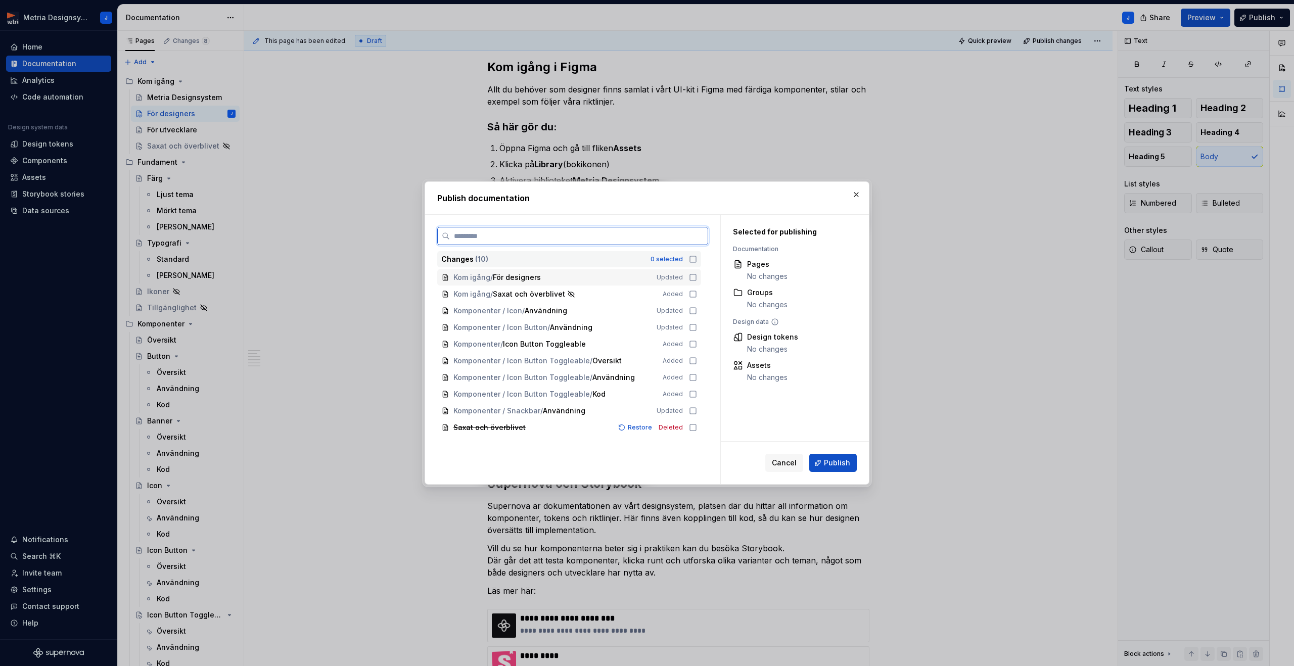
drag, startPoint x: 697, startPoint y: 278, endPoint x: 711, endPoint y: 290, distance: 18.6
click at [697, 278] on icon at bounding box center [693, 277] width 8 height 8
click at [829, 464] on span "Publish" at bounding box center [837, 463] width 26 height 10
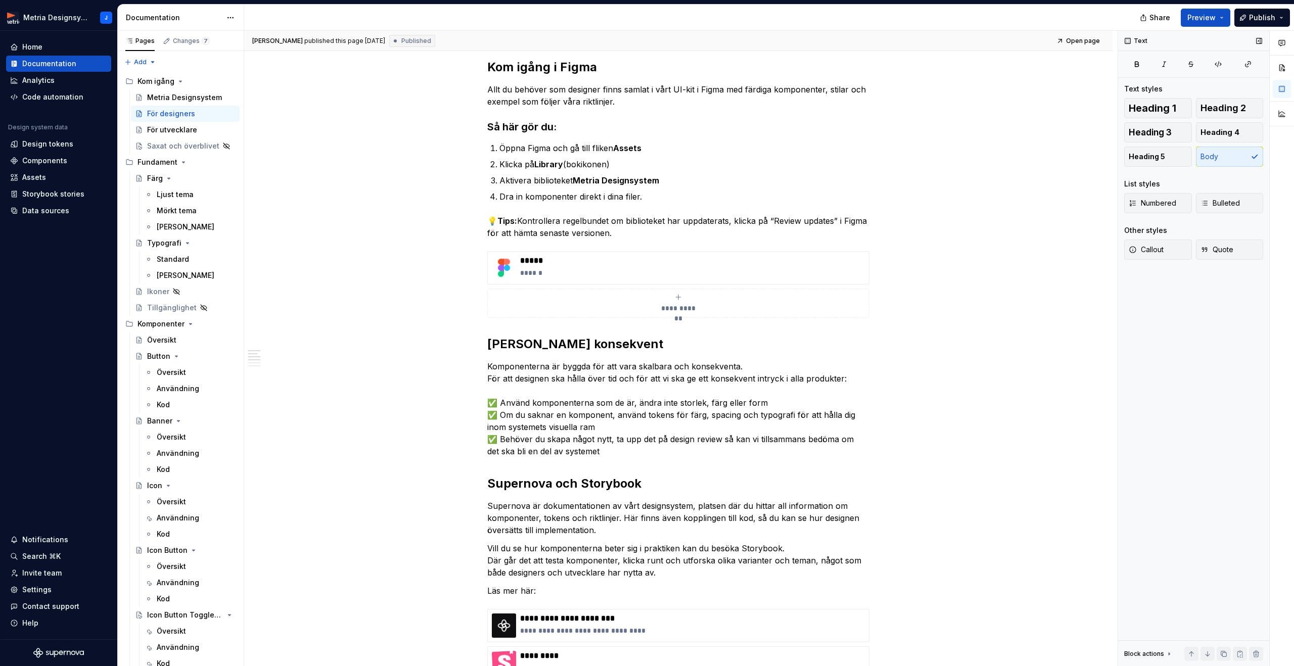
type textarea "*"
